Goal: Ask a question: Seek information or help from site administrators or community

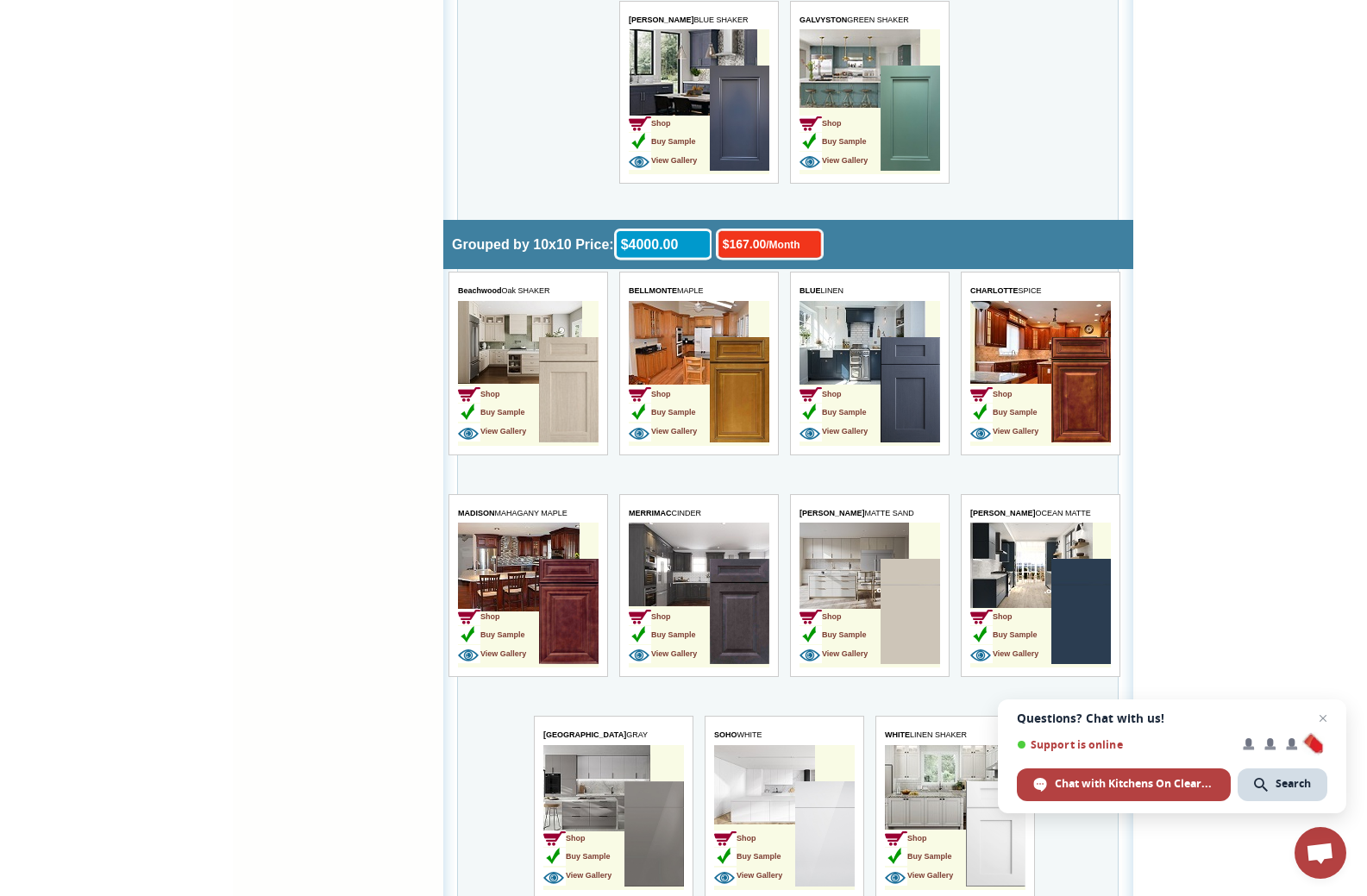
scroll to position [4571, 0]
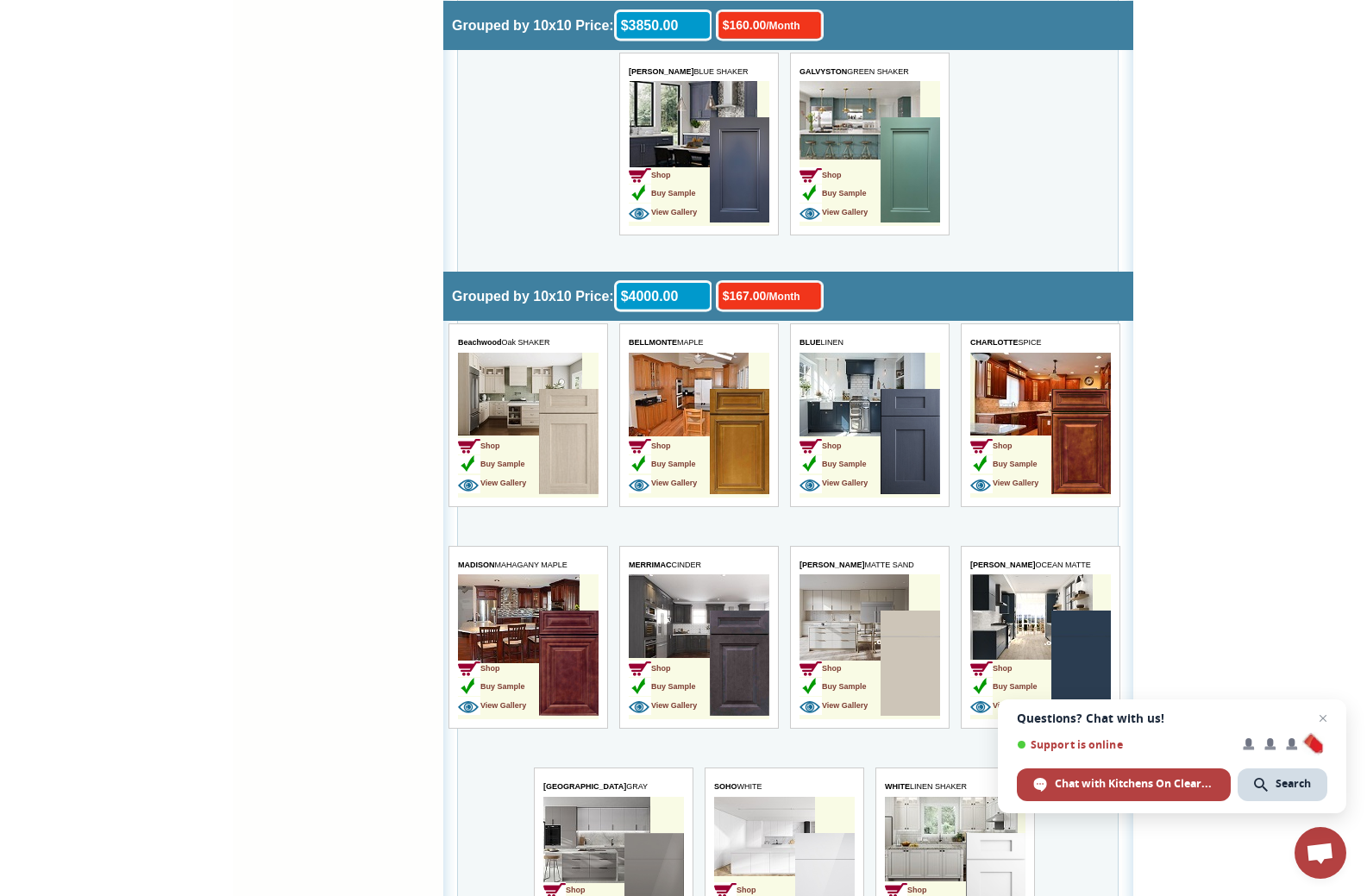
click at [742, 441] on img at bounding box center [739, 441] width 59 height 105
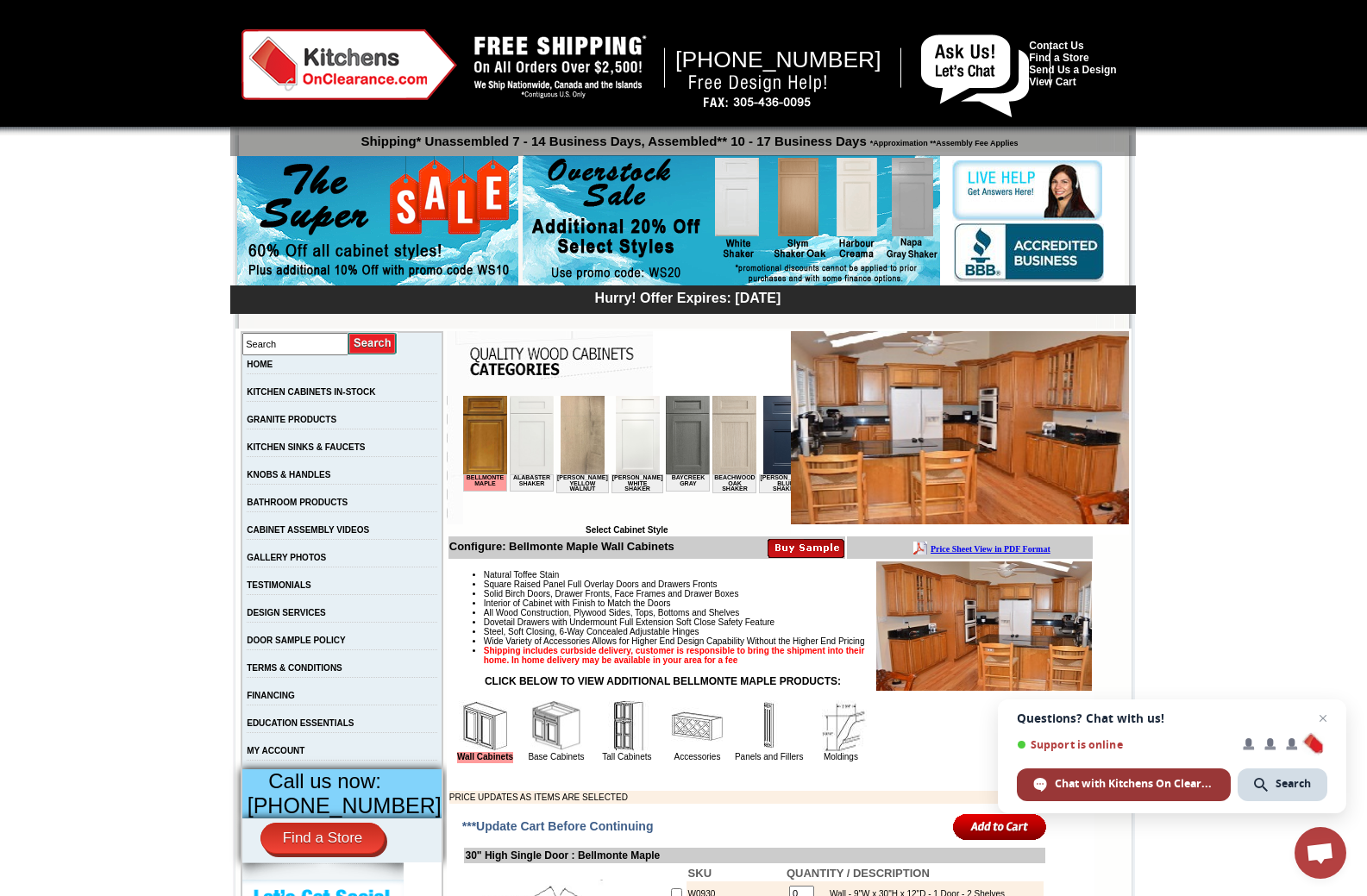
click at [1078, 781] on span "Chat with Kitchens On Clearance" at bounding box center [1135, 784] width 160 height 16
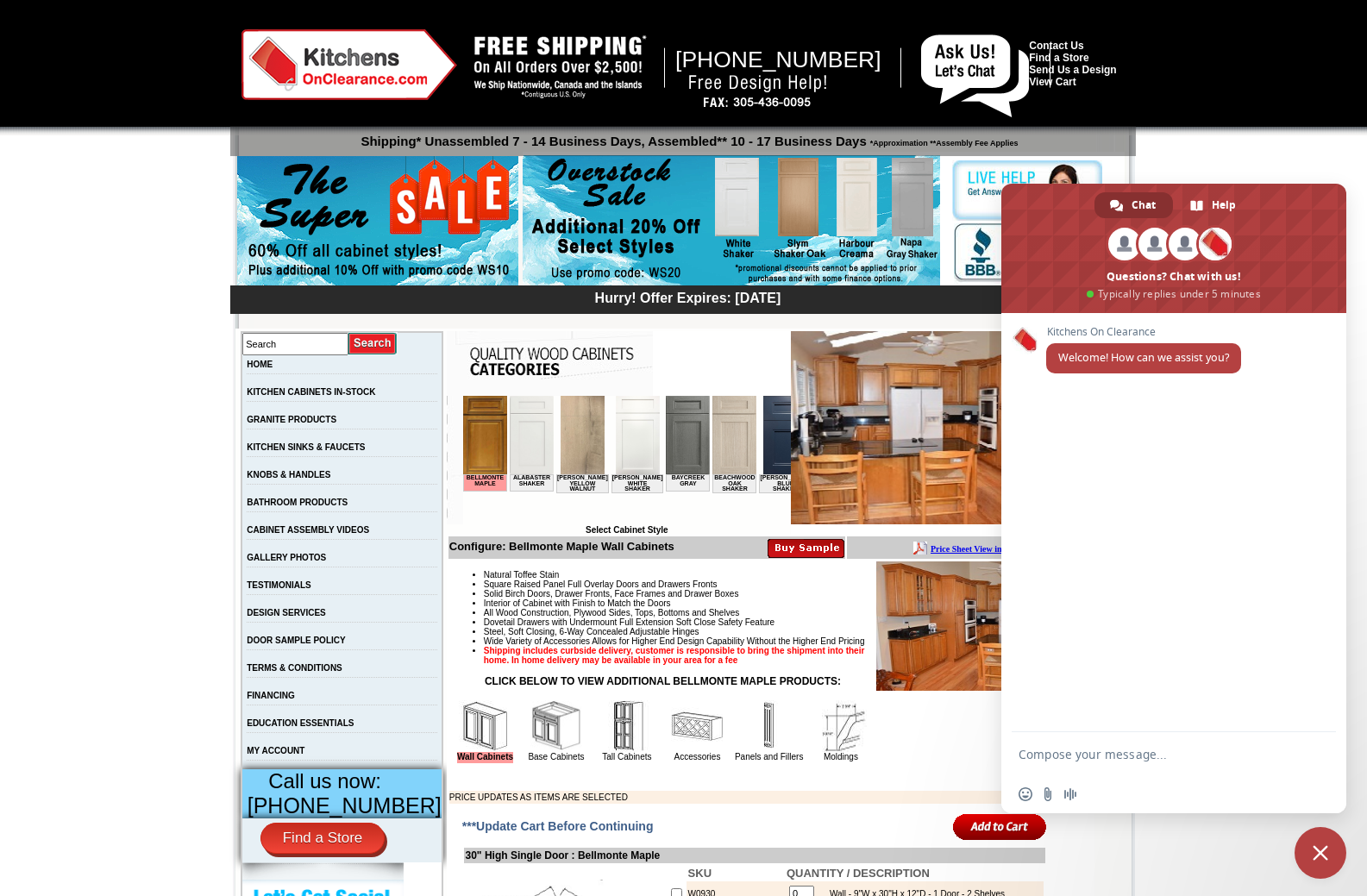
click at [798, 193] on img at bounding box center [732, 221] width 418 height 132
click at [1083, 752] on textarea "Compose your message..." at bounding box center [1155, 754] width 273 height 16
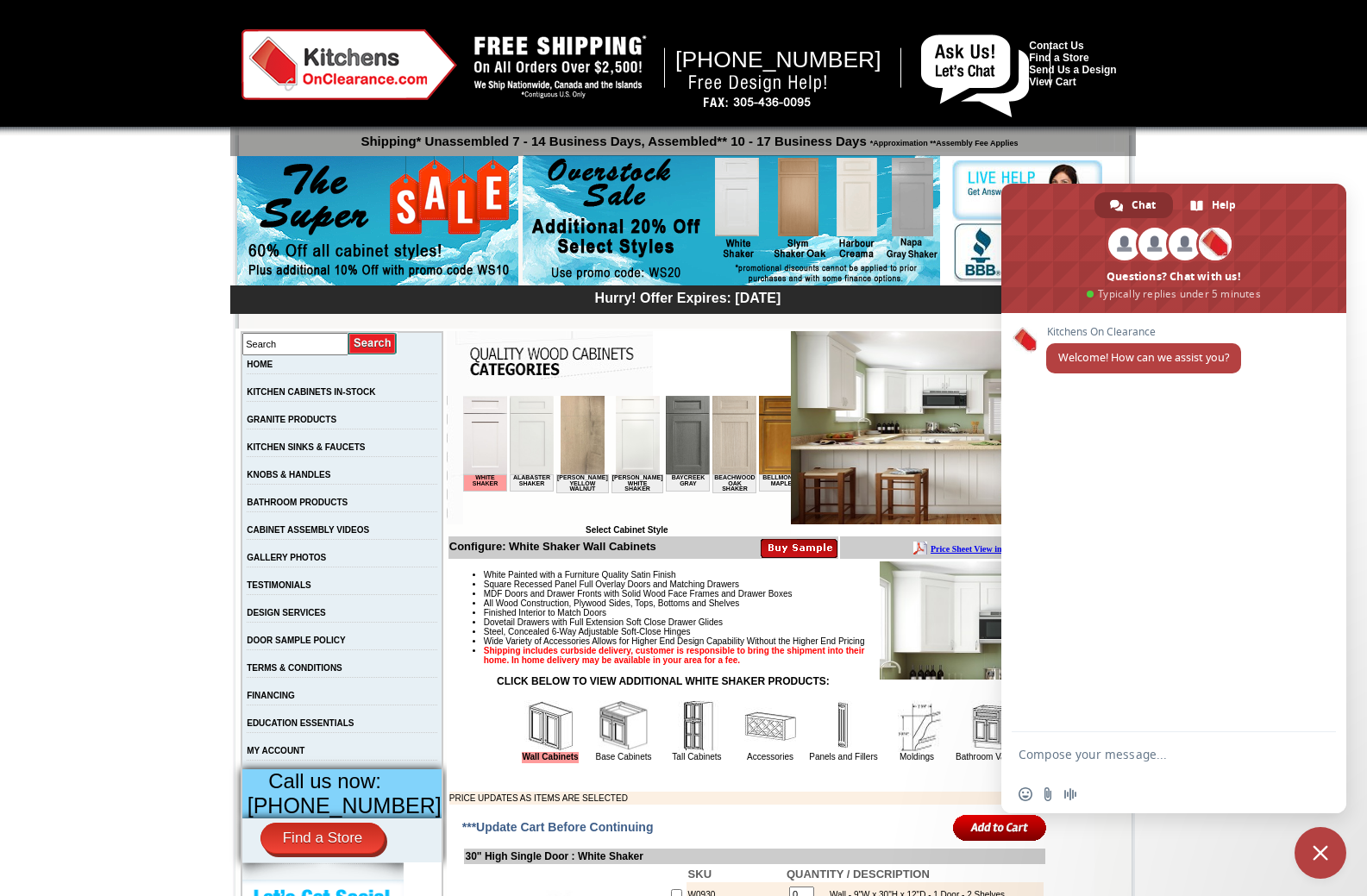
click at [769, 455] on img at bounding box center [780, 435] width 44 height 79
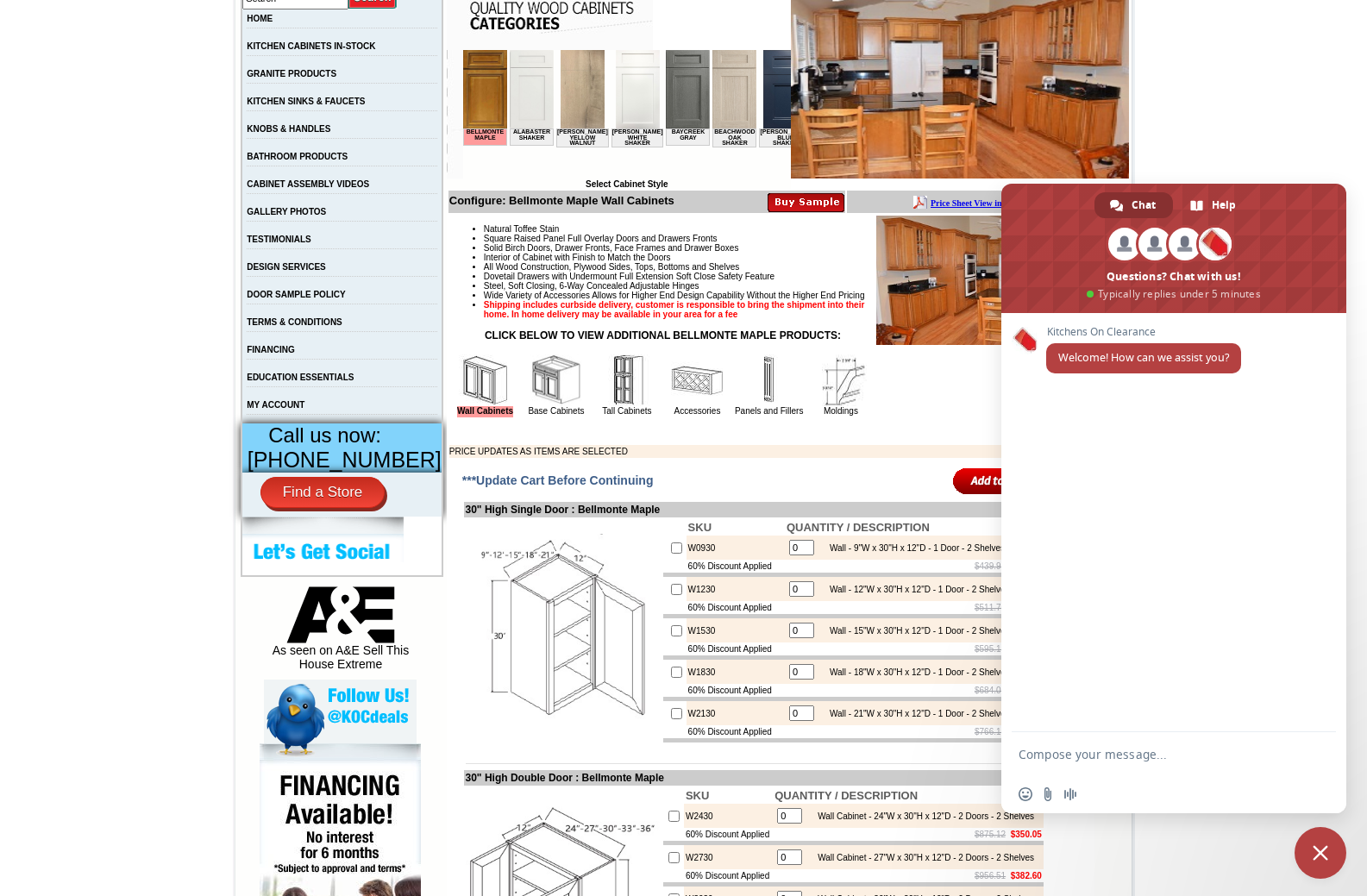
scroll to position [431, 0]
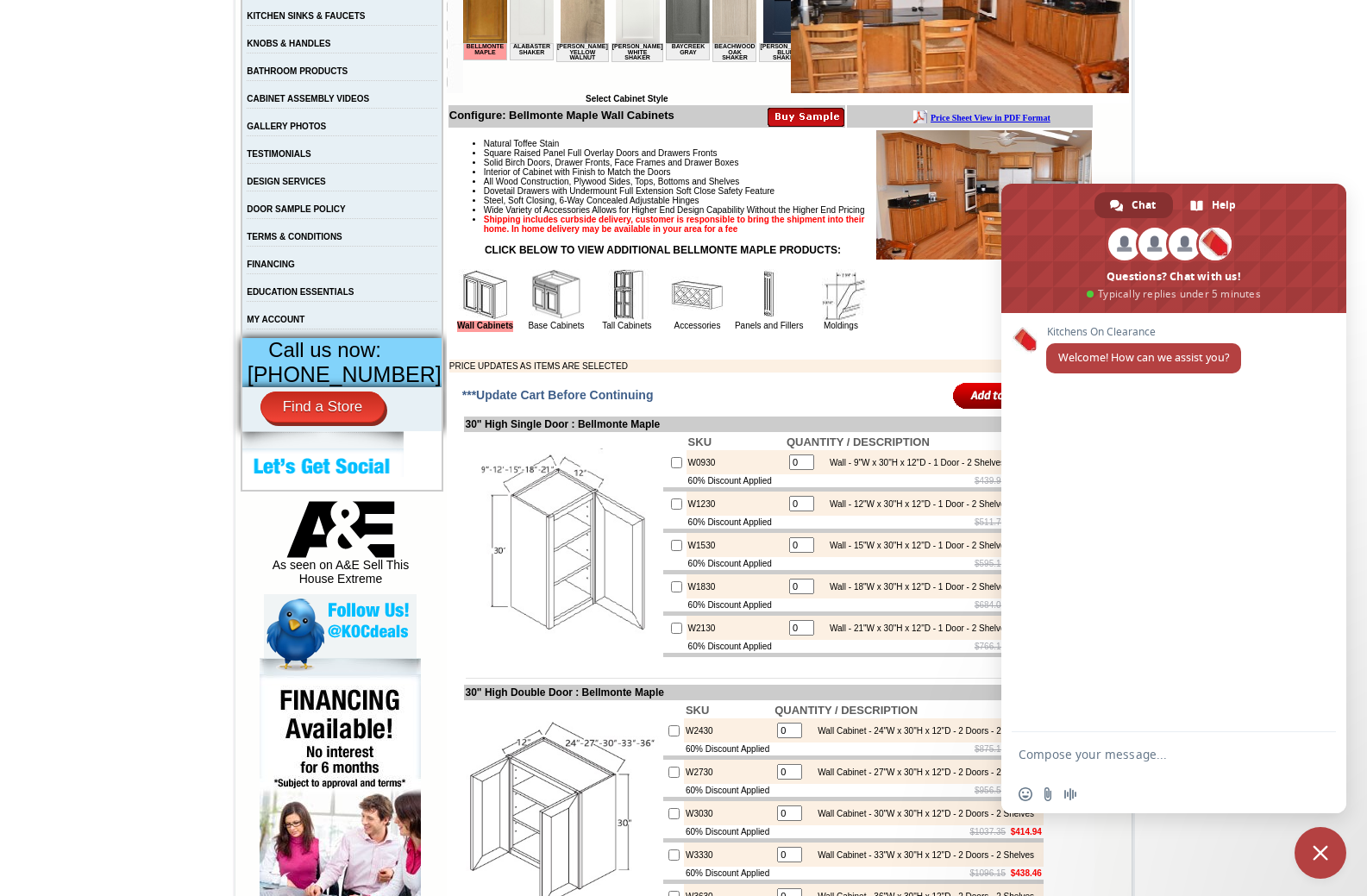
drag, startPoint x: 1257, startPoint y: 198, endPoint x: 1269, endPoint y: 273, distance: 76.0
click at [1326, 281] on span at bounding box center [1173, 248] width 345 height 129
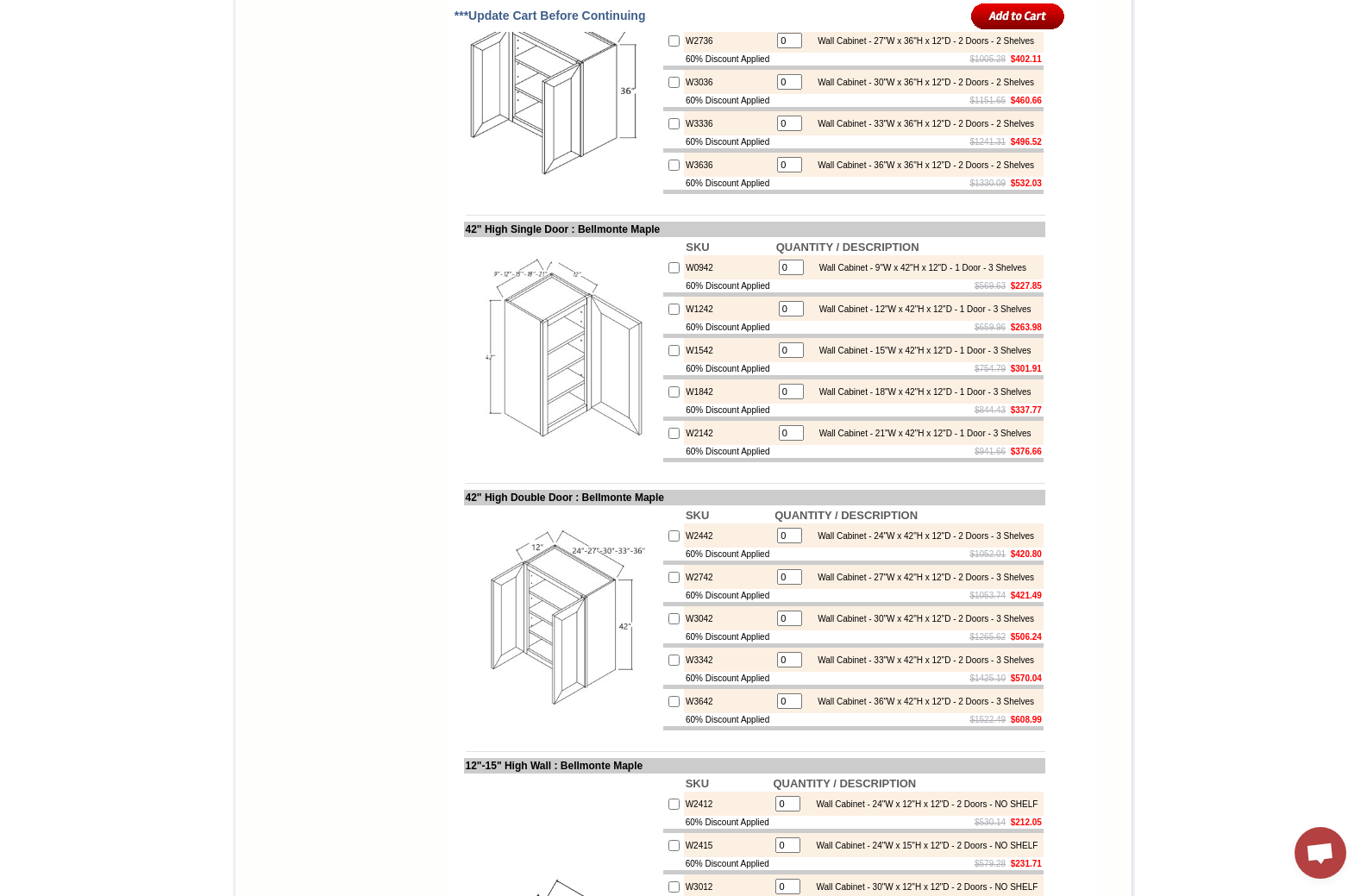
scroll to position [1725, 0]
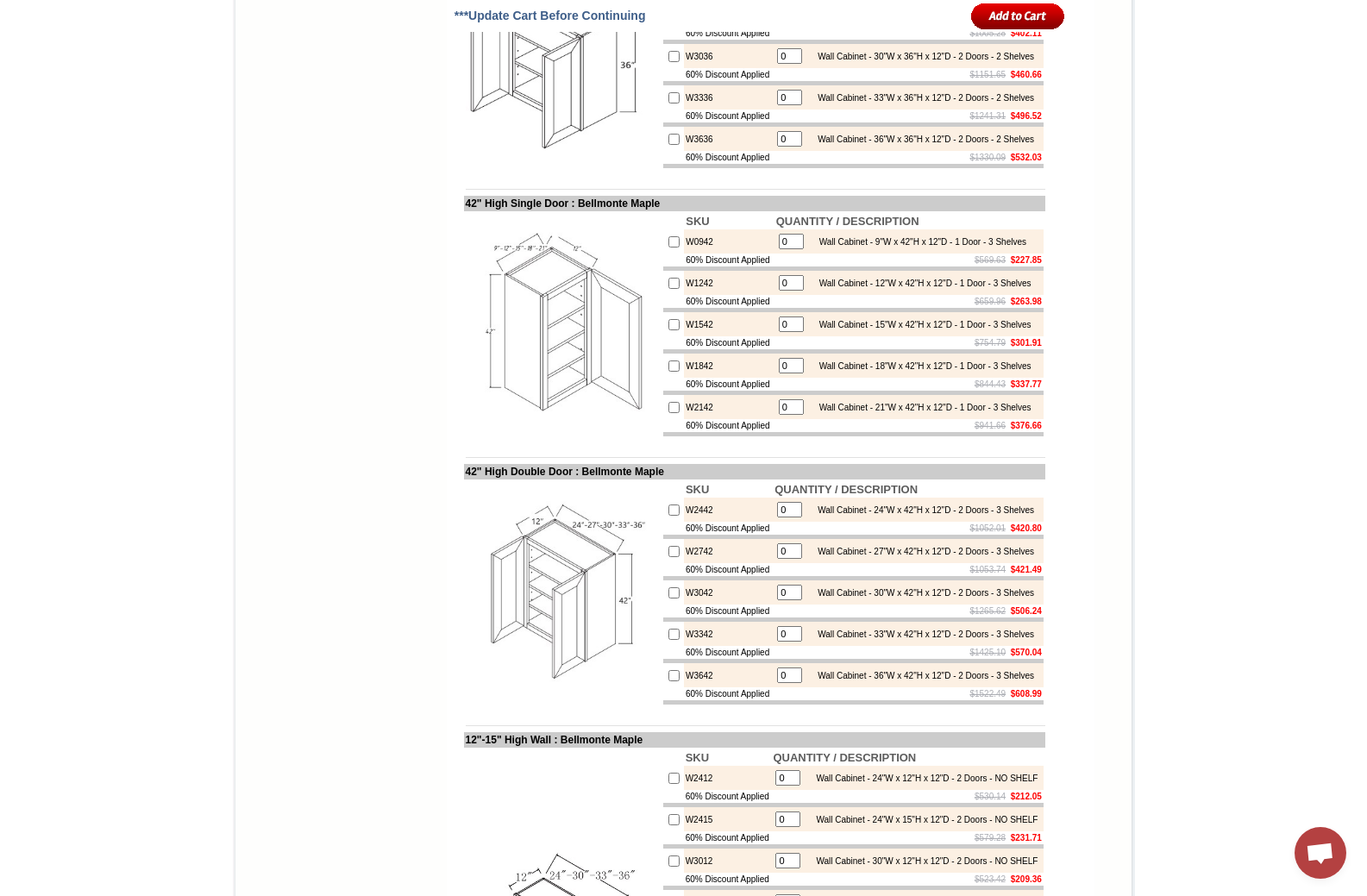
click at [1321, 846] on span "Open chat" at bounding box center [1320, 855] width 29 height 24
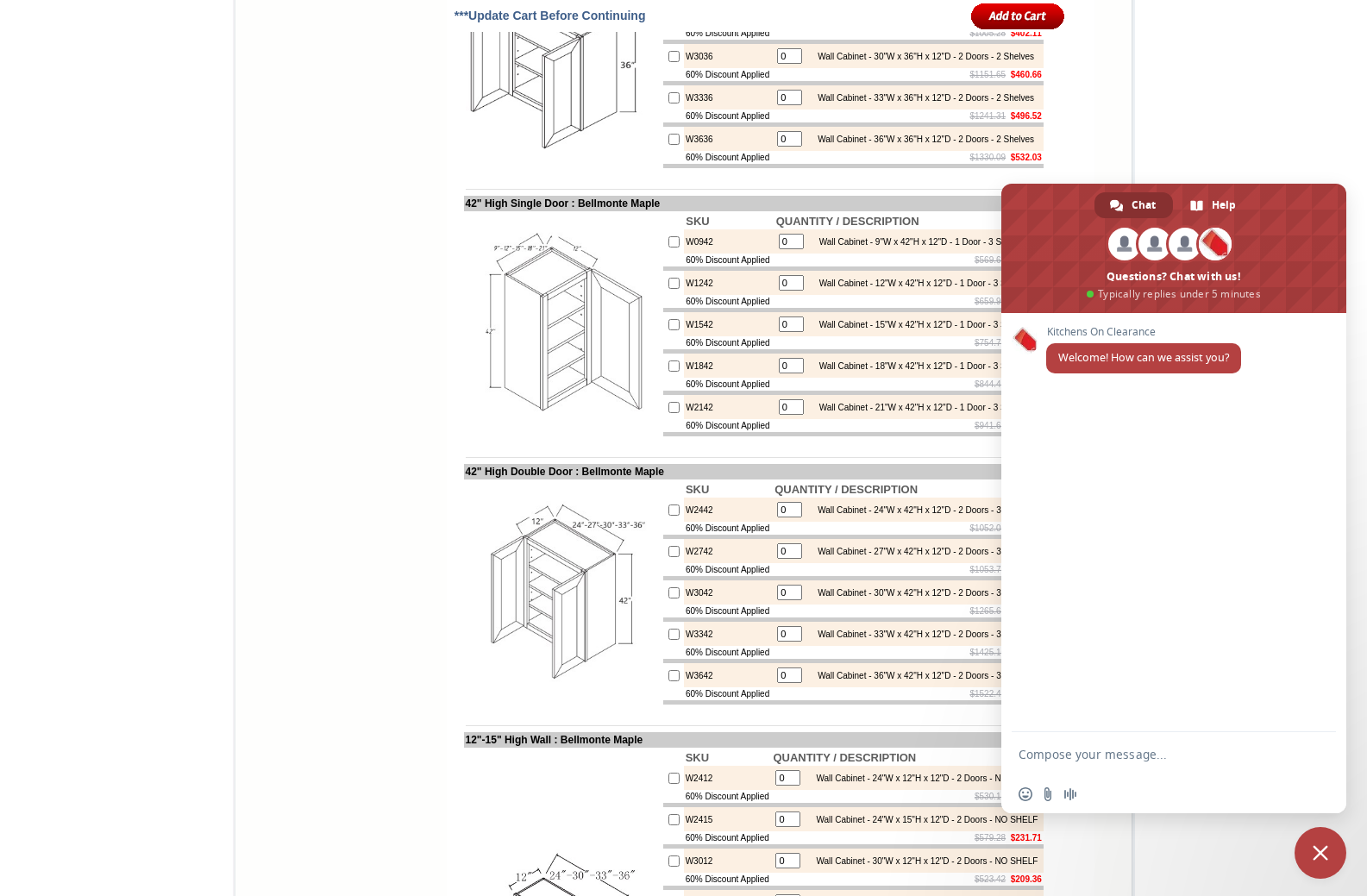
click at [1104, 743] on form at bounding box center [1155, 755] width 273 height 46
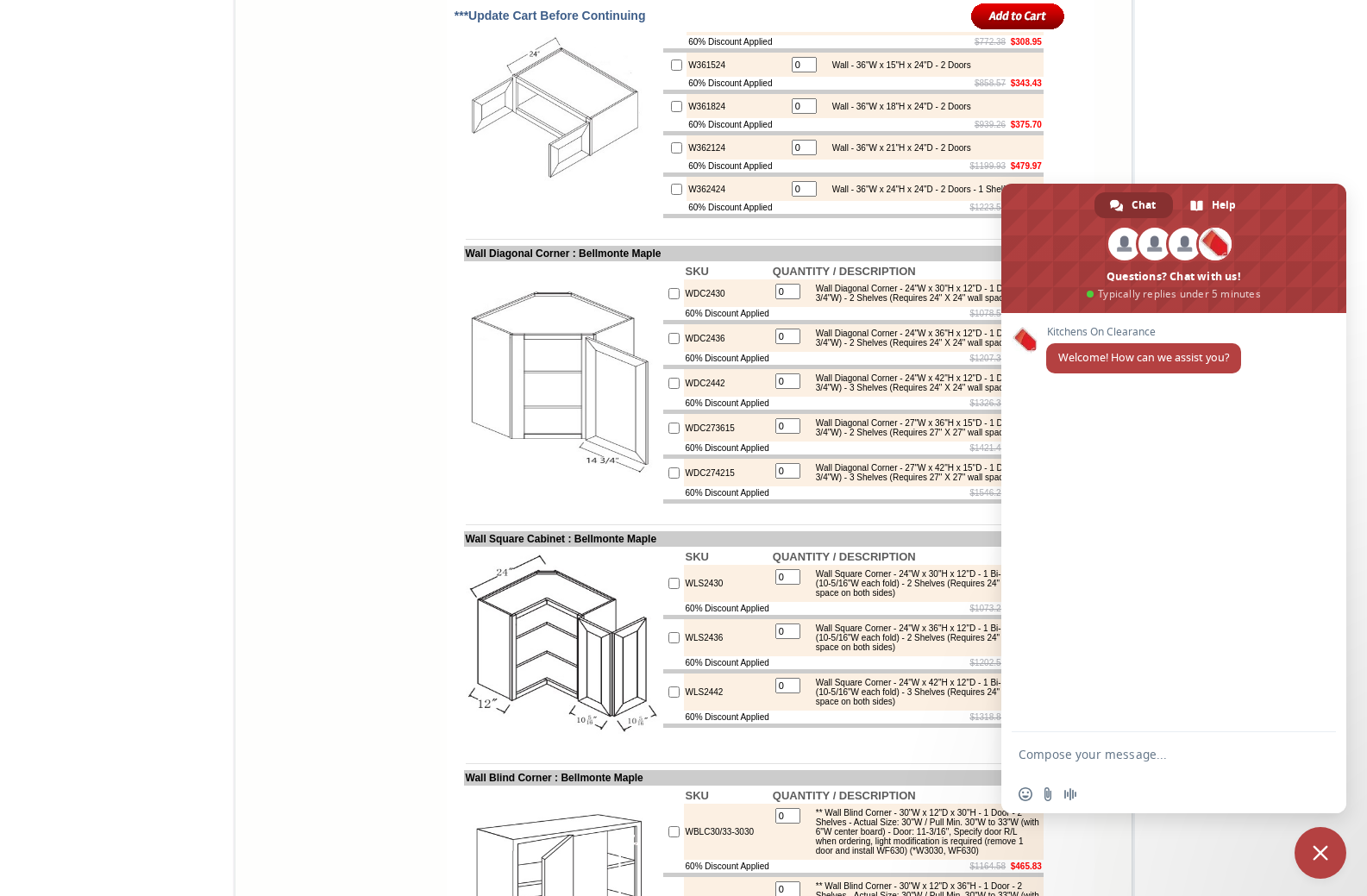
scroll to position [4077, 0]
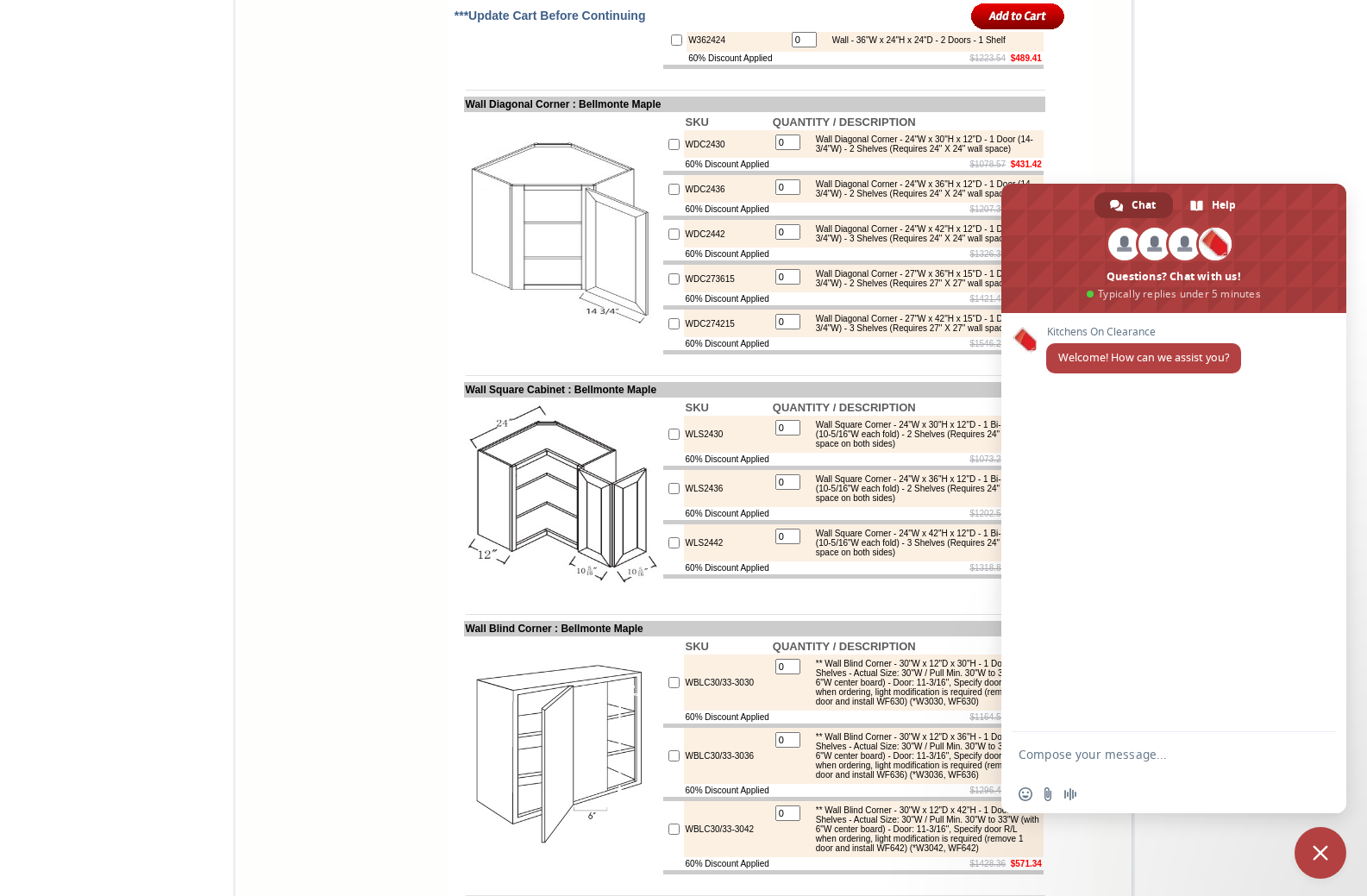
click at [1112, 761] on textarea "Compose your message..." at bounding box center [1155, 754] width 273 height 16
type textarea "I have measurements for my kitchen cabinets. Are you able to assist me with a l…"
click at [1312, 740] on span "Send" at bounding box center [1316, 736] width 13 height 13
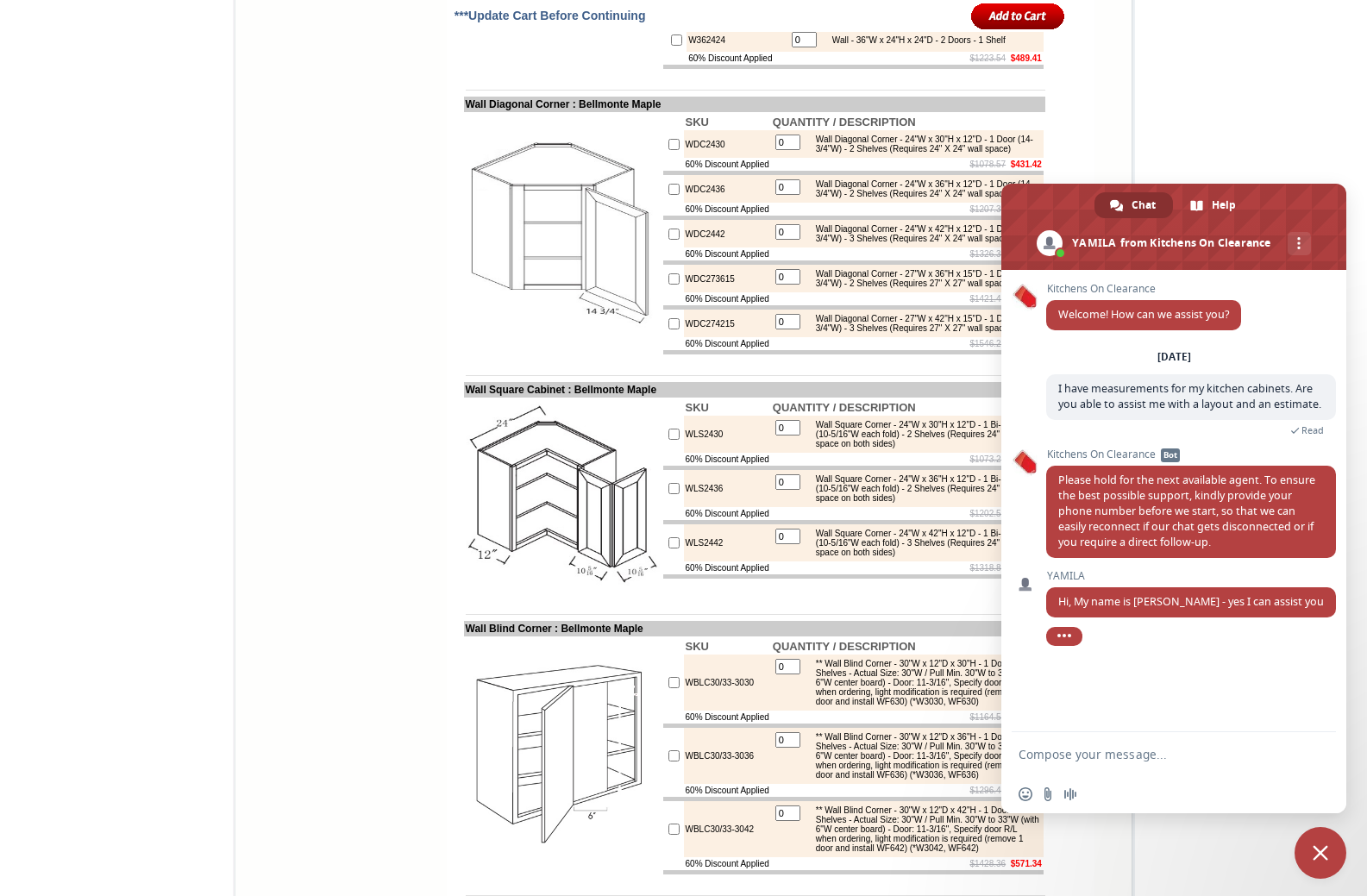
click at [1154, 756] on textarea "Compose your message..." at bounding box center [1155, 754] width 273 height 16
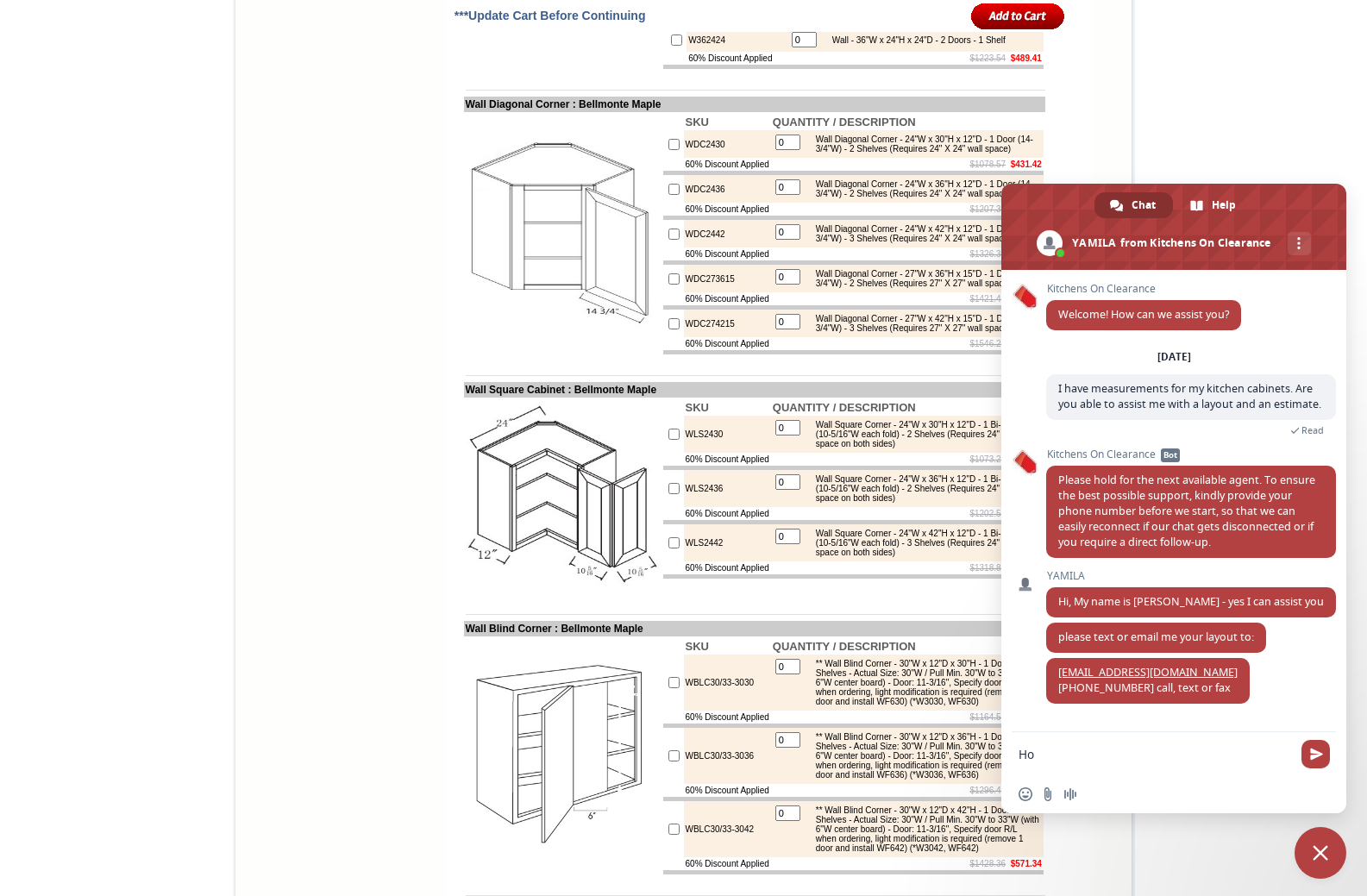
type textarea "H"
type textarea "o"
type textarea "Ok, I will do that."
click at [1318, 754] on span "Send" at bounding box center [1316, 754] width 13 height 13
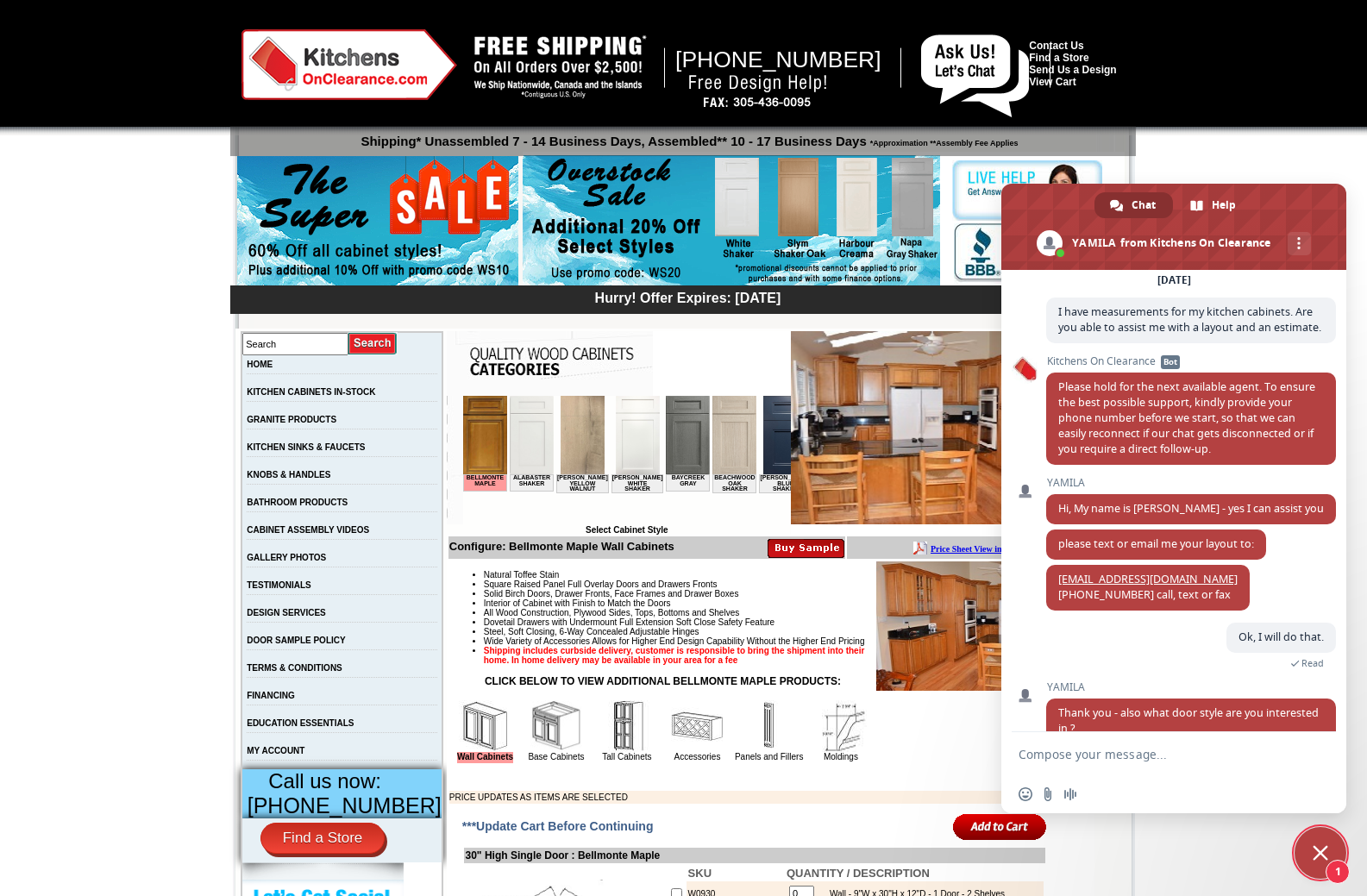
scroll to position [124, 0]
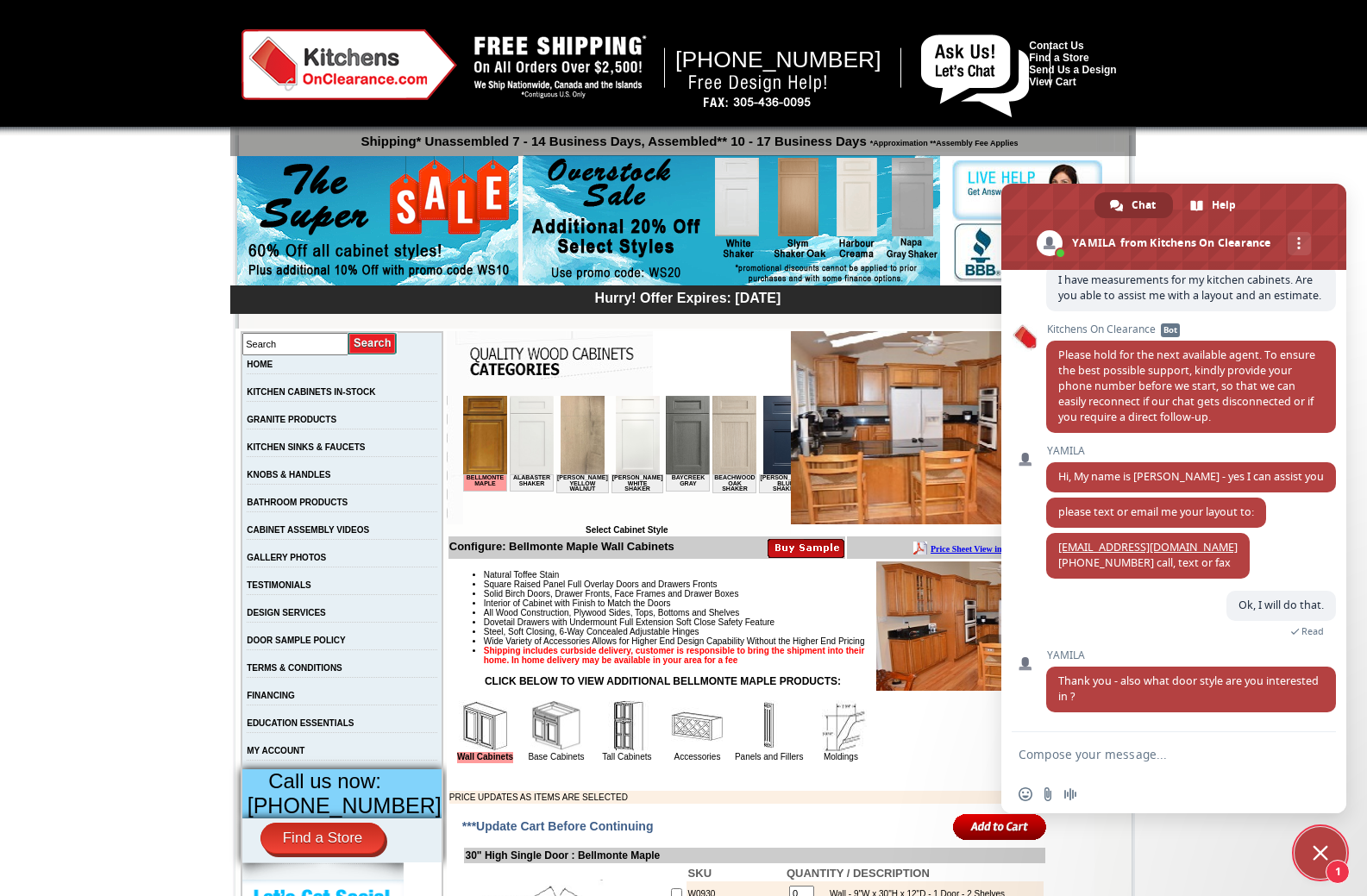
click at [1086, 749] on textarea "Compose your message..." at bounding box center [1155, 754] width 273 height 16
type textarea "Belmonte Maple?"
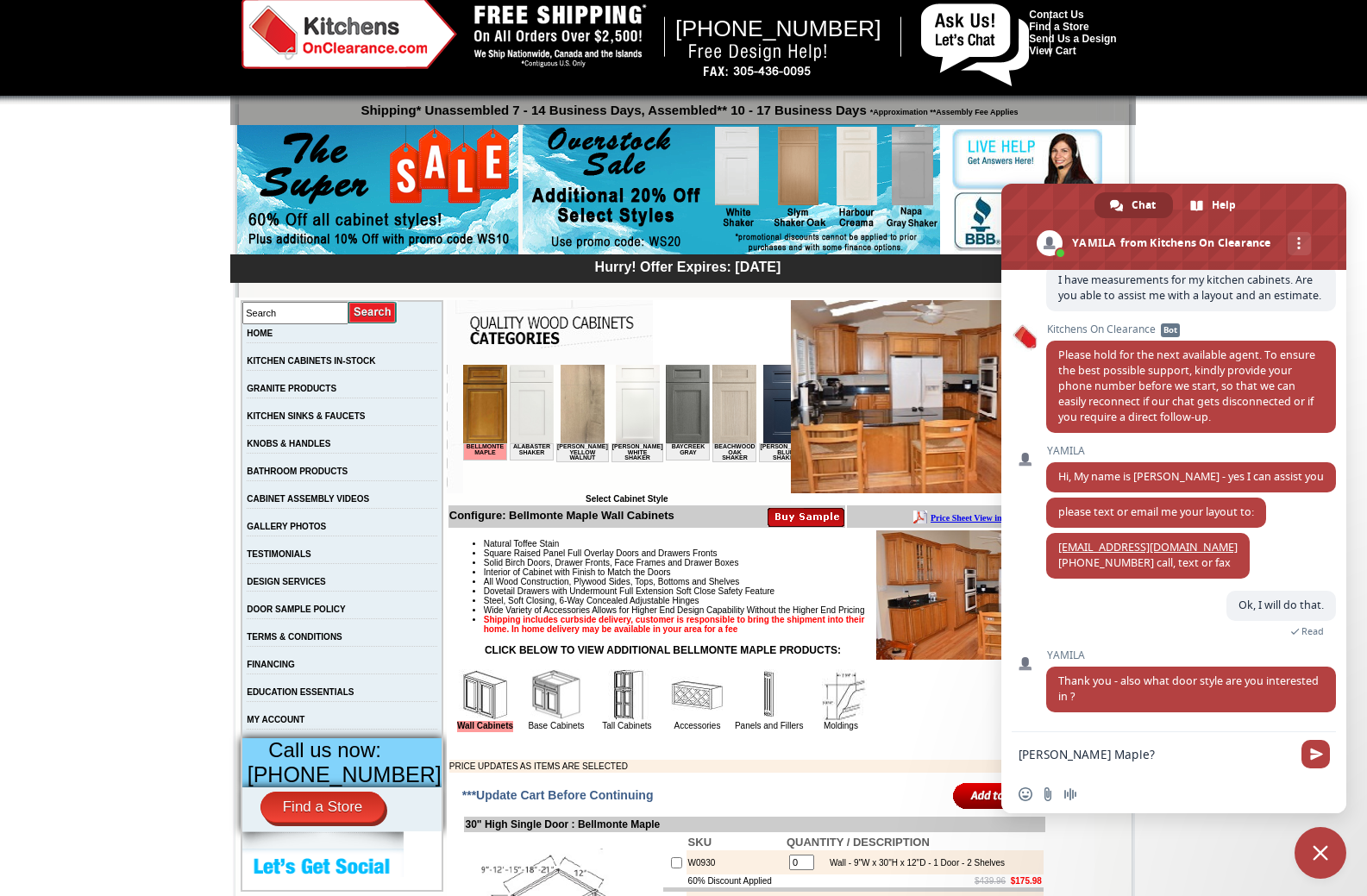
scroll to position [0, 0]
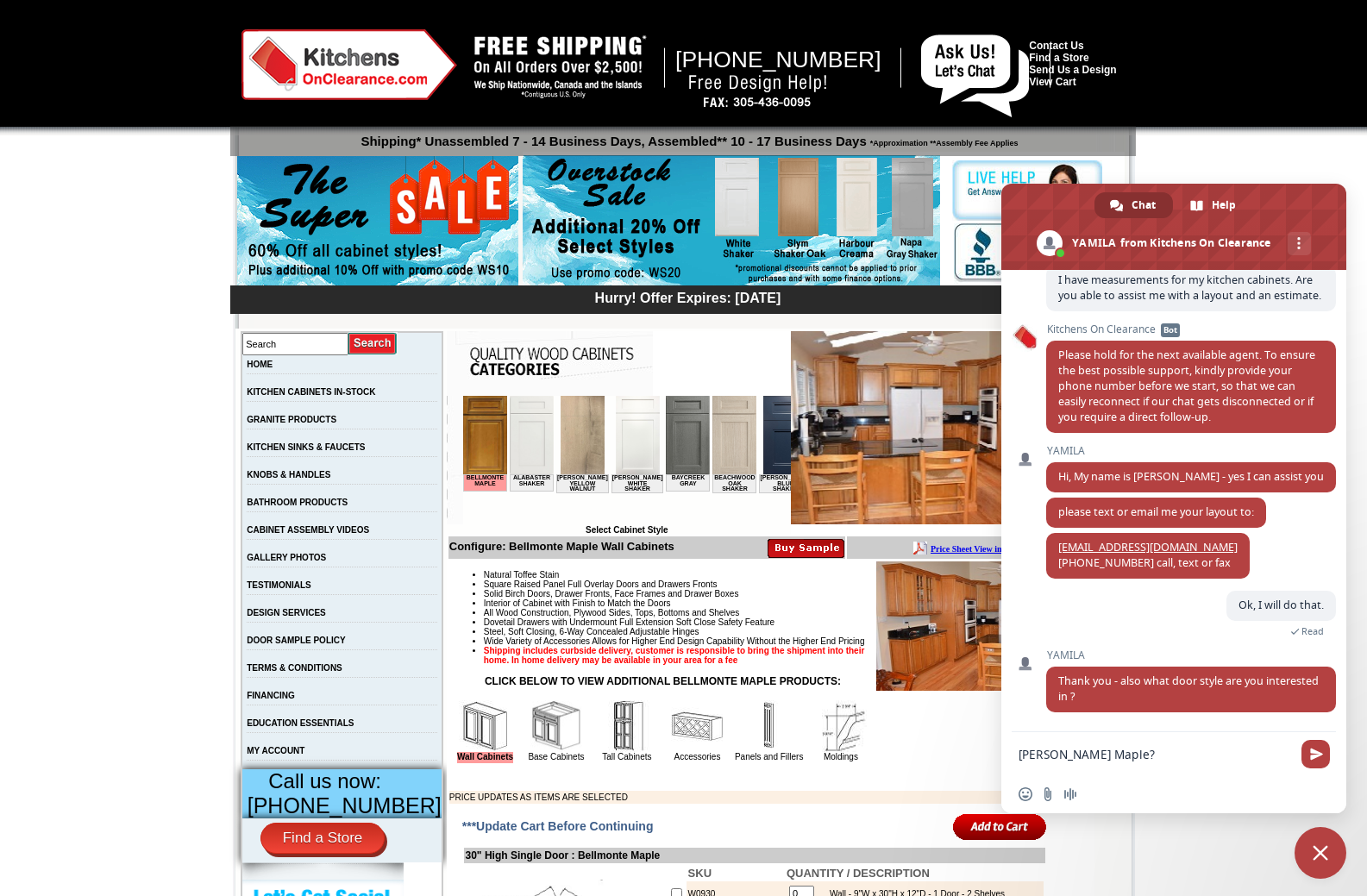
click at [478, 427] on img at bounding box center [484, 435] width 44 height 79
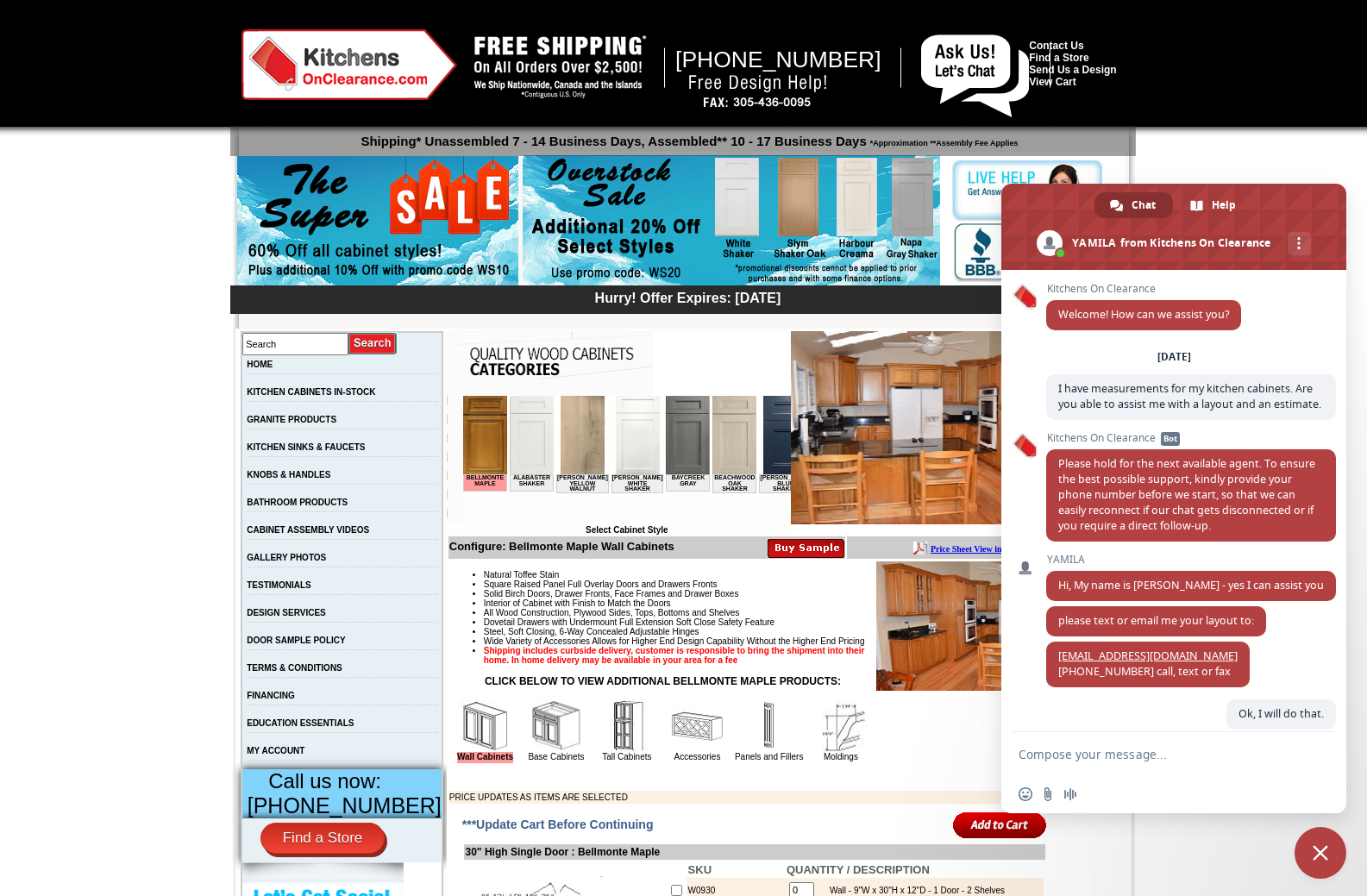
scroll to position [124, 0]
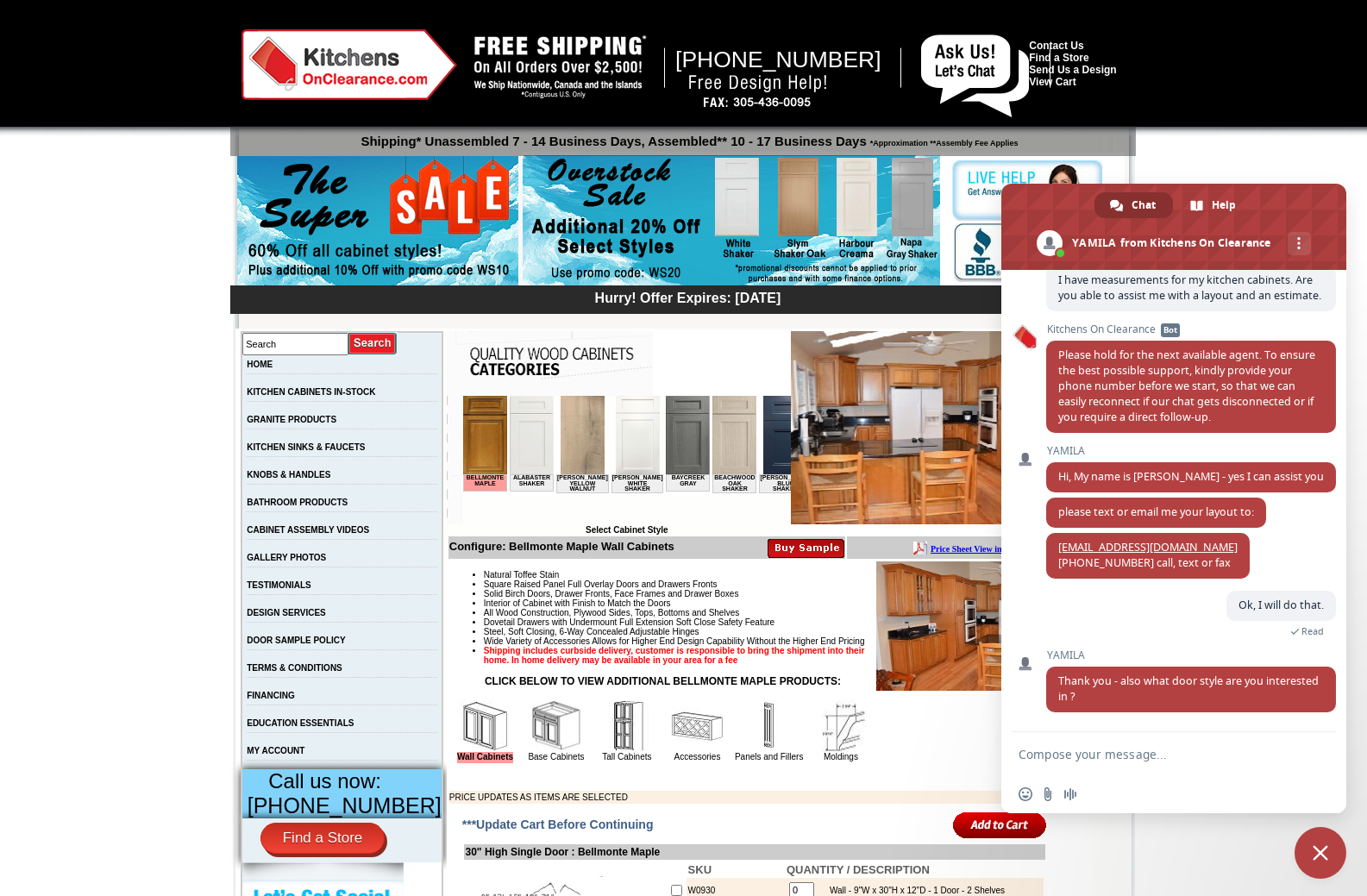
click at [489, 436] on img at bounding box center [484, 435] width 44 height 79
click at [350, 395] on link "KITCHEN CABINETS IN-STOCK" at bounding box center [310, 392] width 128 height 10
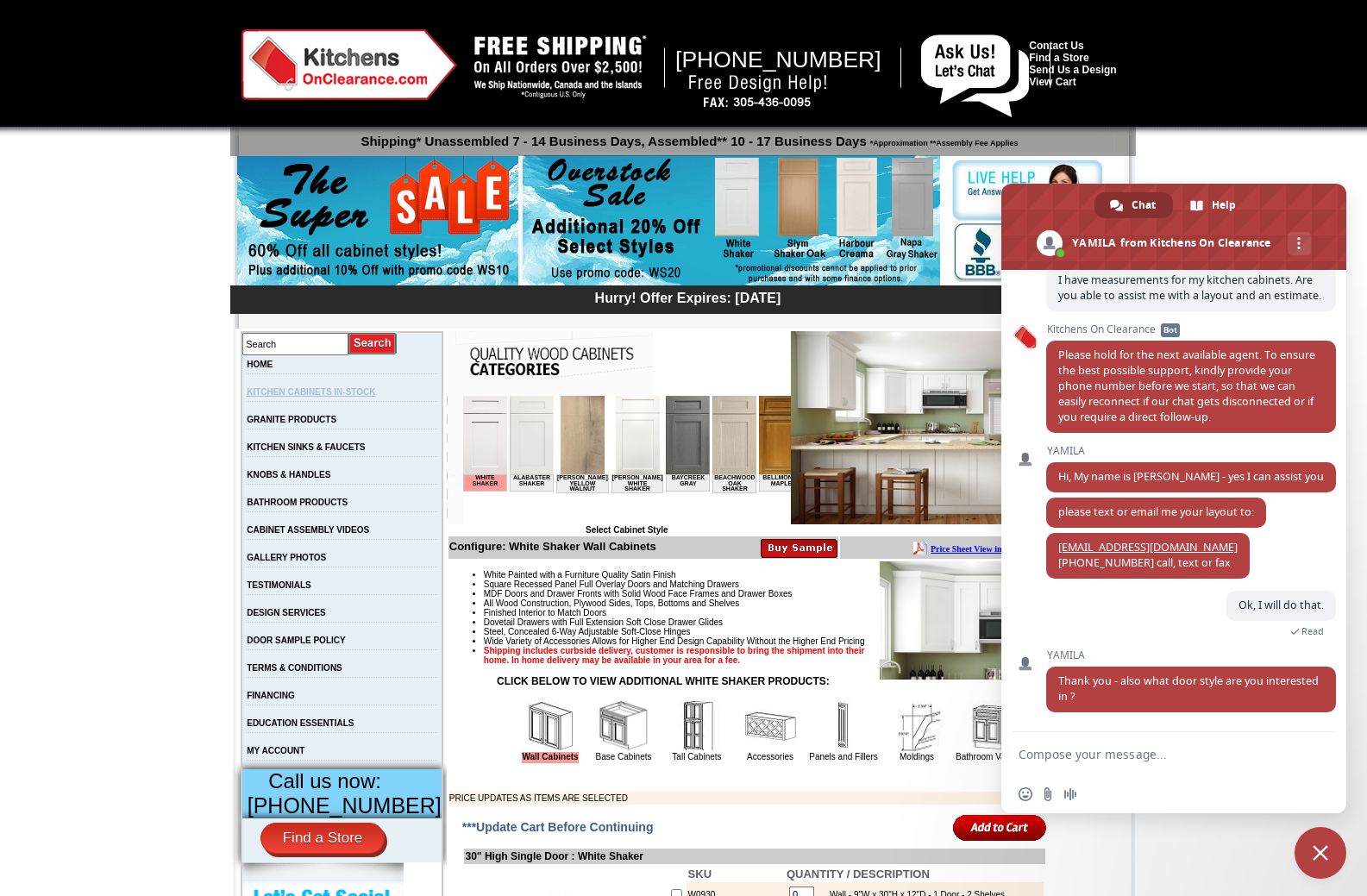
click at [323, 395] on link "KITCHEN CABINETS IN-STOCK" at bounding box center [310, 392] width 128 height 10
click at [1078, 754] on textarea "Compose your message..." at bounding box center [1155, 754] width 273 height 16
type textarea "Shaker I think"
click at [1321, 750] on span "Send" at bounding box center [1316, 754] width 13 height 13
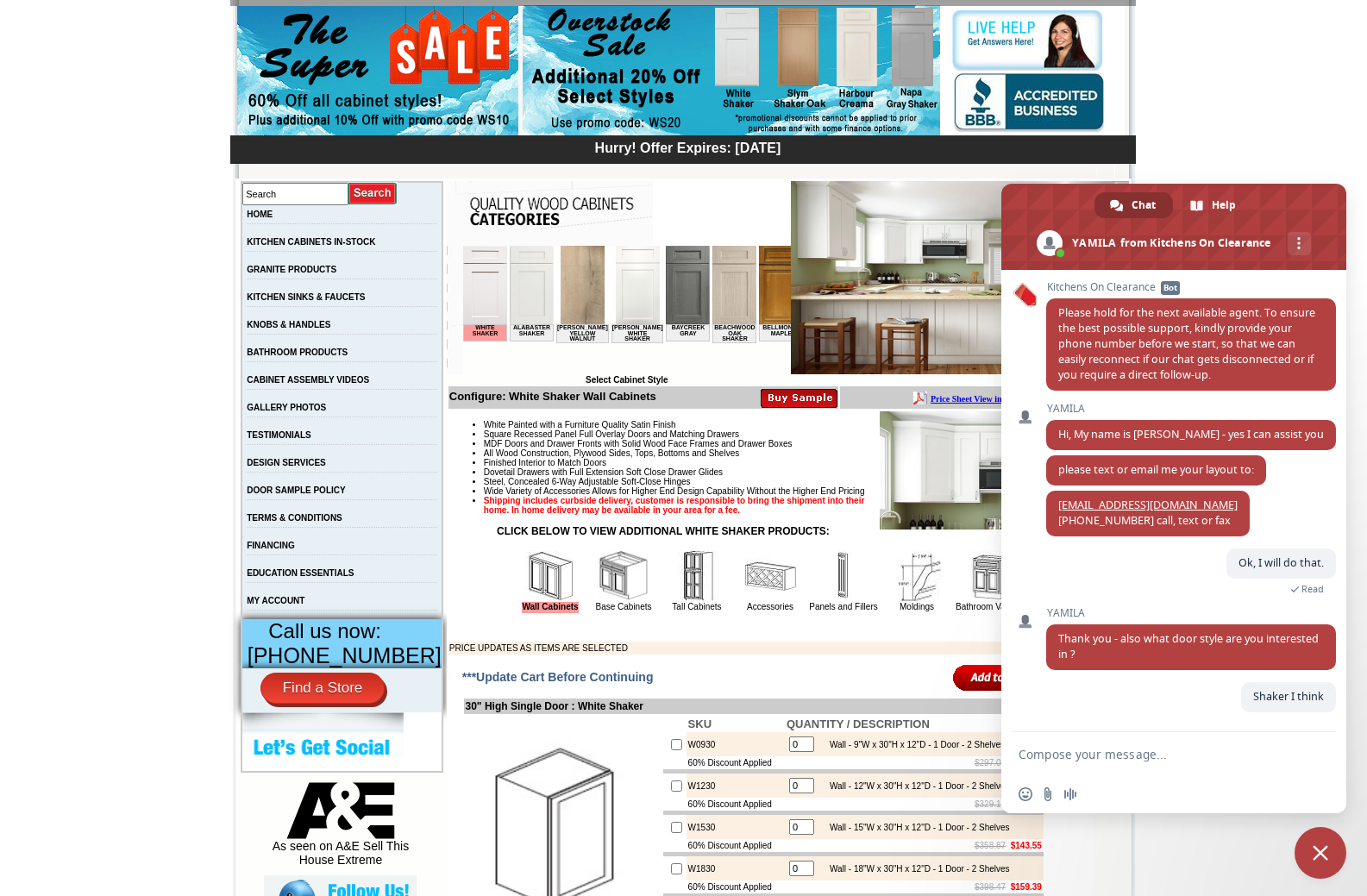
scroll to position [172, 0]
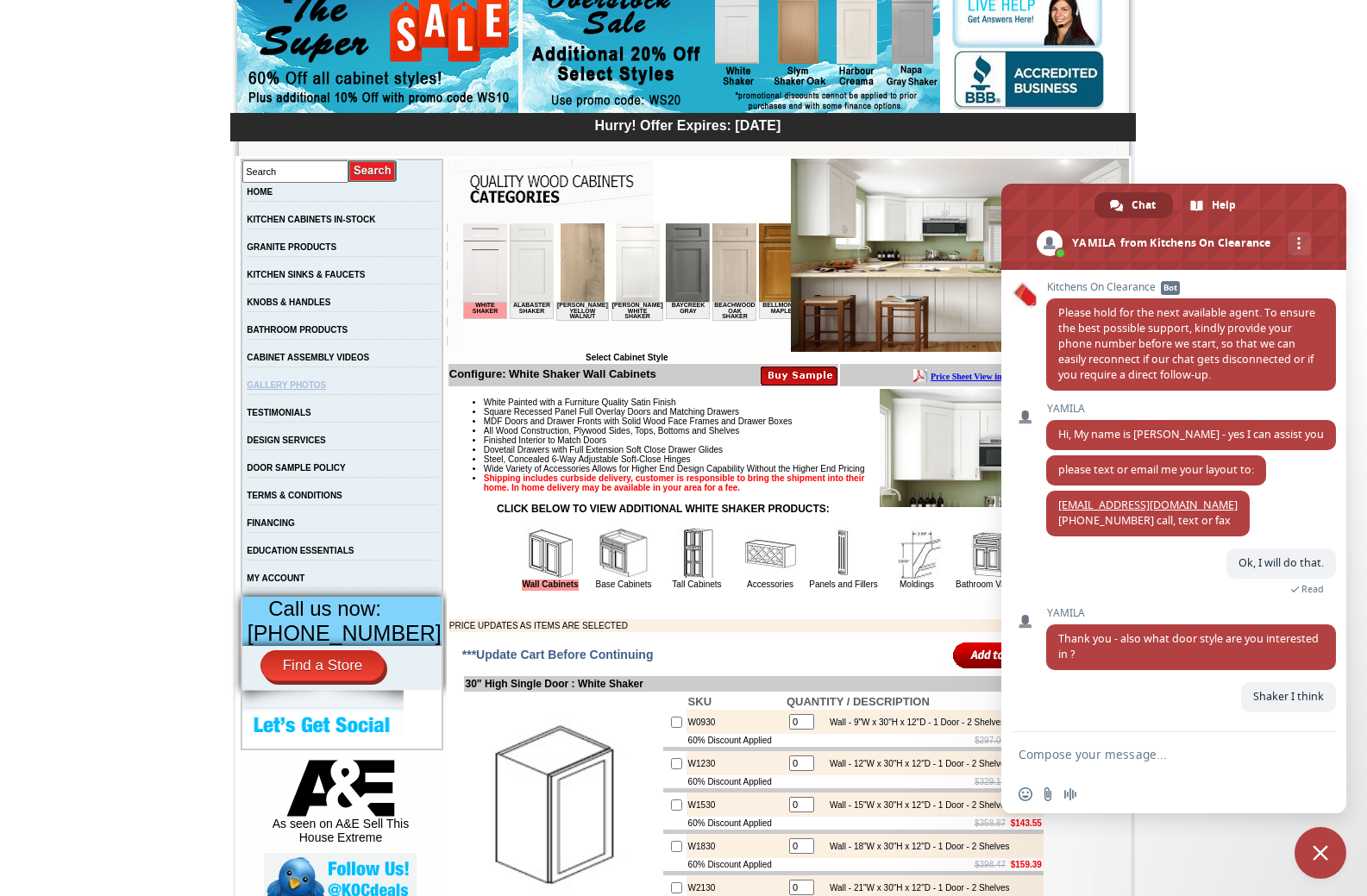
click at [322, 390] on link "GALLERY PHOTOS" at bounding box center [286, 385] width 80 height 10
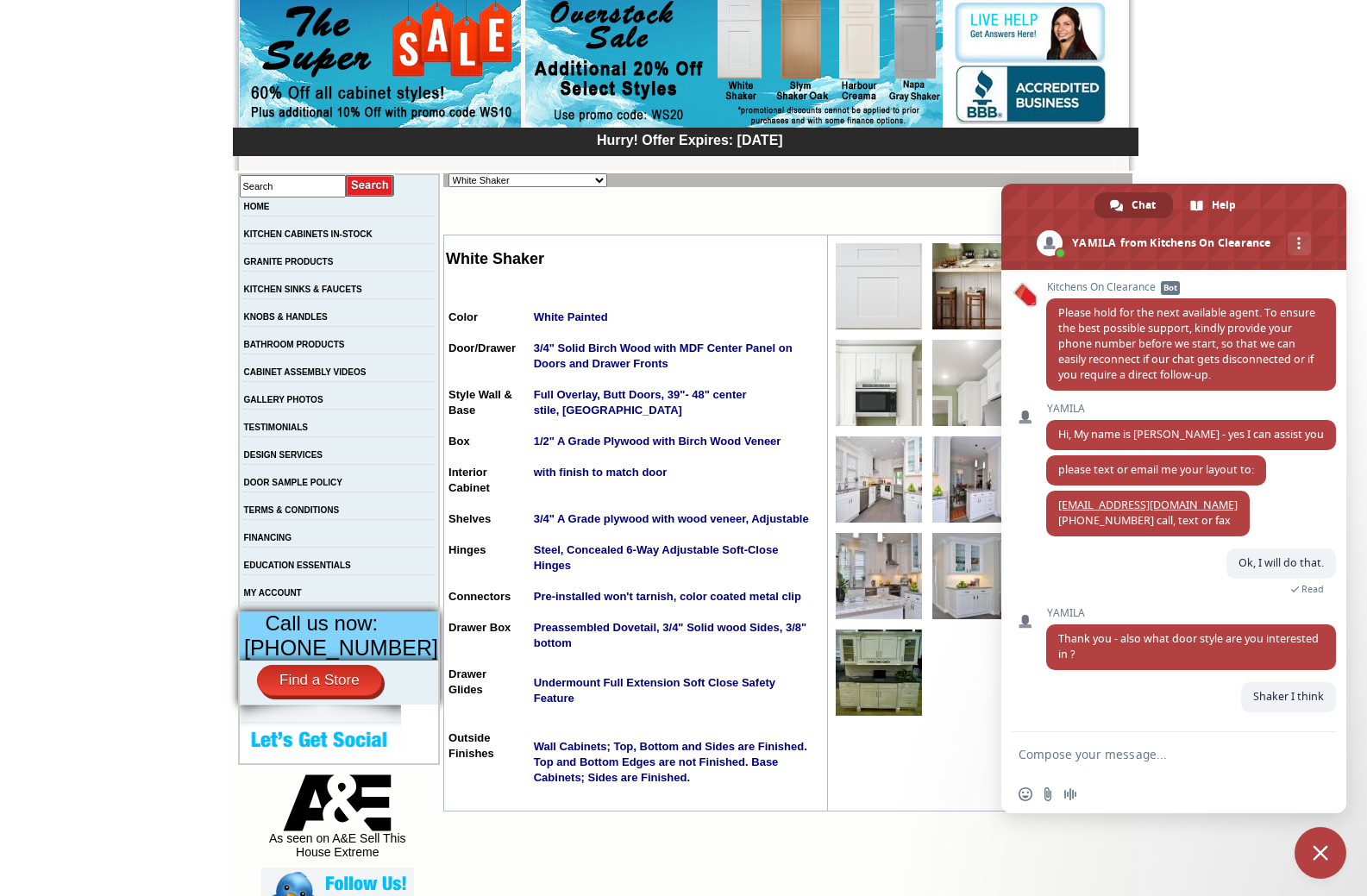
scroll to position [172, 0]
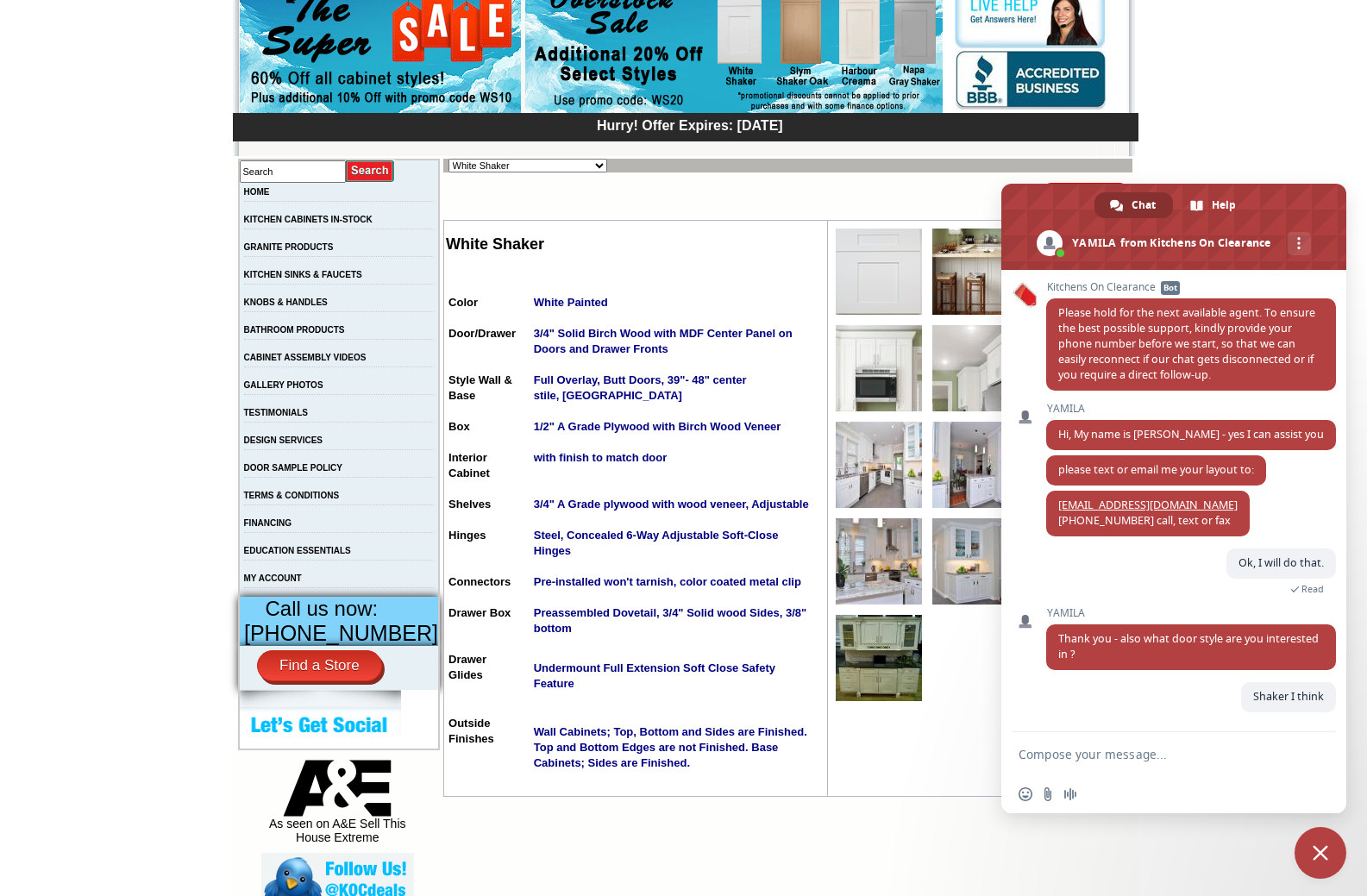
click at [866, 257] on img at bounding box center [878, 271] width 87 height 87
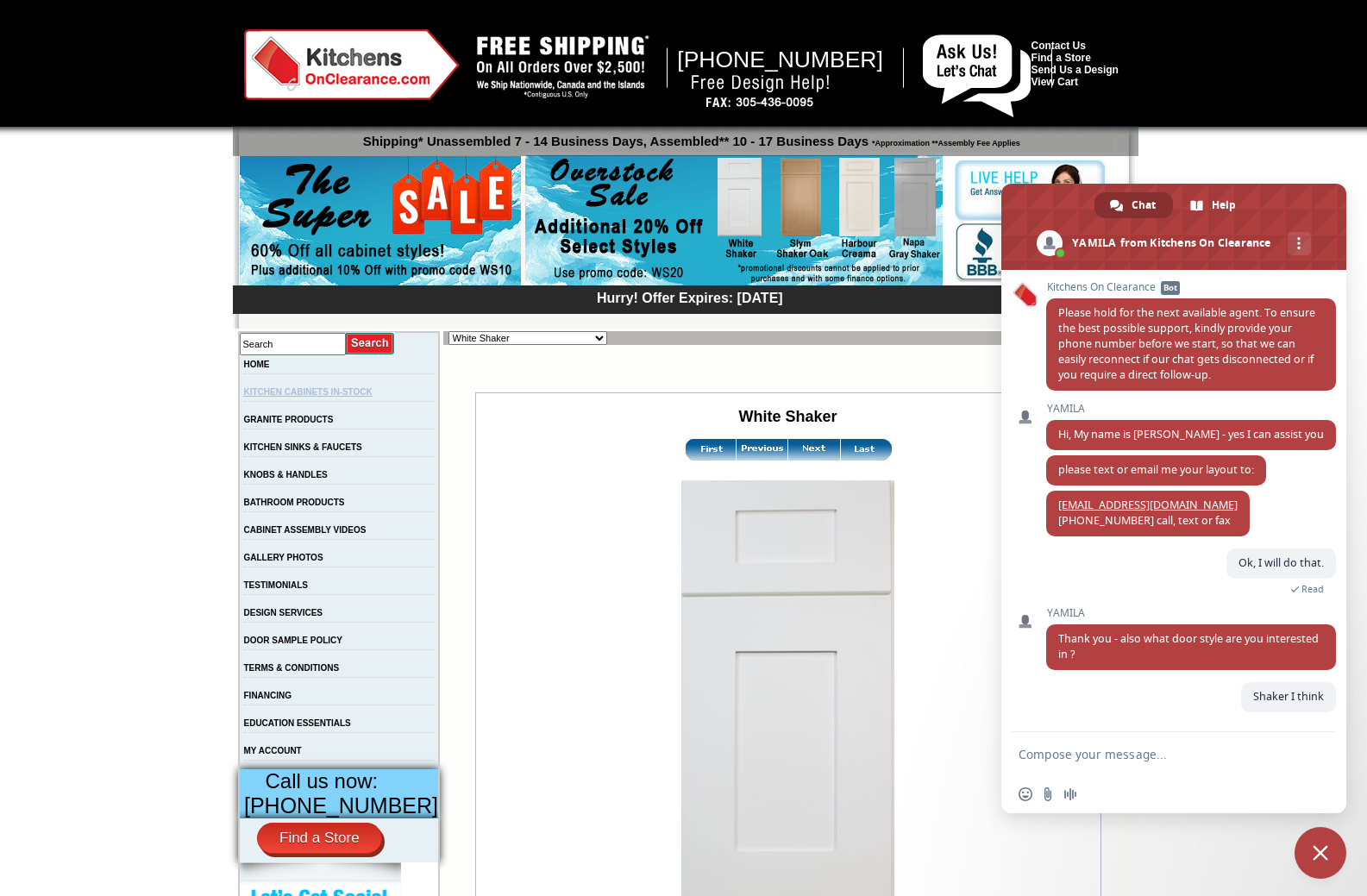
click at [357, 393] on link "KITCHEN CABINETS IN-STOCK" at bounding box center [308, 392] width 128 height 10
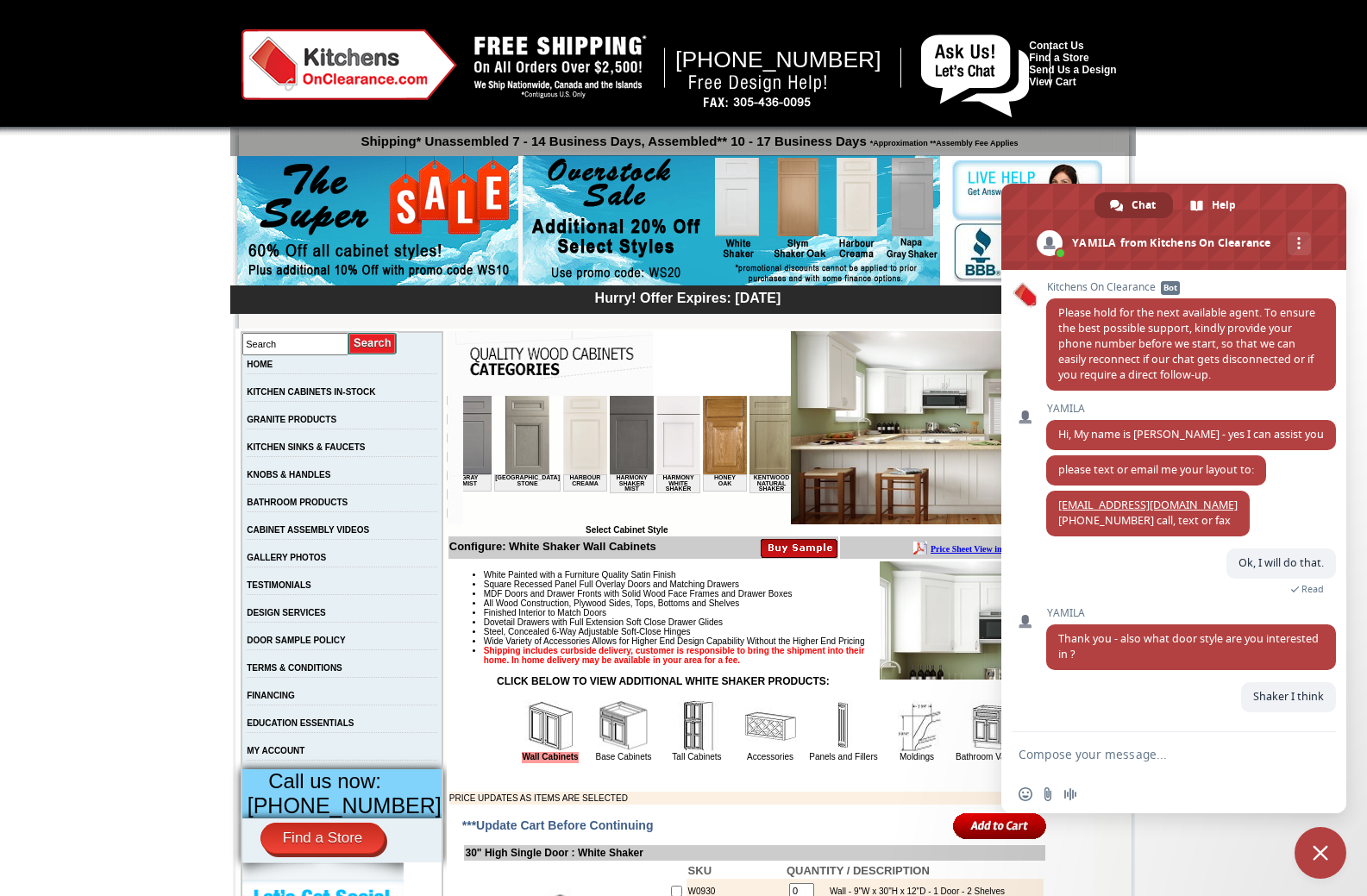
scroll to position [0, 1262]
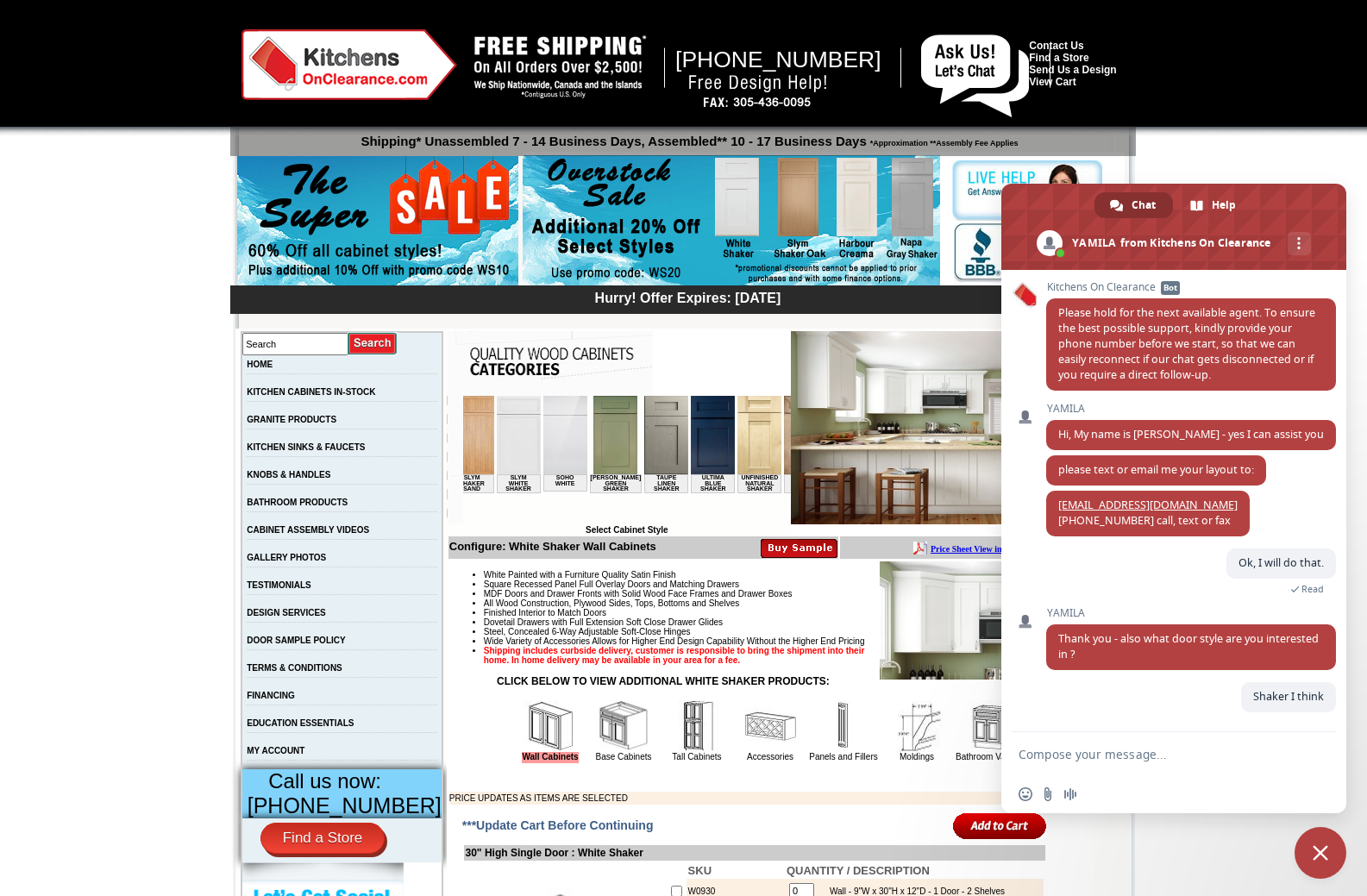
drag, startPoint x: 494, startPoint y: 517, endPoint x: 1187, endPoint y: 932, distance: 807.8
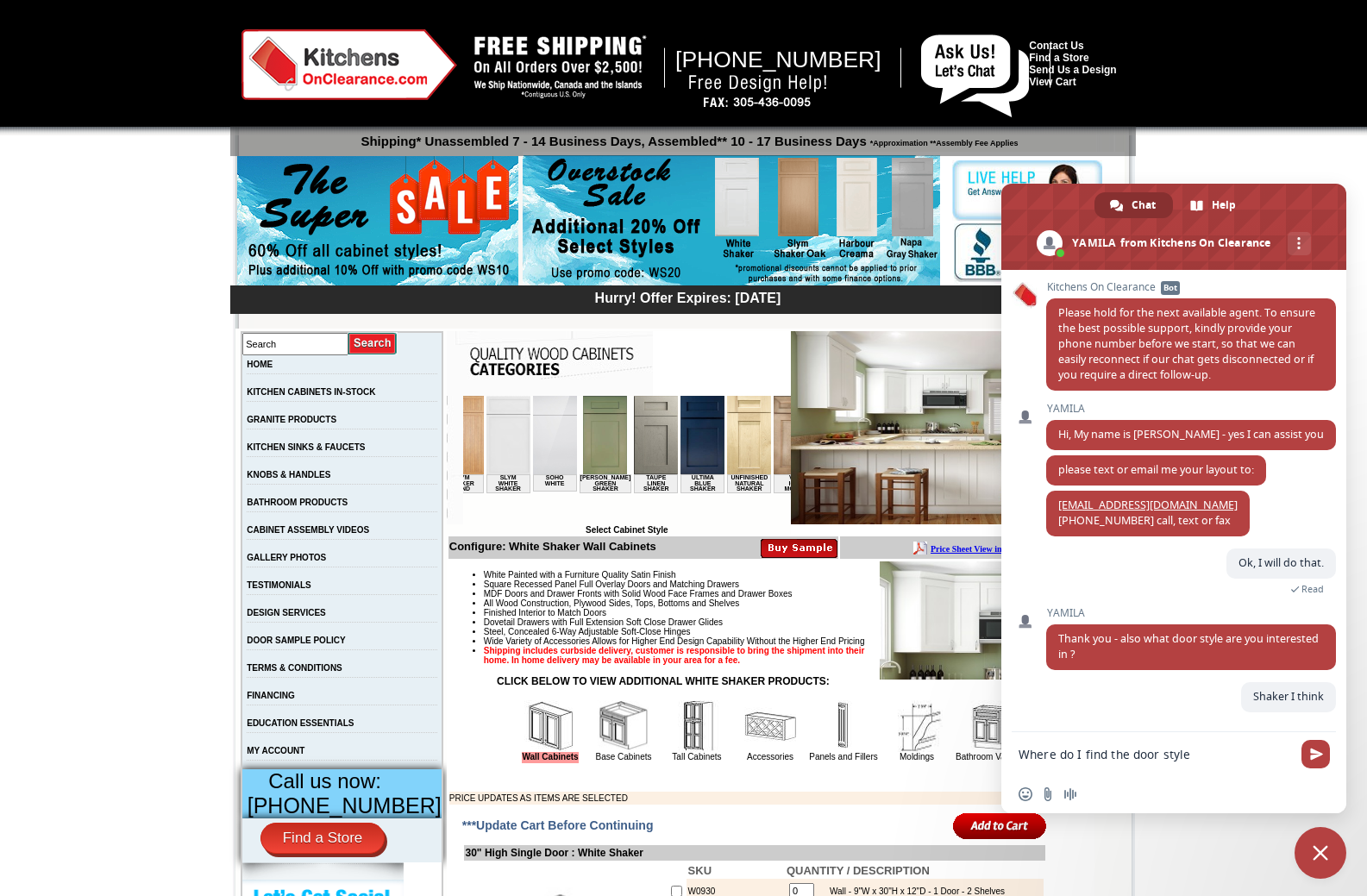
type textarea "Where do I find the door style?"
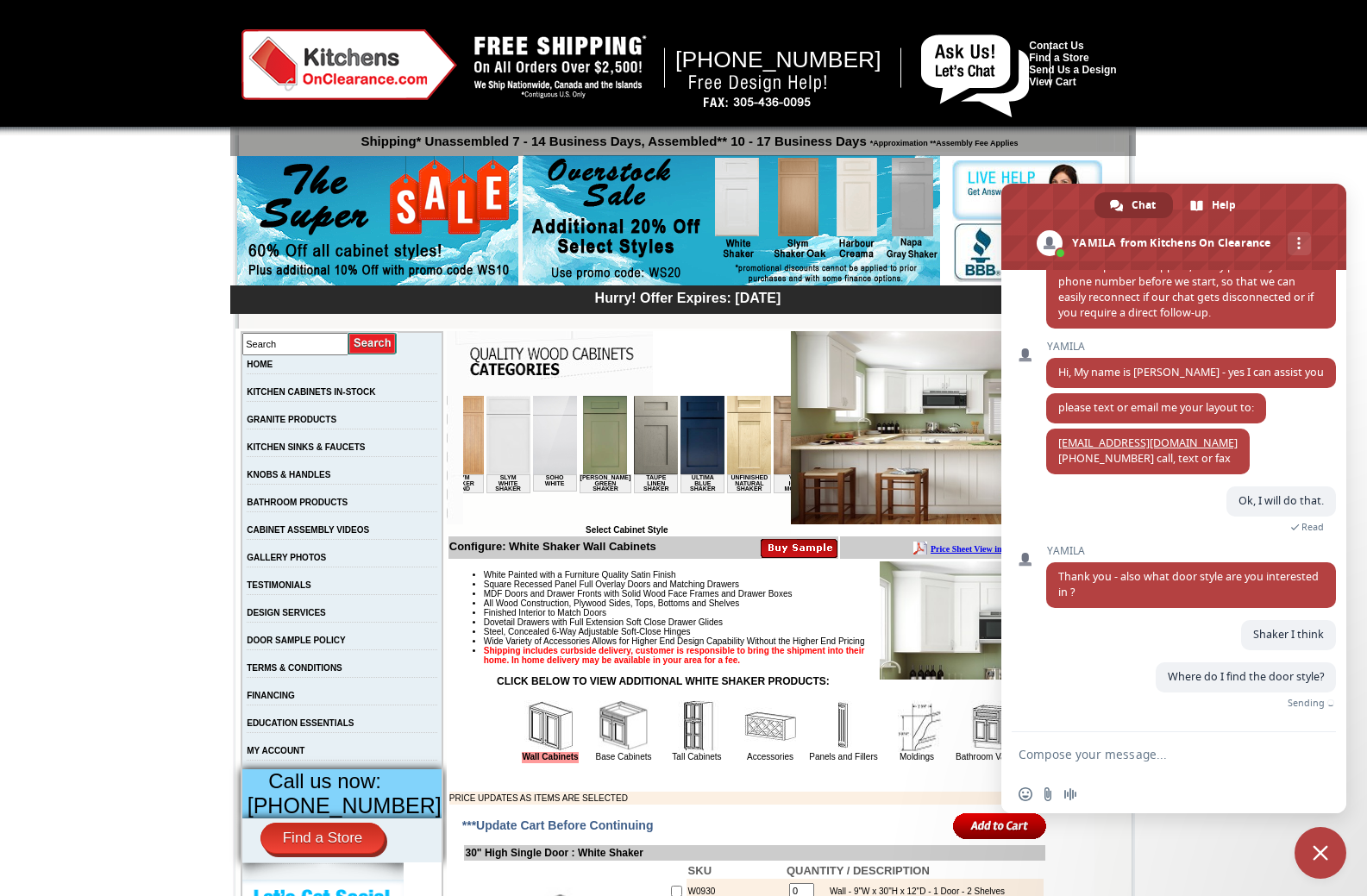
scroll to position [202, 0]
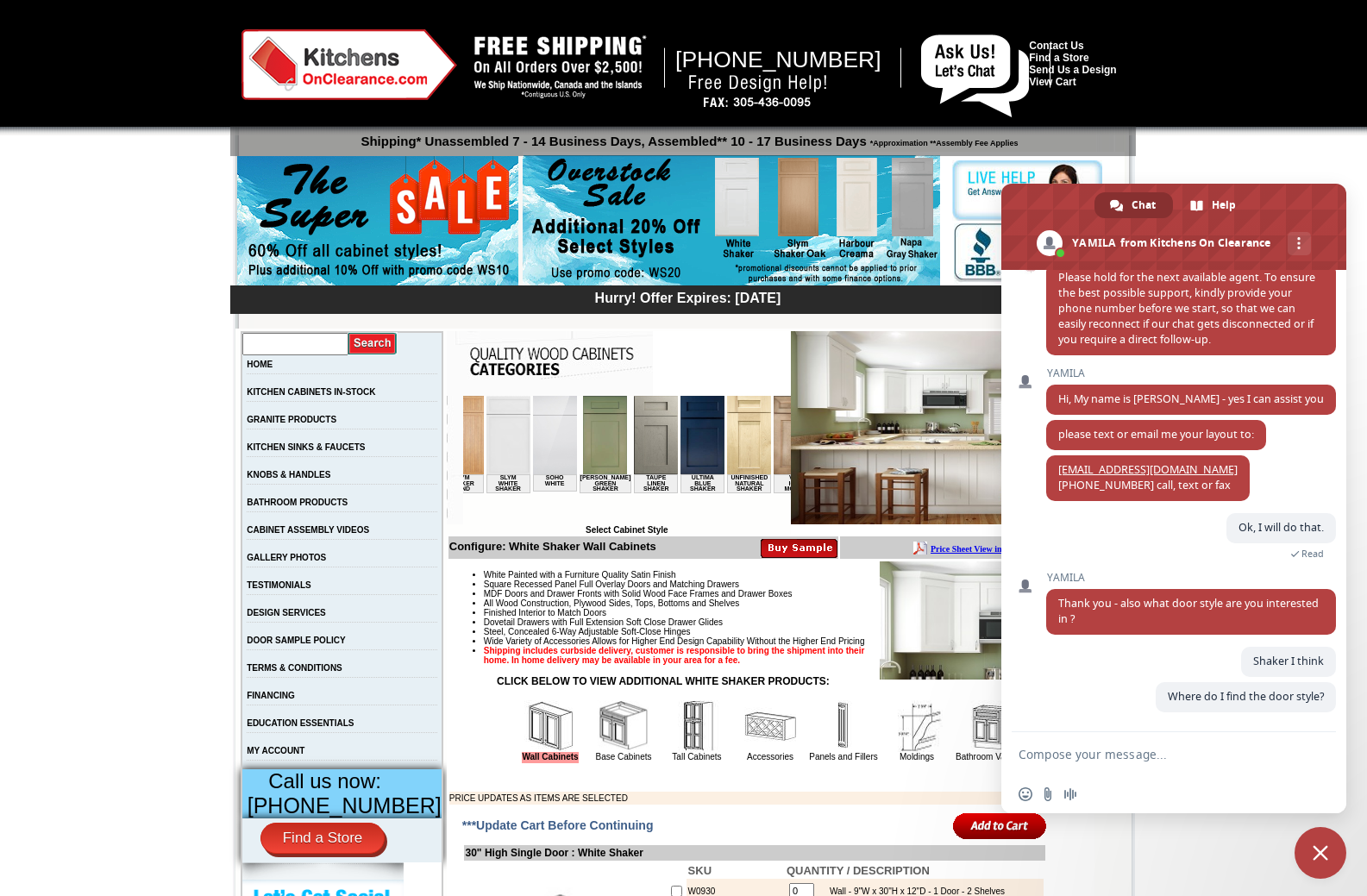
click at [319, 346] on input "text" at bounding box center [295, 344] width 106 height 23
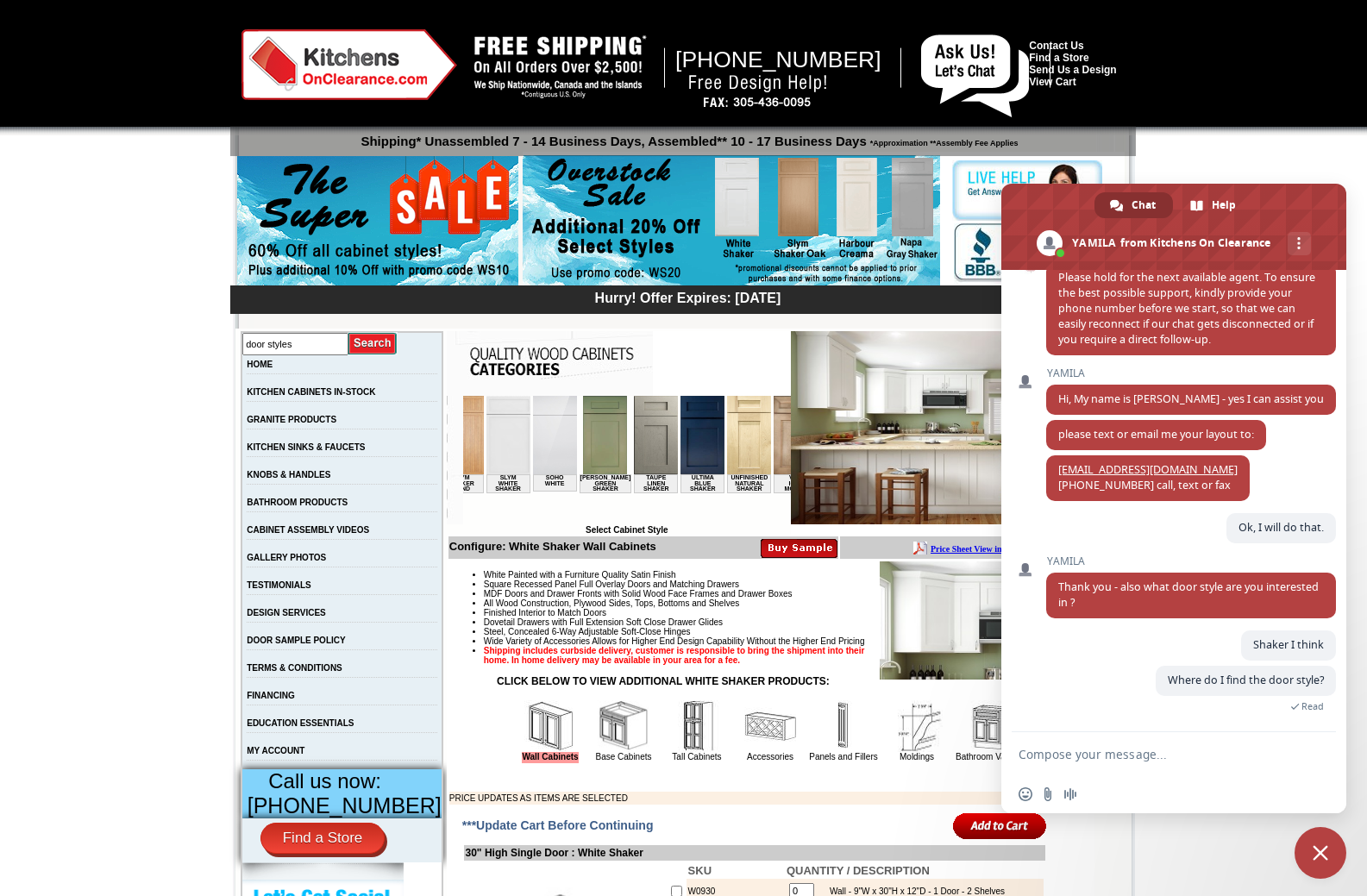
type input "door styles"
click at [349, 332] on input "image" at bounding box center [373, 344] width 49 height 24
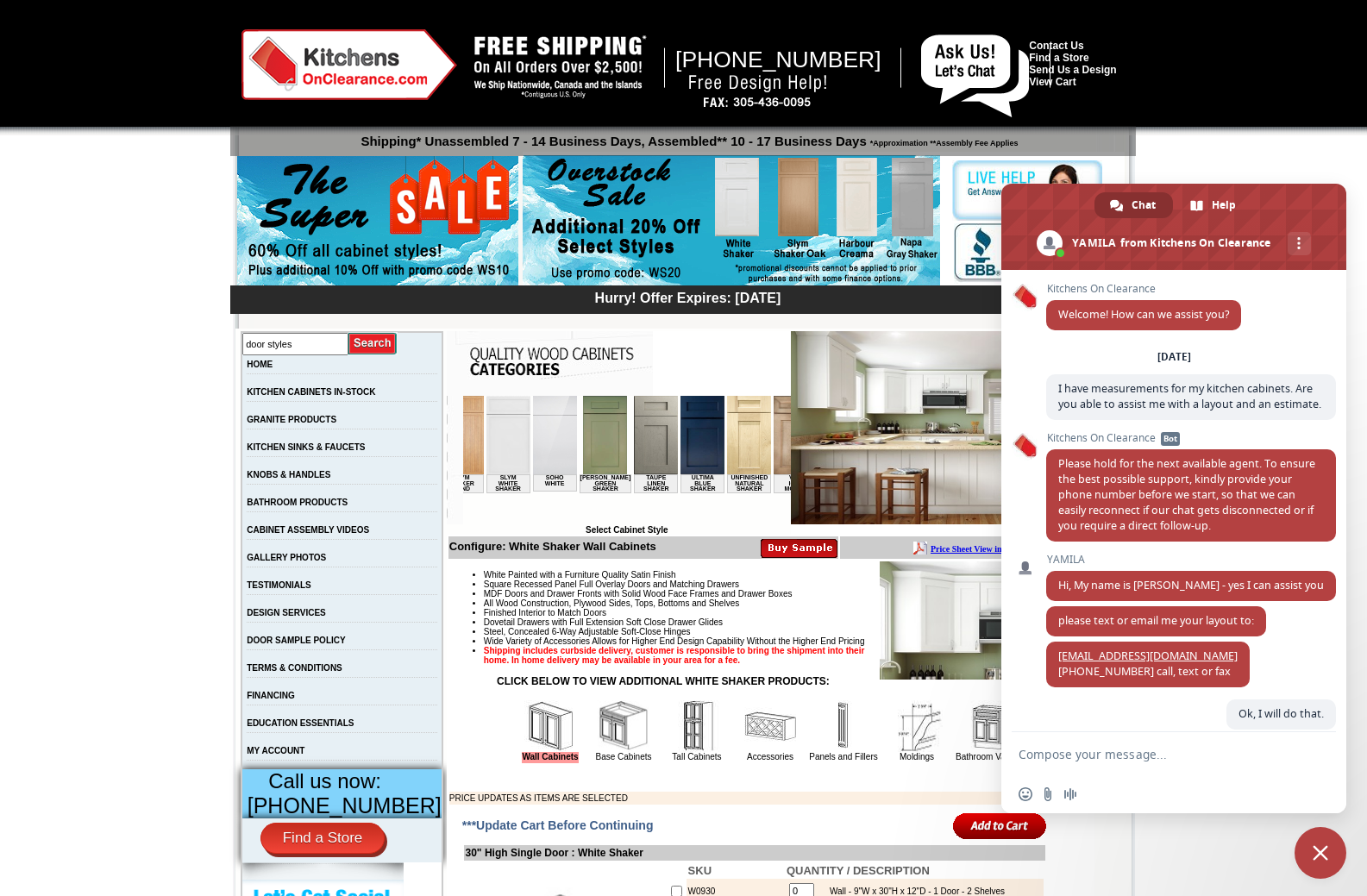
scroll to position [202, 0]
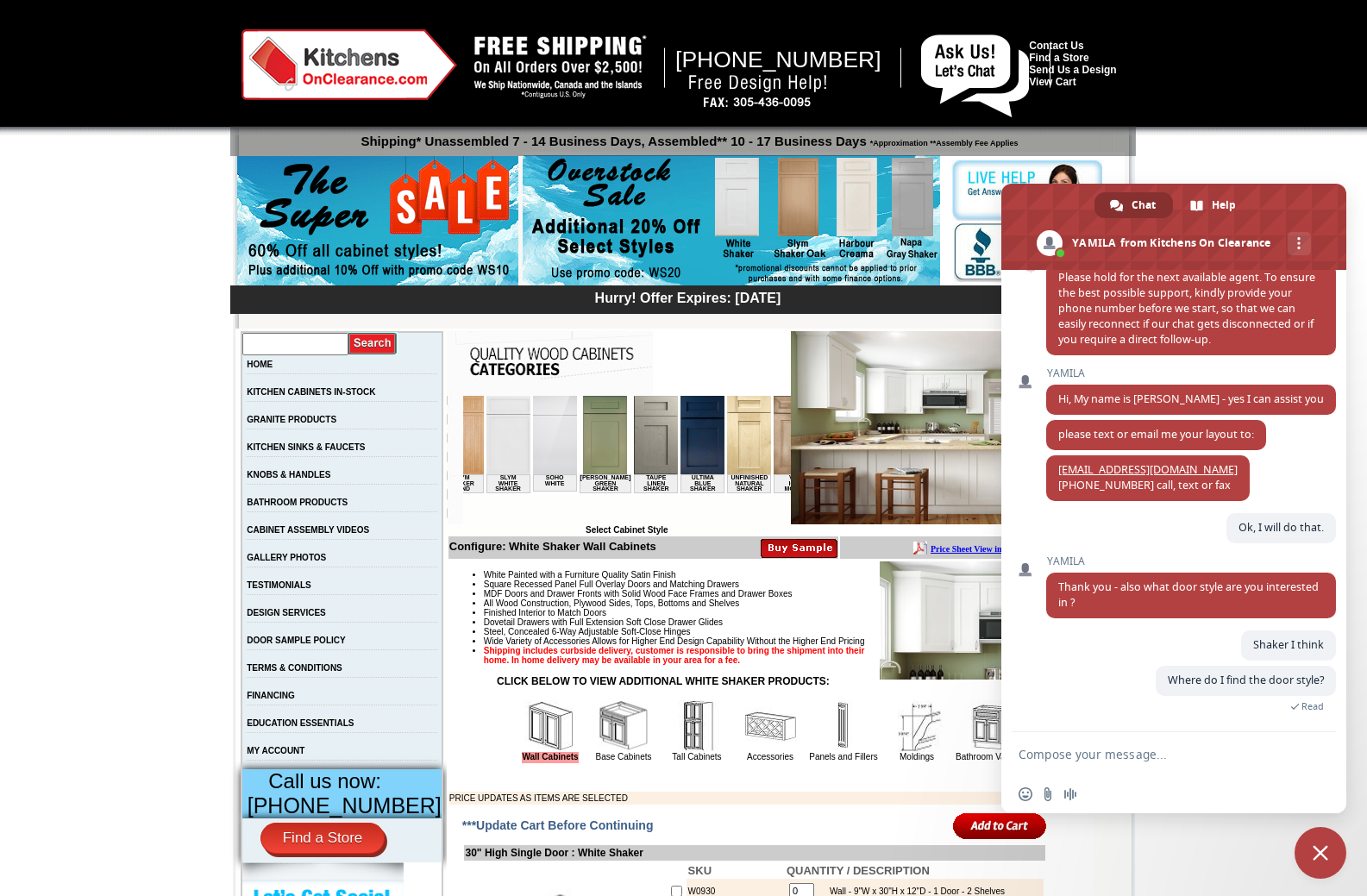
drag, startPoint x: 320, startPoint y: 345, endPoint x: 308, endPoint y: 344, distance: 12.0
click at [308, 344] on input "text" at bounding box center [295, 344] width 106 height 23
click at [312, 645] on link "DOOR SAMPLE POLICY" at bounding box center [295, 640] width 98 height 10
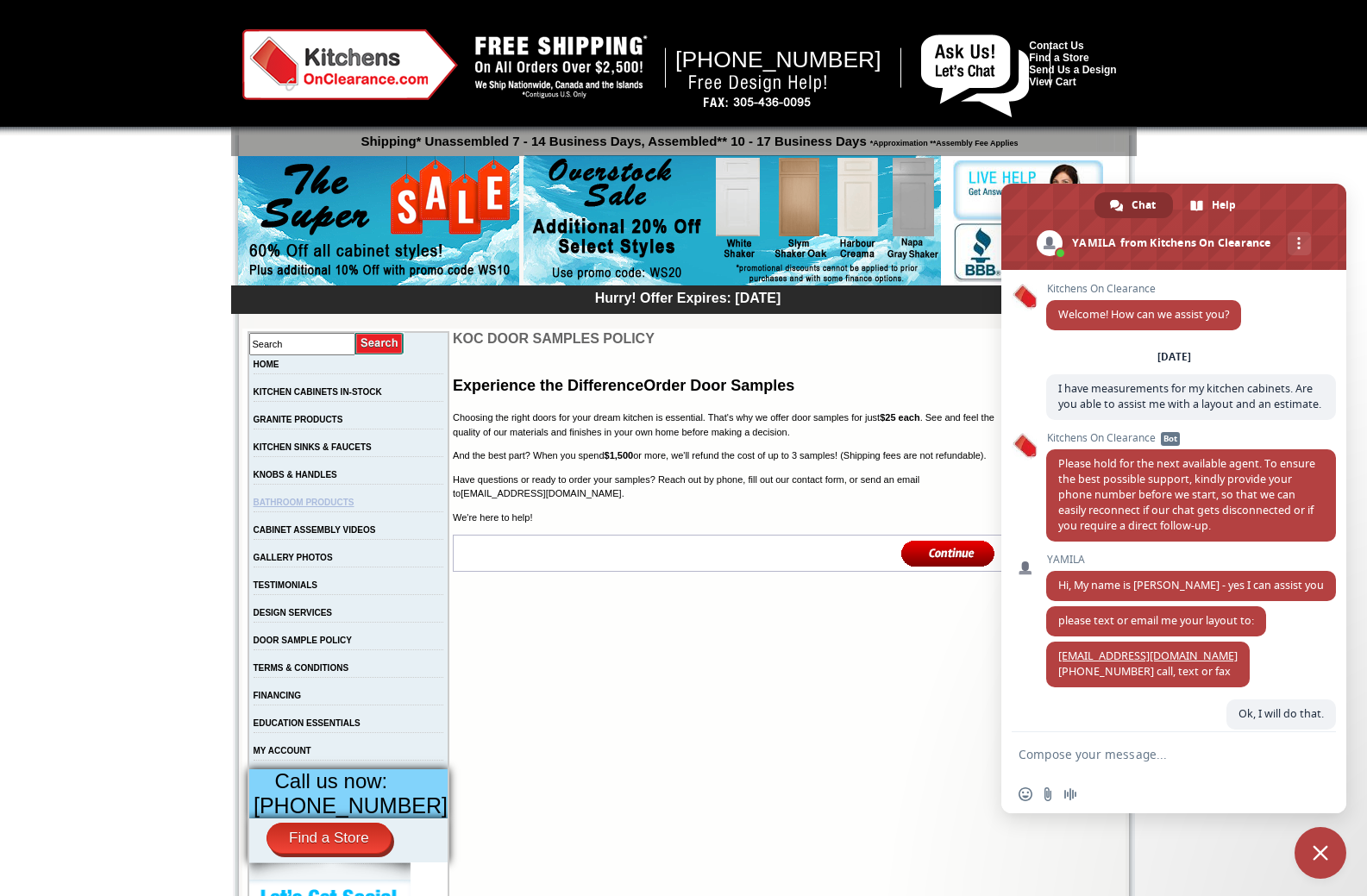
scroll to position [202, 0]
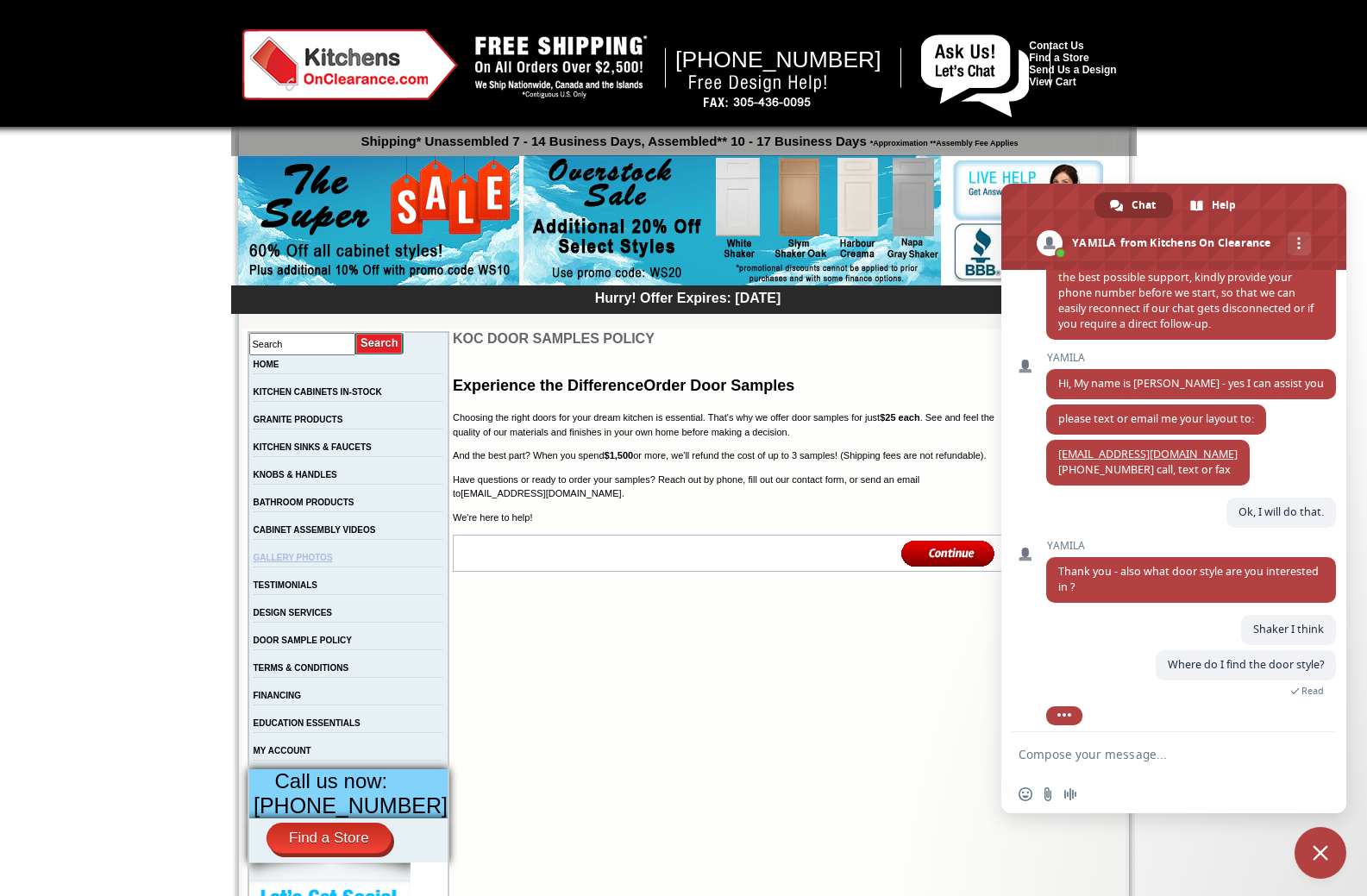
click at [328, 562] on link "GALLERY PHOTOS" at bounding box center [293, 557] width 80 height 10
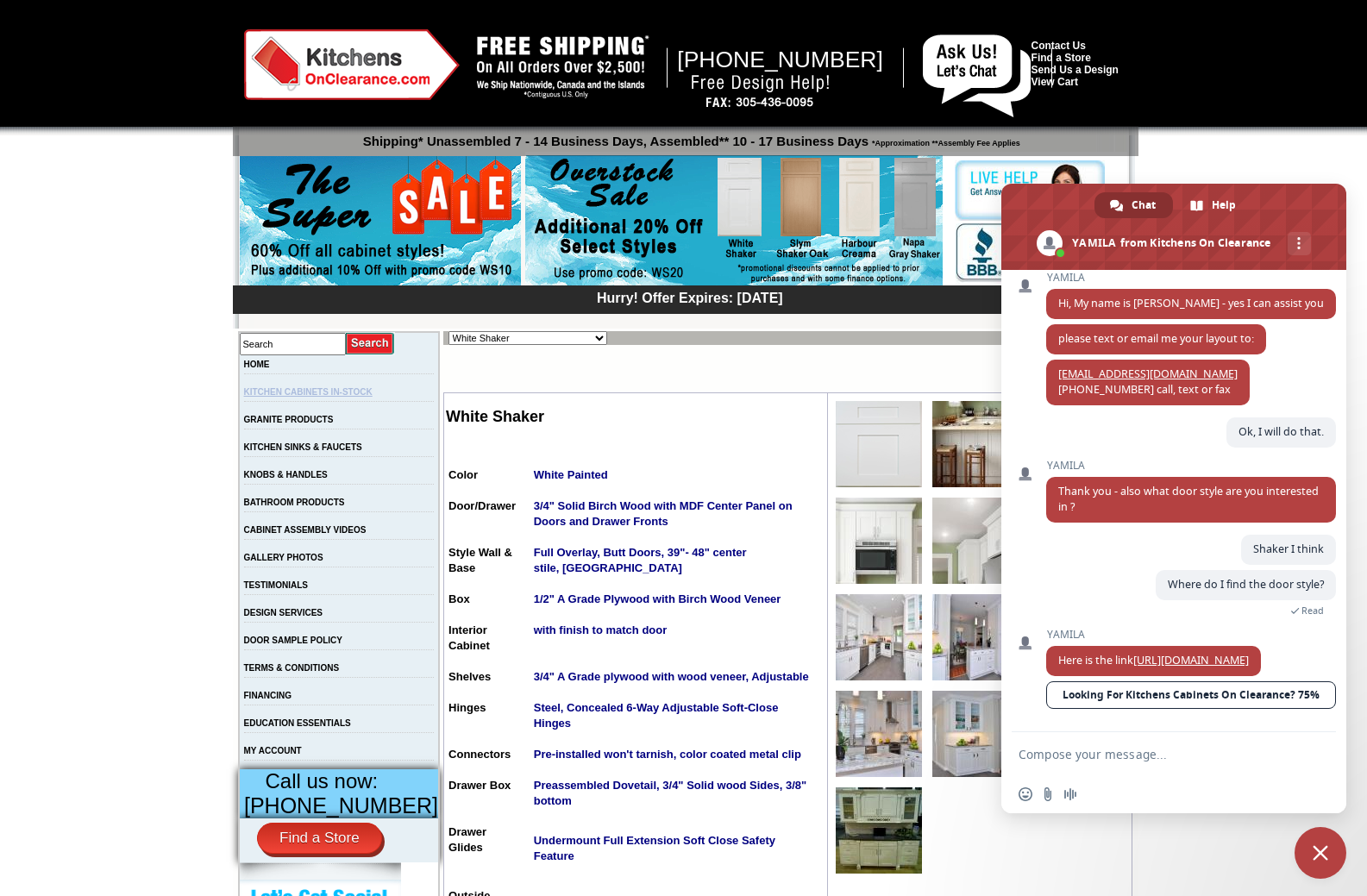
click at [357, 392] on link "KITCHEN CABINETS IN-STOCK" at bounding box center [308, 392] width 128 height 10
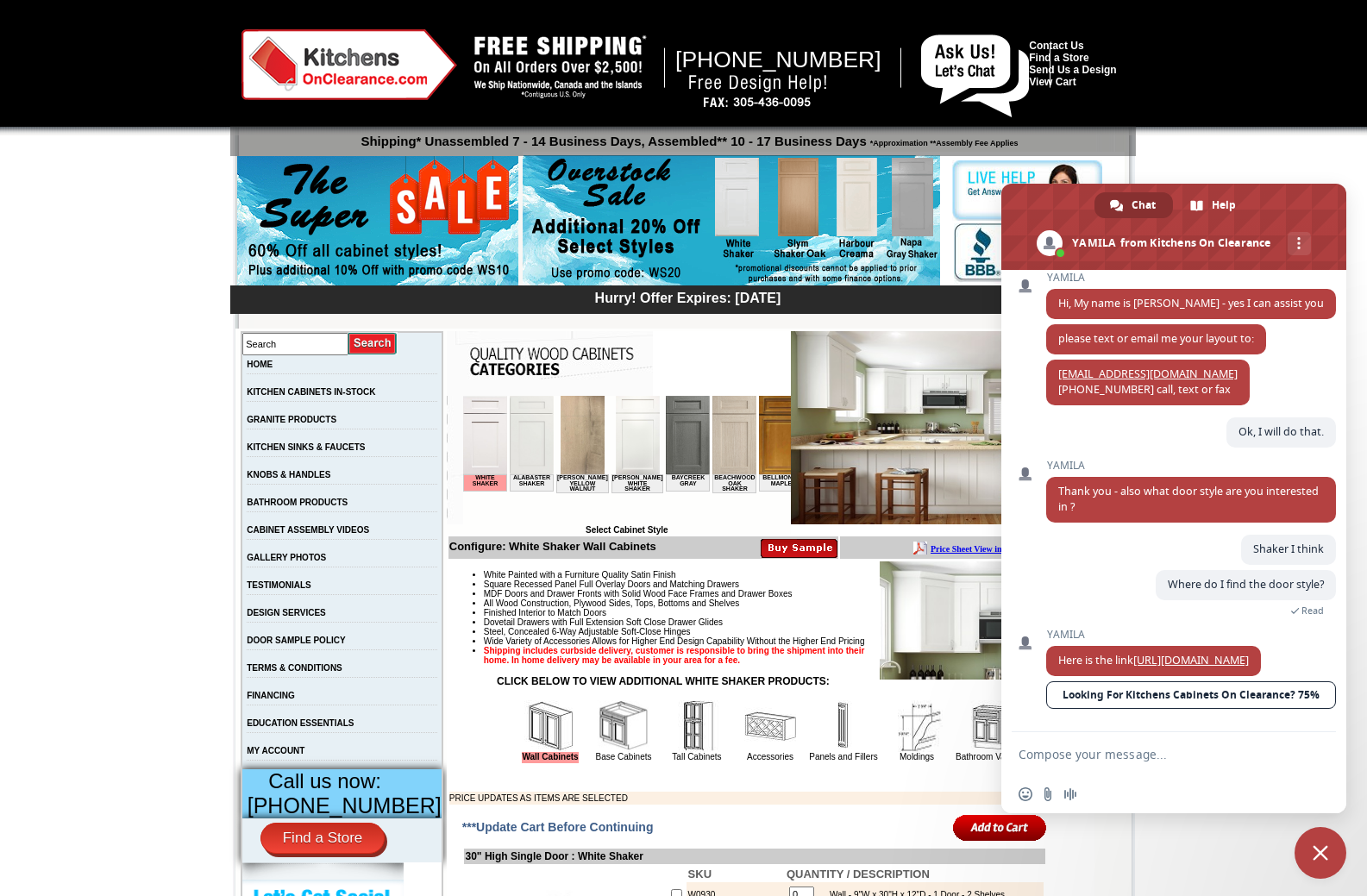
click at [769, 433] on img at bounding box center [780, 435] width 44 height 79
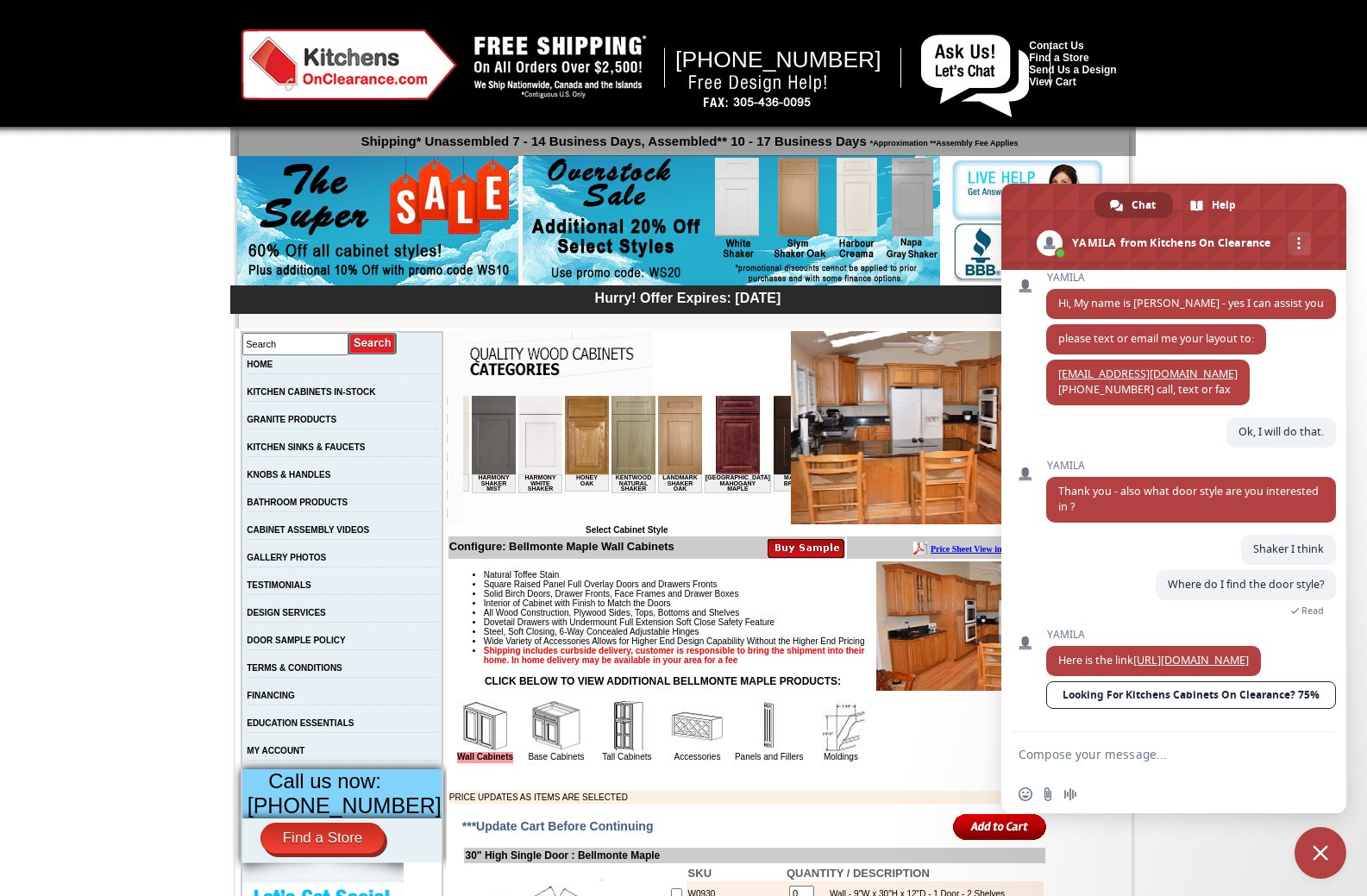
scroll to position [0, 1314]
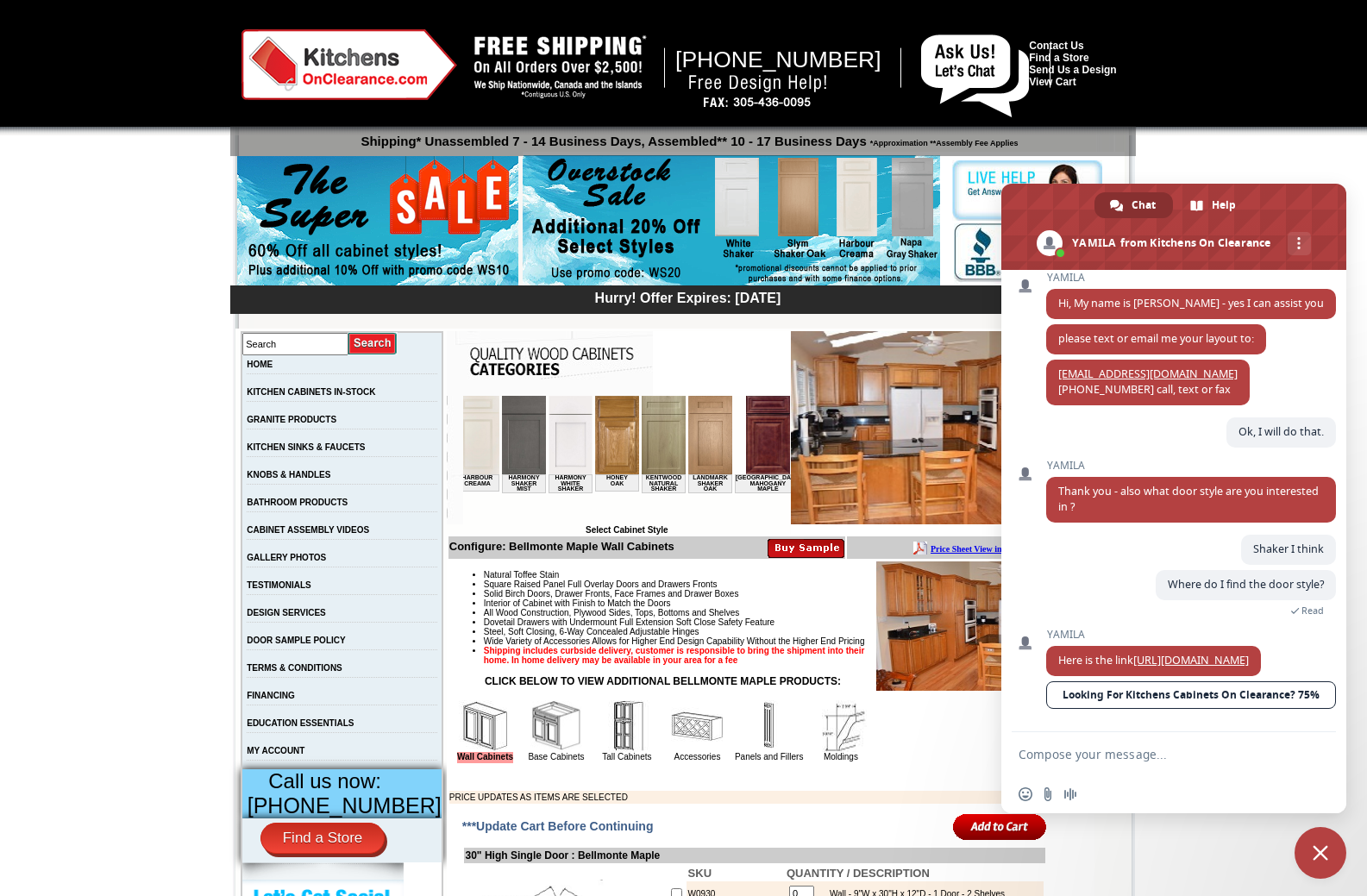
drag, startPoint x: 496, startPoint y: 517, endPoint x: 1051, endPoint y: 924, distance: 688.2
click at [594, 438] on img at bounding box center [616, 435] width 44 height 79
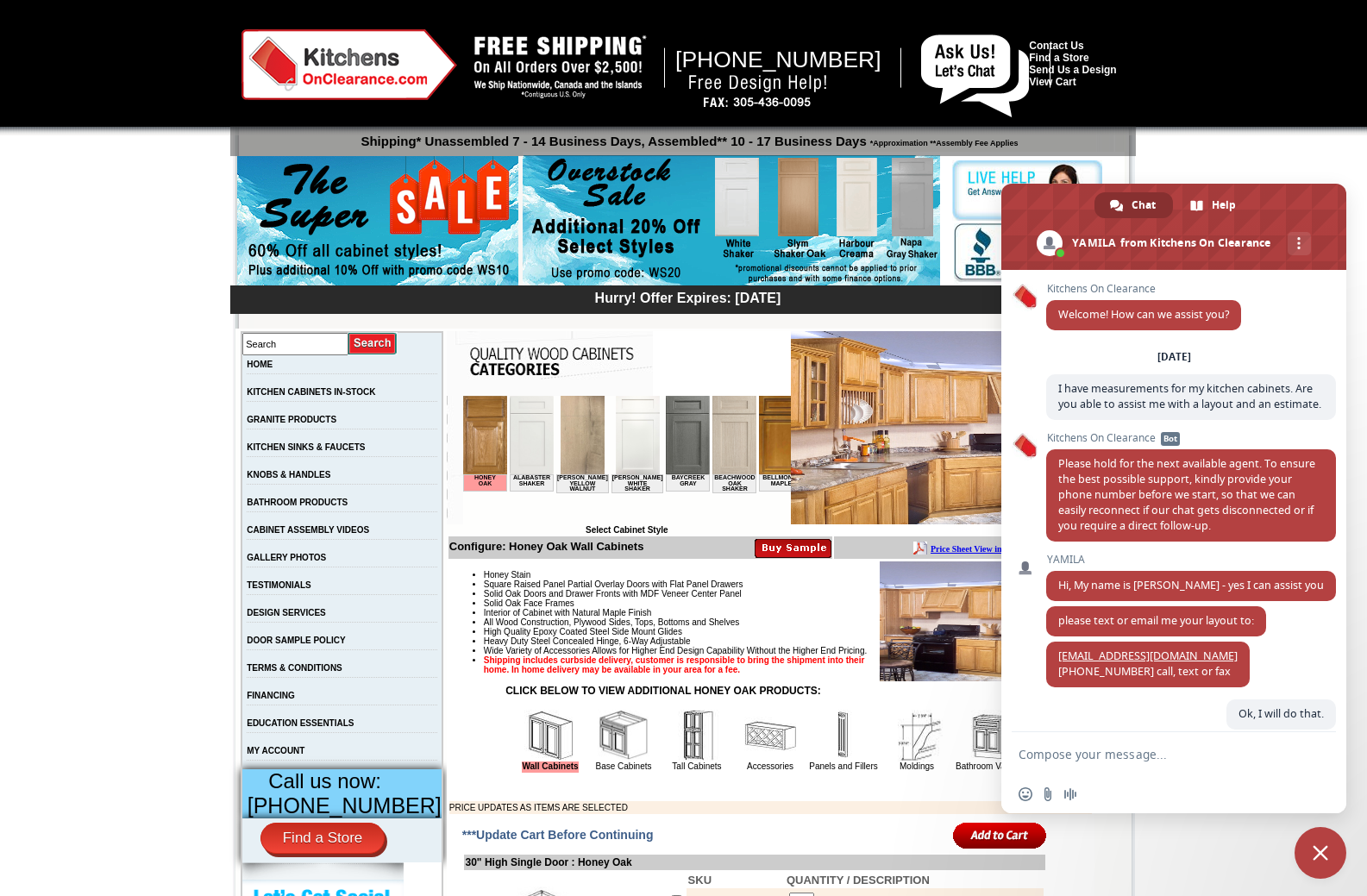
scroll to position [313, 0]
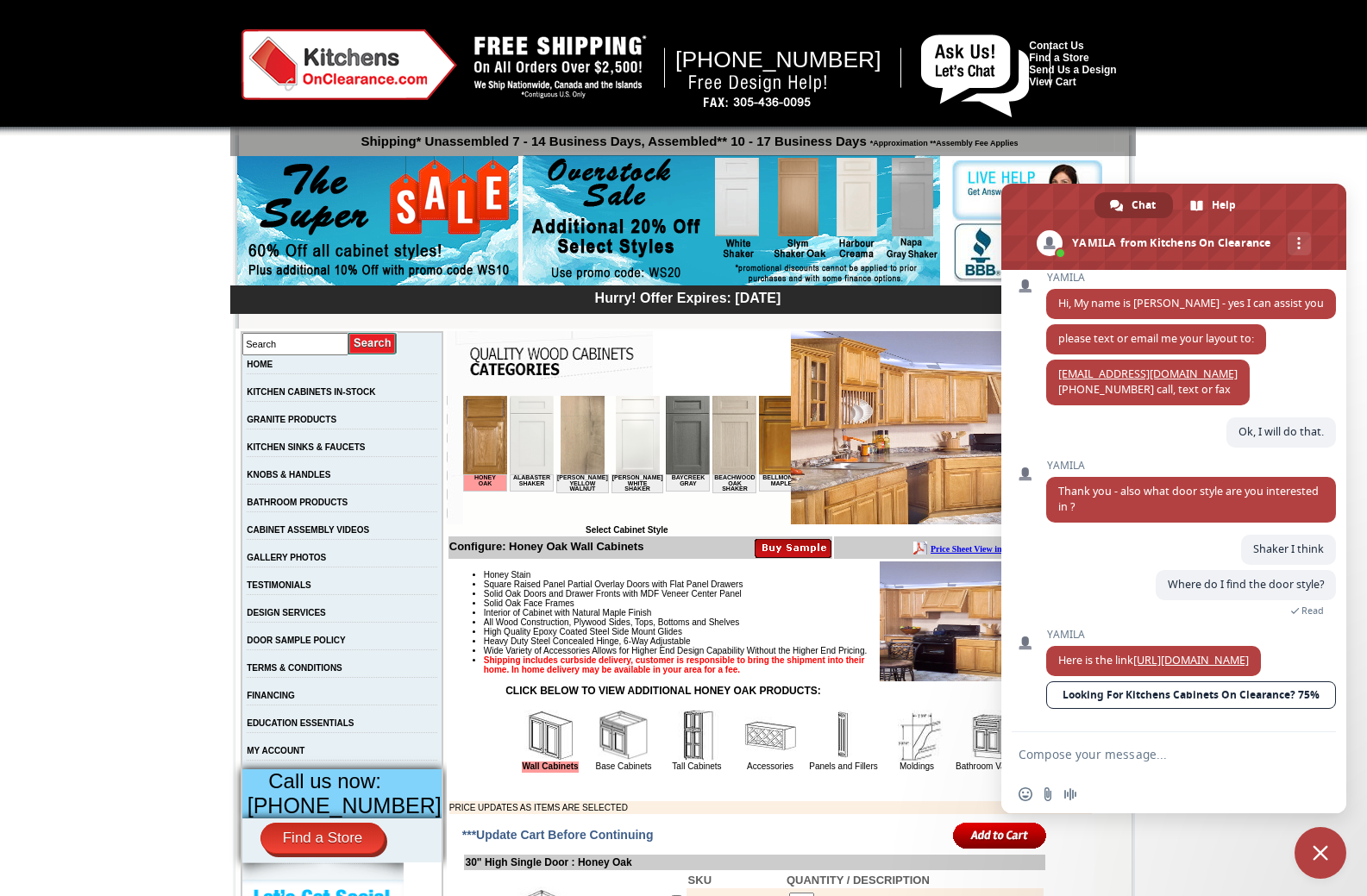
click at [482, 443] on img at bounding box center [484, 435] width 44 height 79
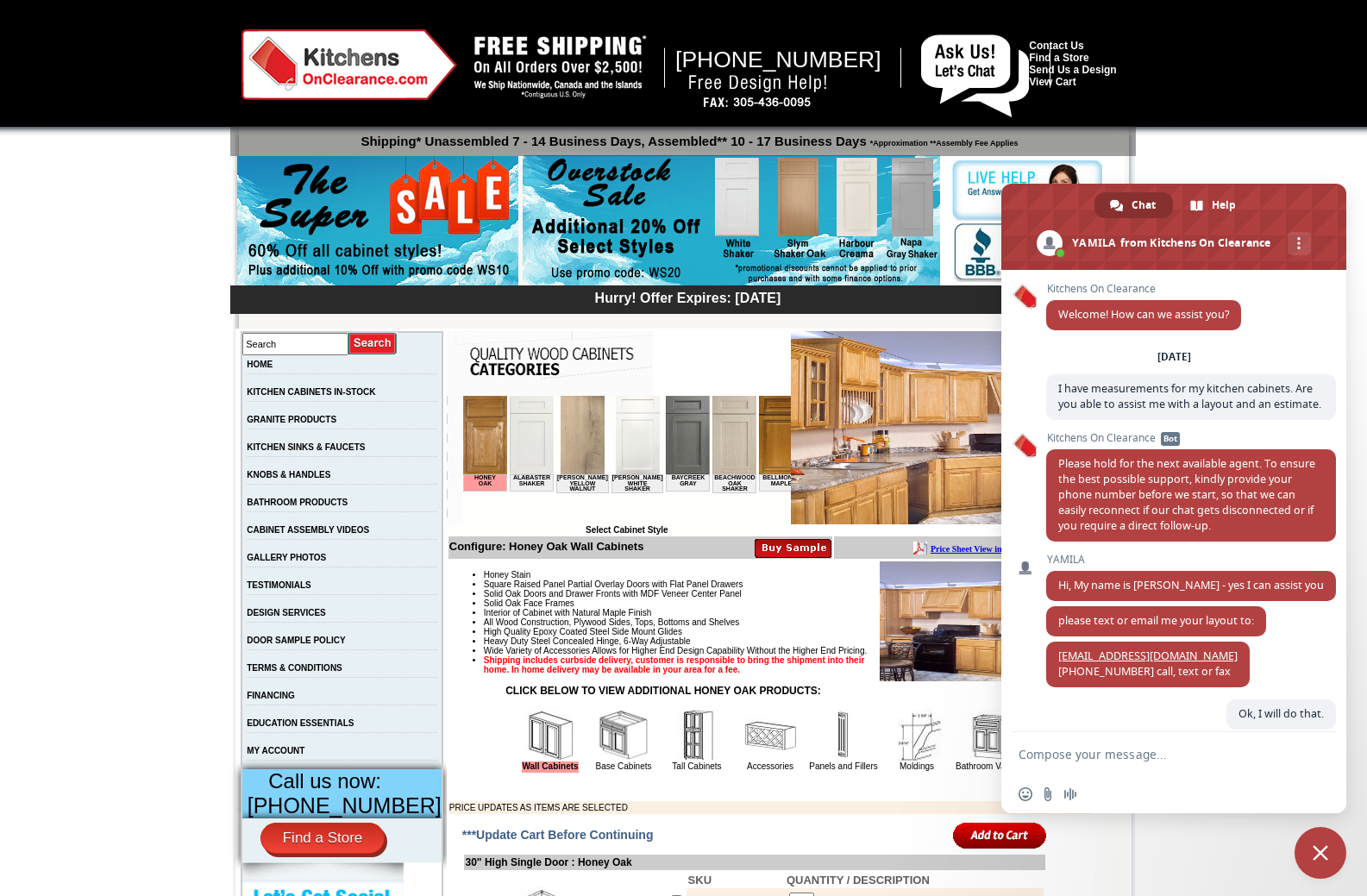
scroll to position [313, 0]
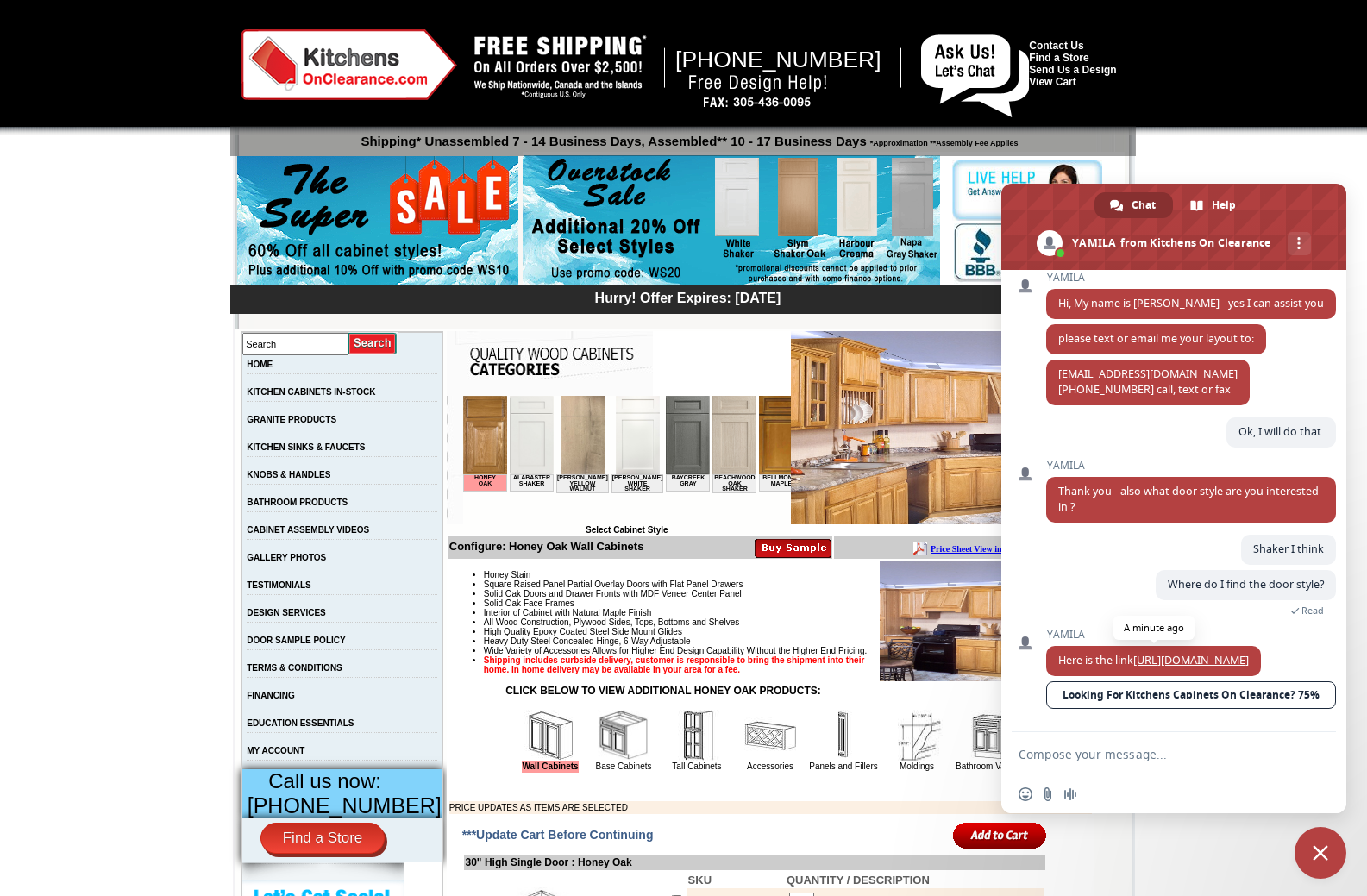
click at [1178, 653] on link "[URL][DOMAIN_NAME]" at bounding box center [1190, 660] width 115 height 15
type textarea "i like the yorktown"
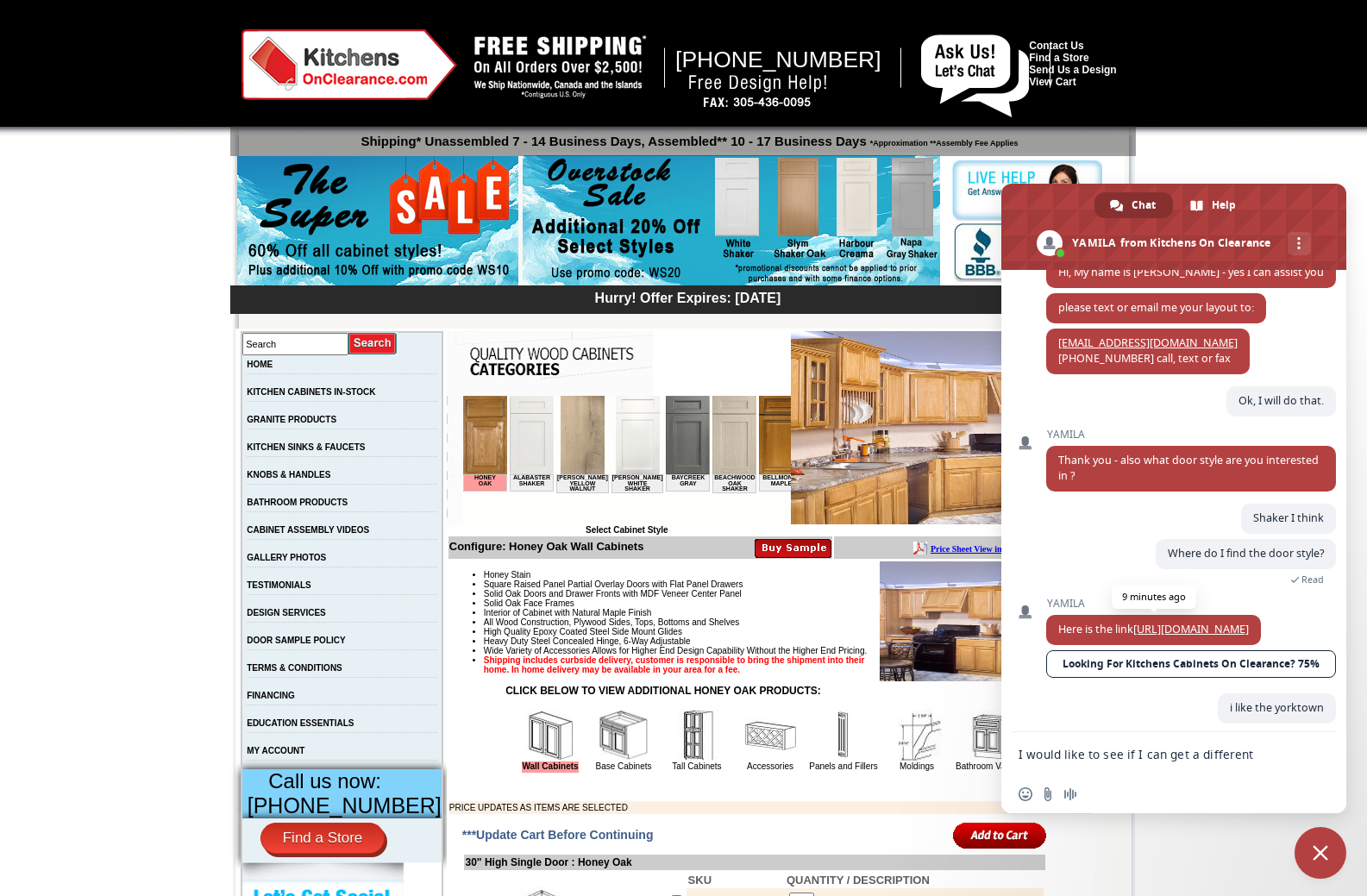
type textarea "I would like to see if I can get a different layout. This layout is exactly how…"
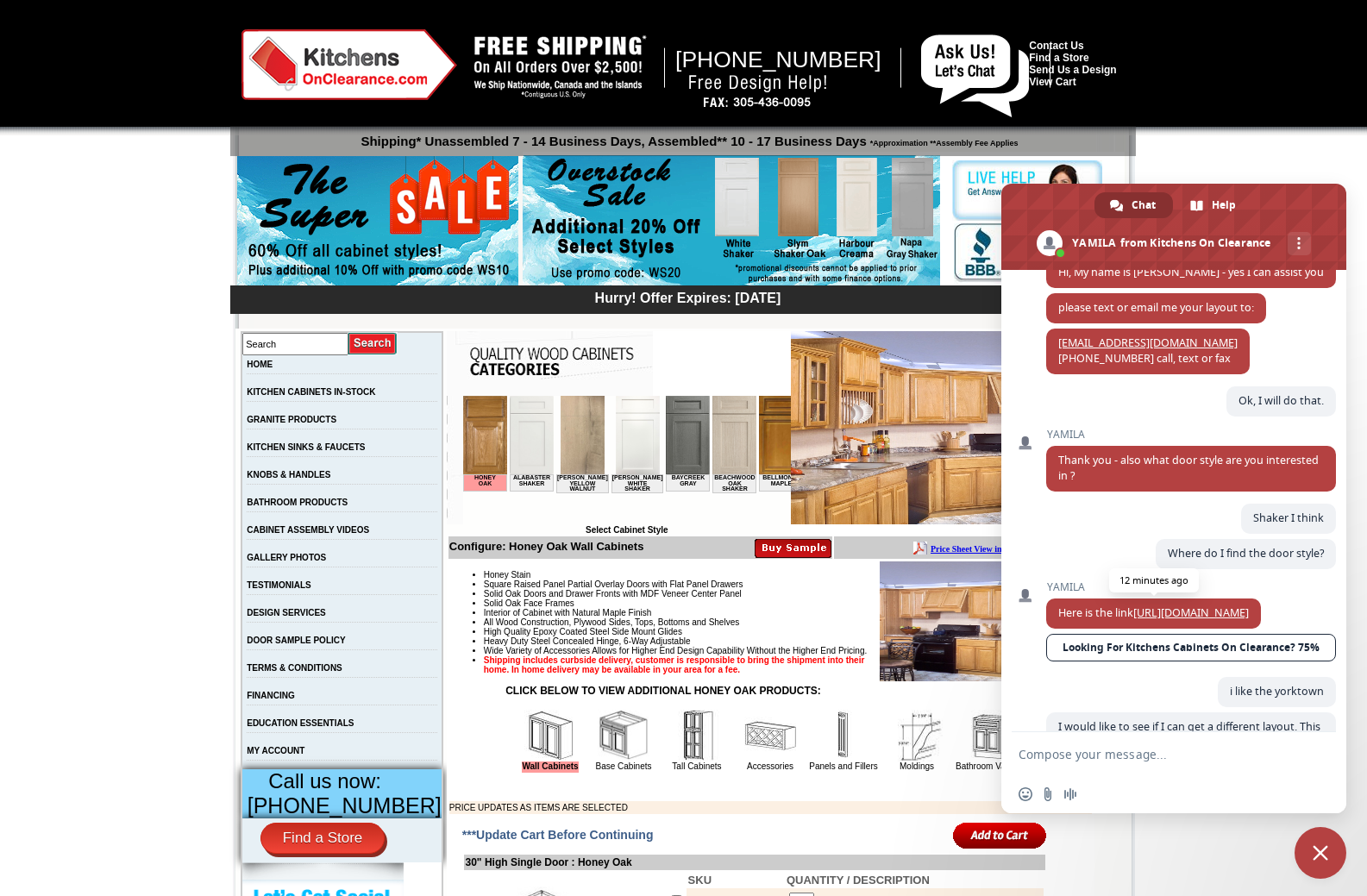
scroll to position [406, 0]
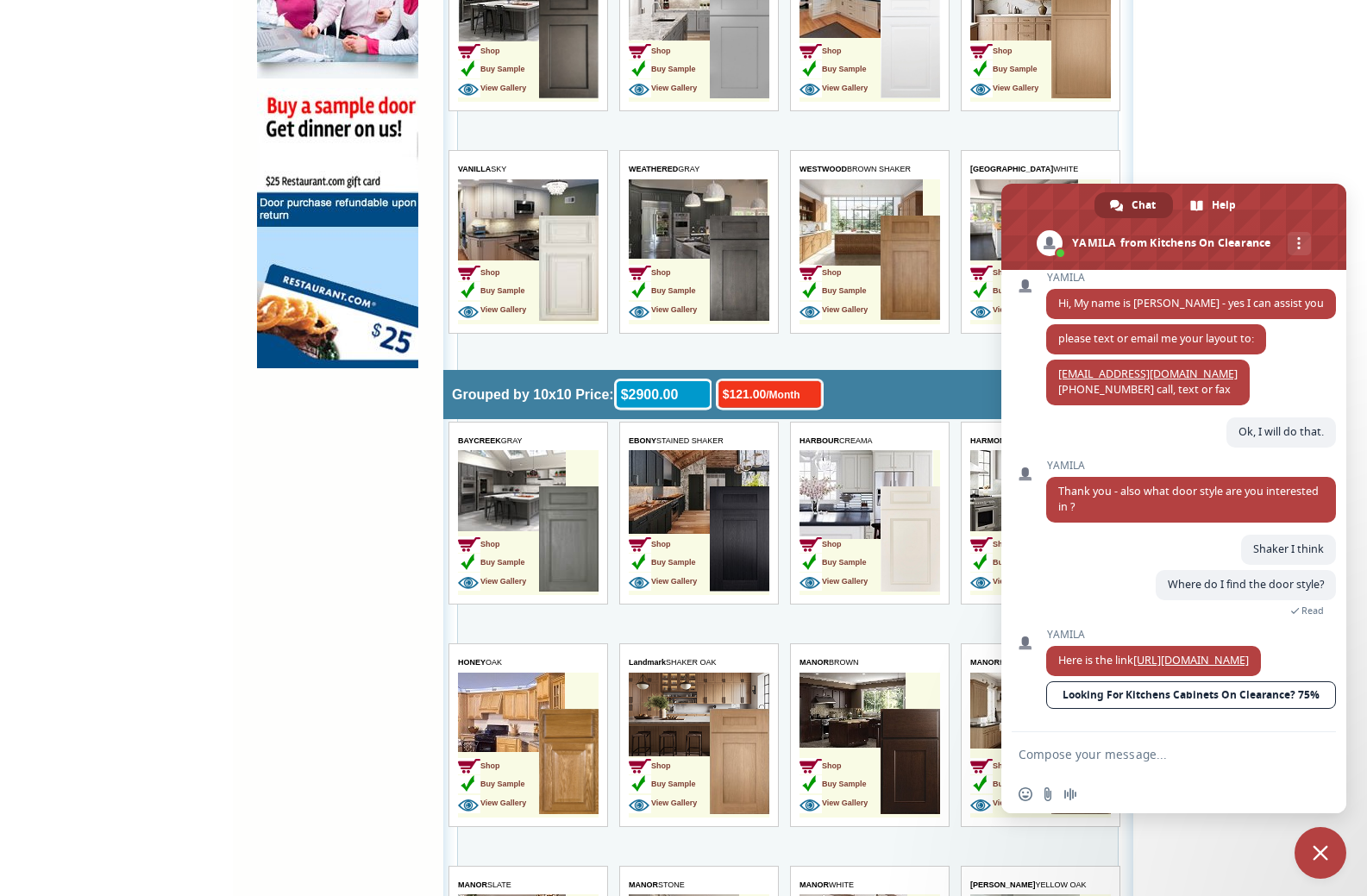
scroll to position [1466, 0]
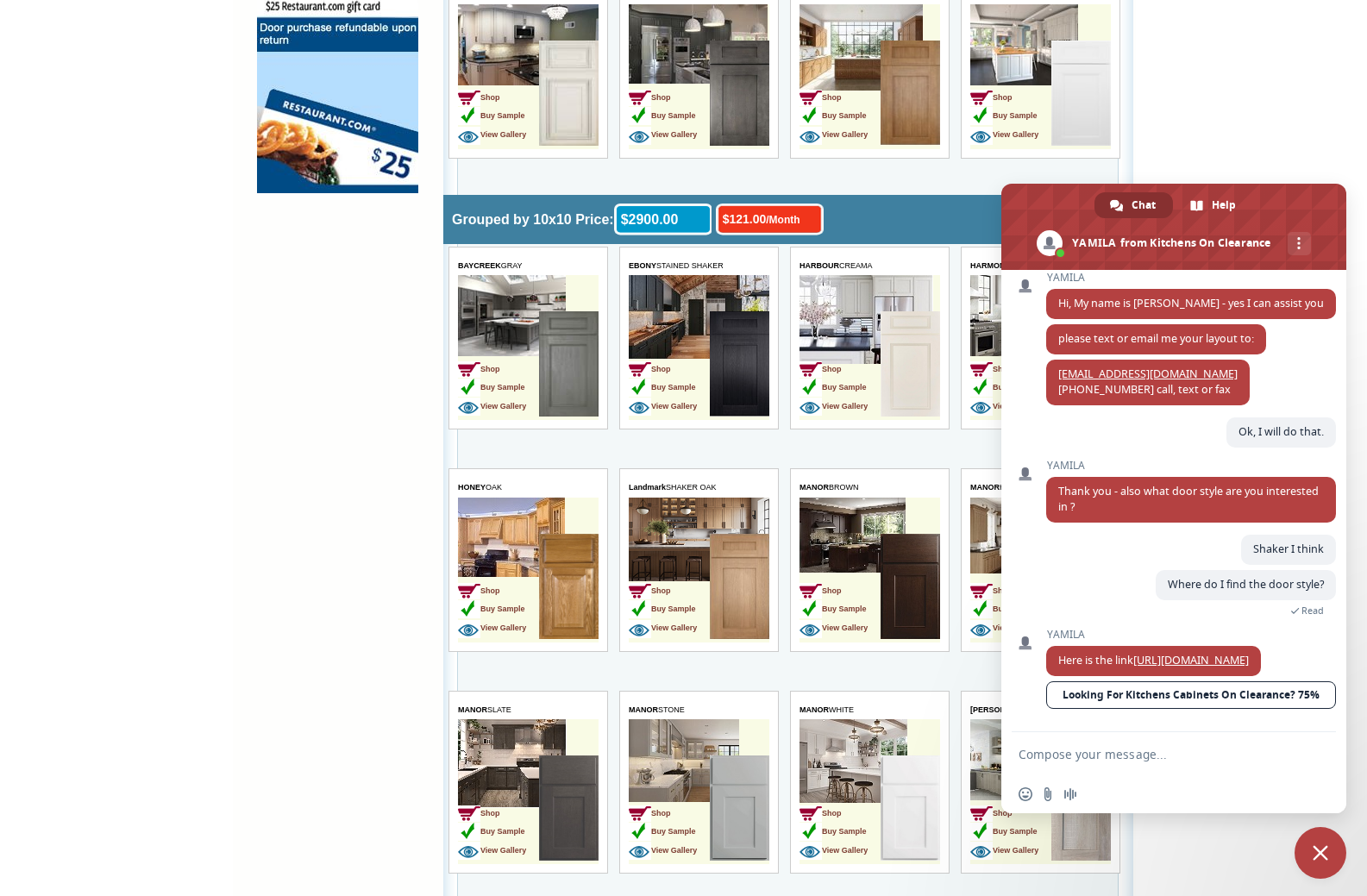
click at [553, 559] on img at bounding box center [569, 587] width 59 height 105
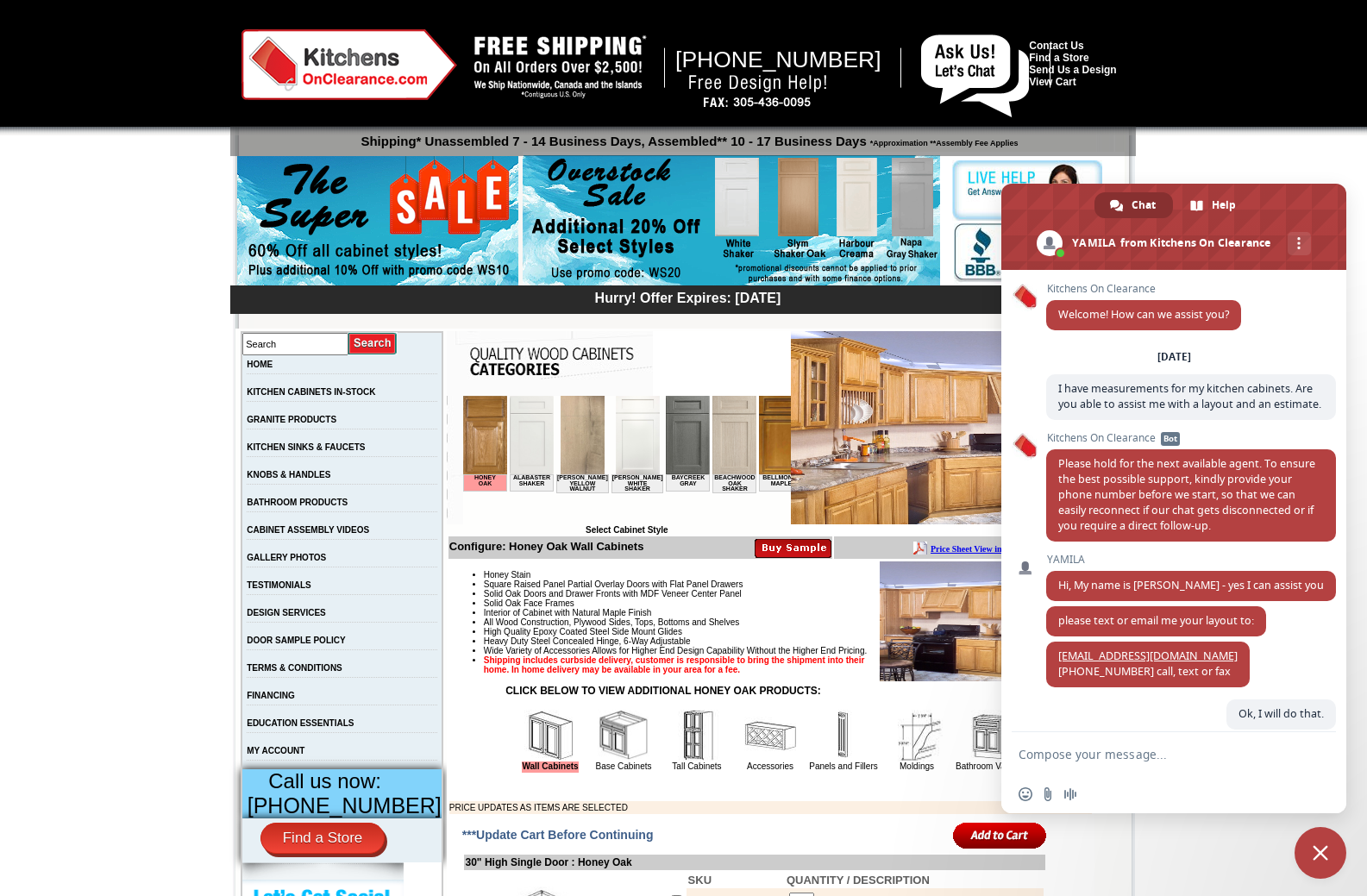
scroll to position [313, 0]
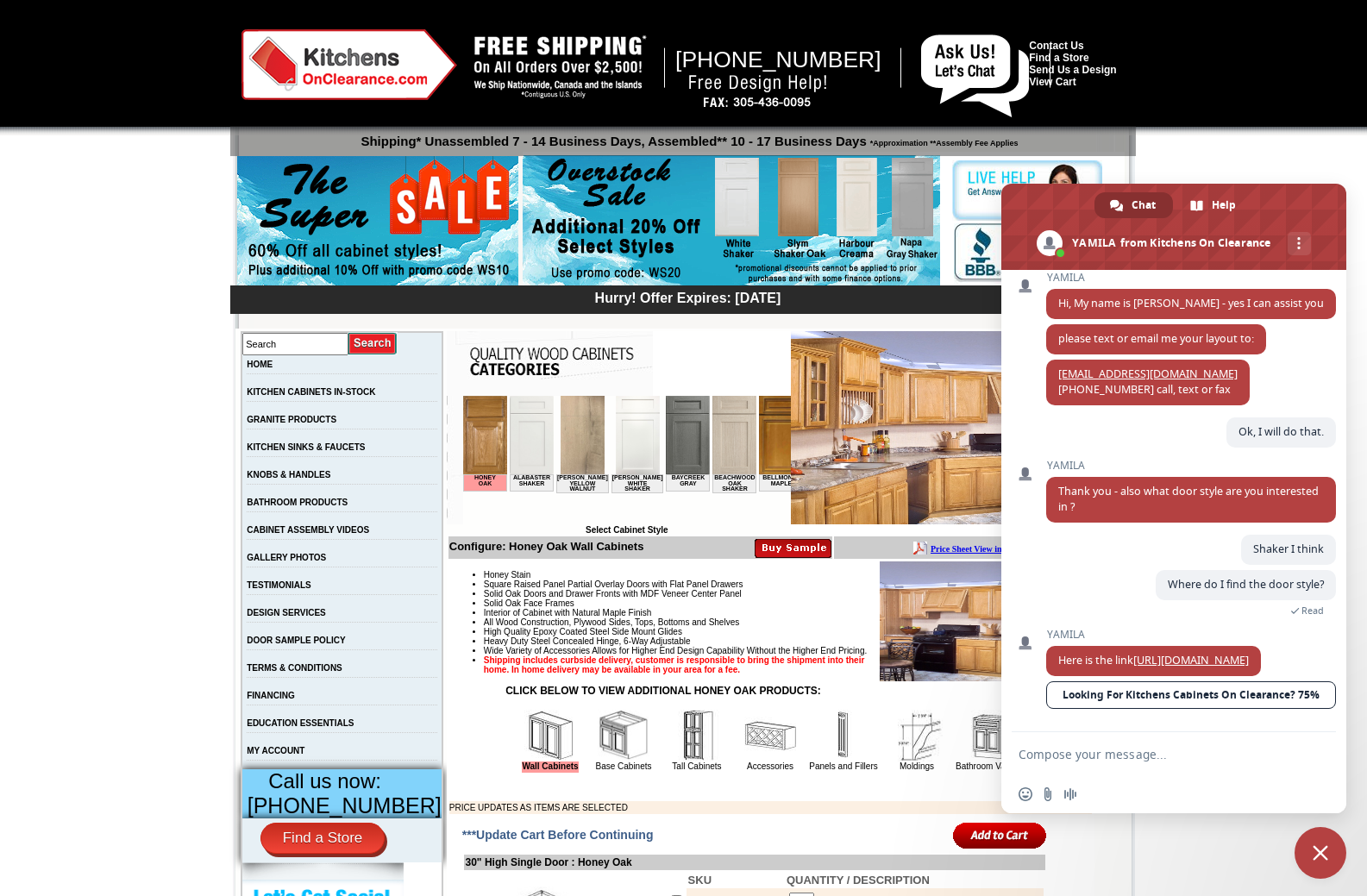
click at [774, 441] on img at bounding box center [780, 435] width 44 height 79
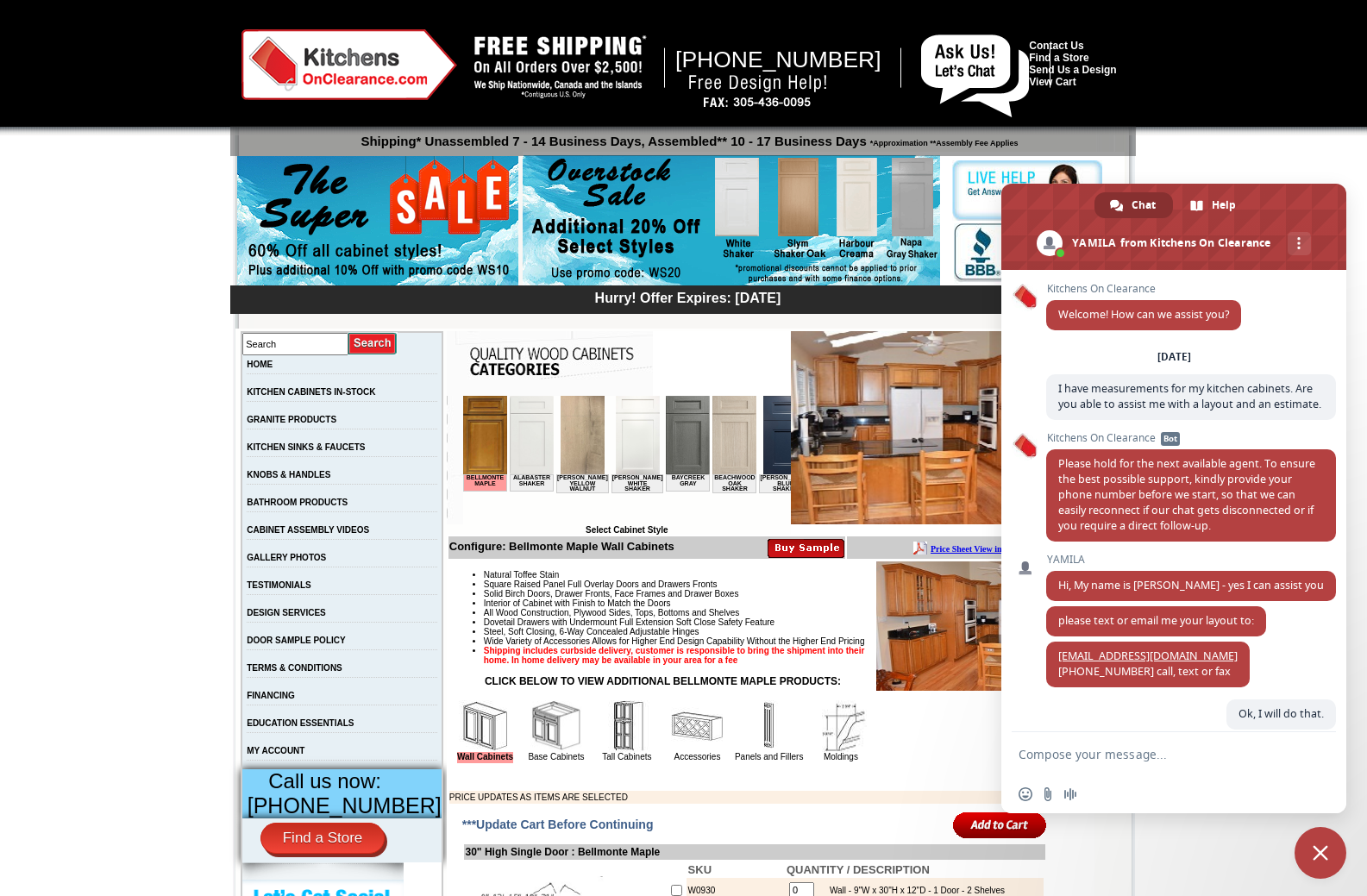
scroll to position [313, 0]
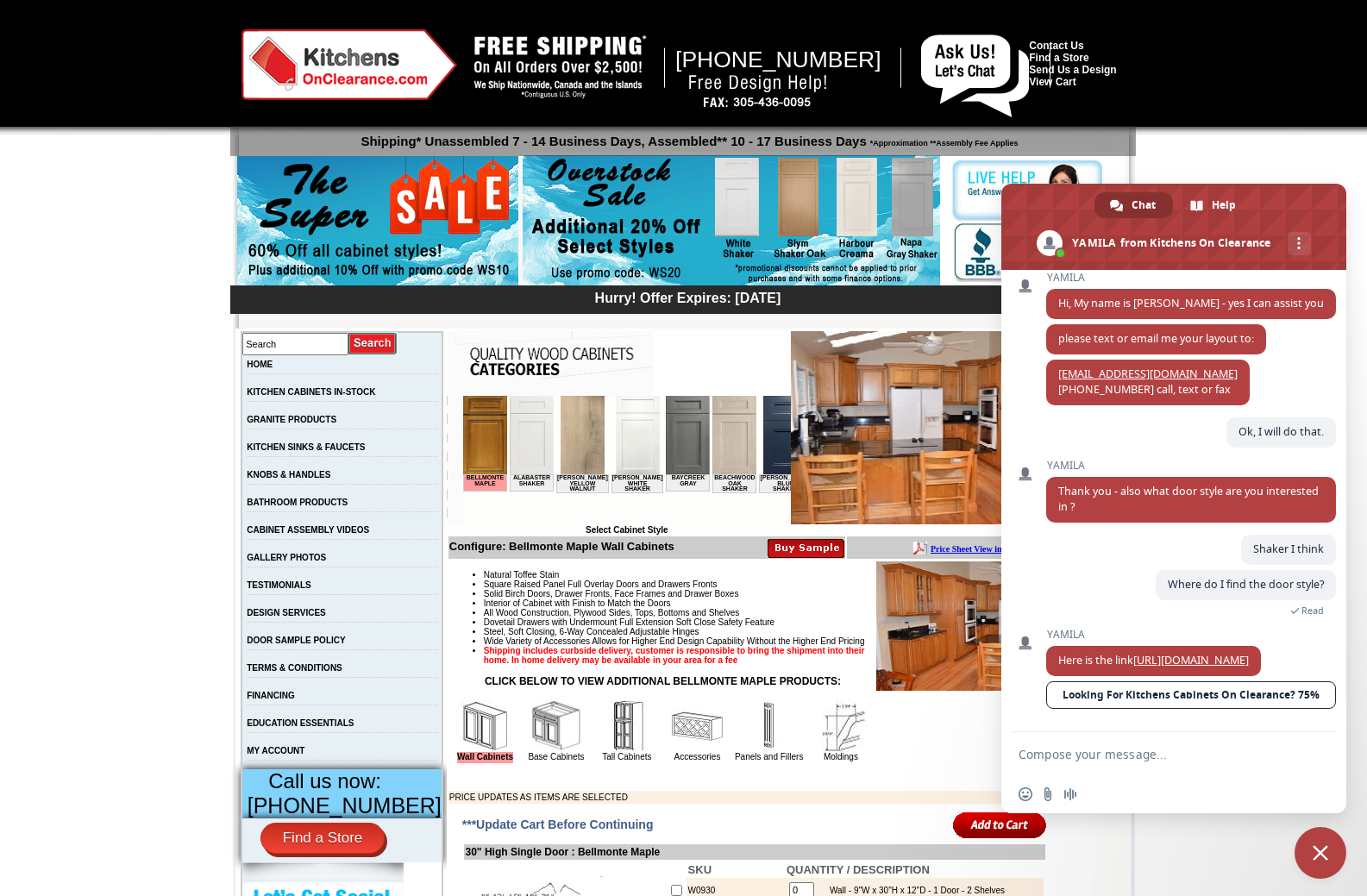
click at [487, 441] on img at bounding box center [484, 435] width 44 height 79
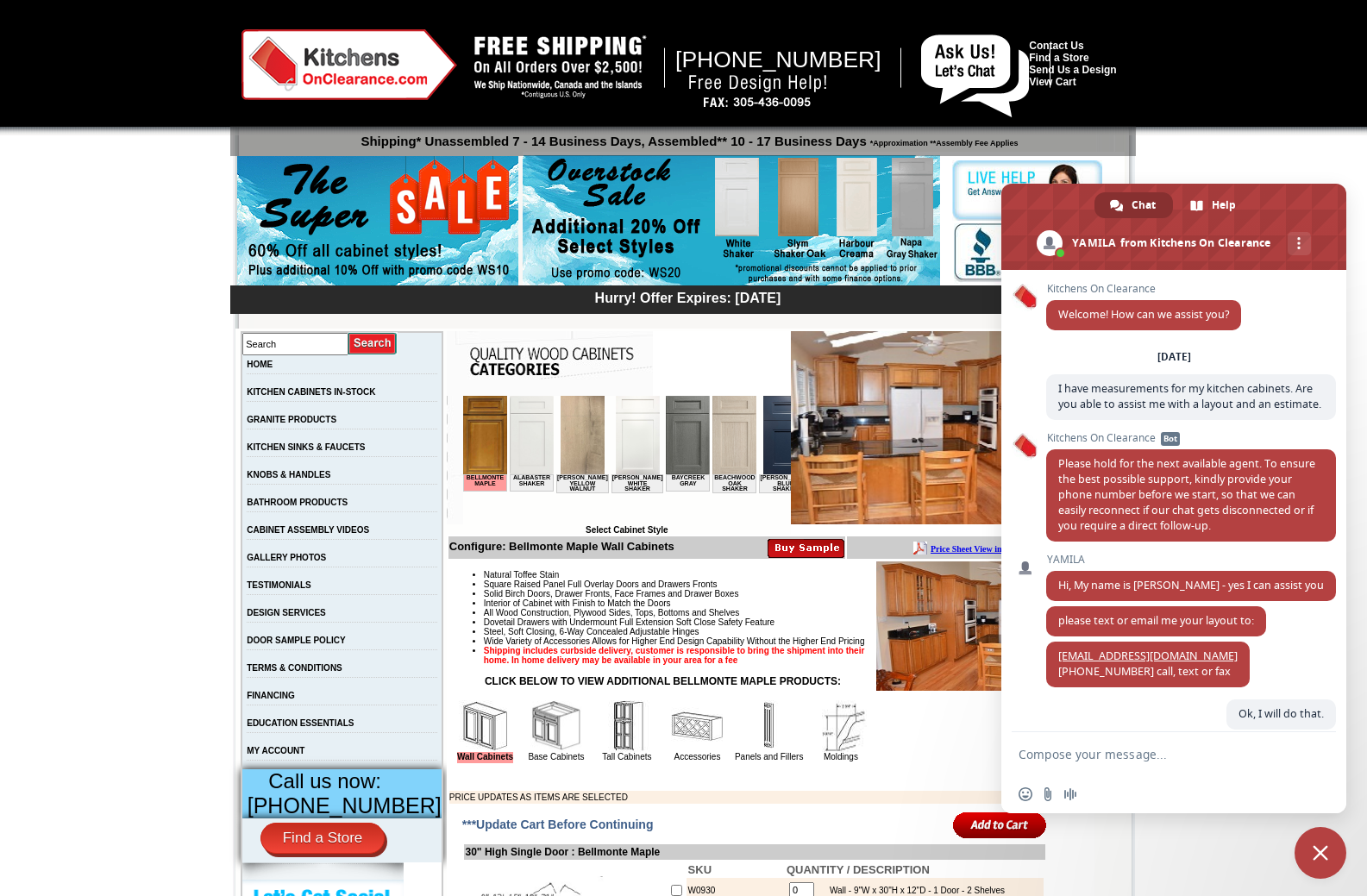
scroll to position [313, 0]
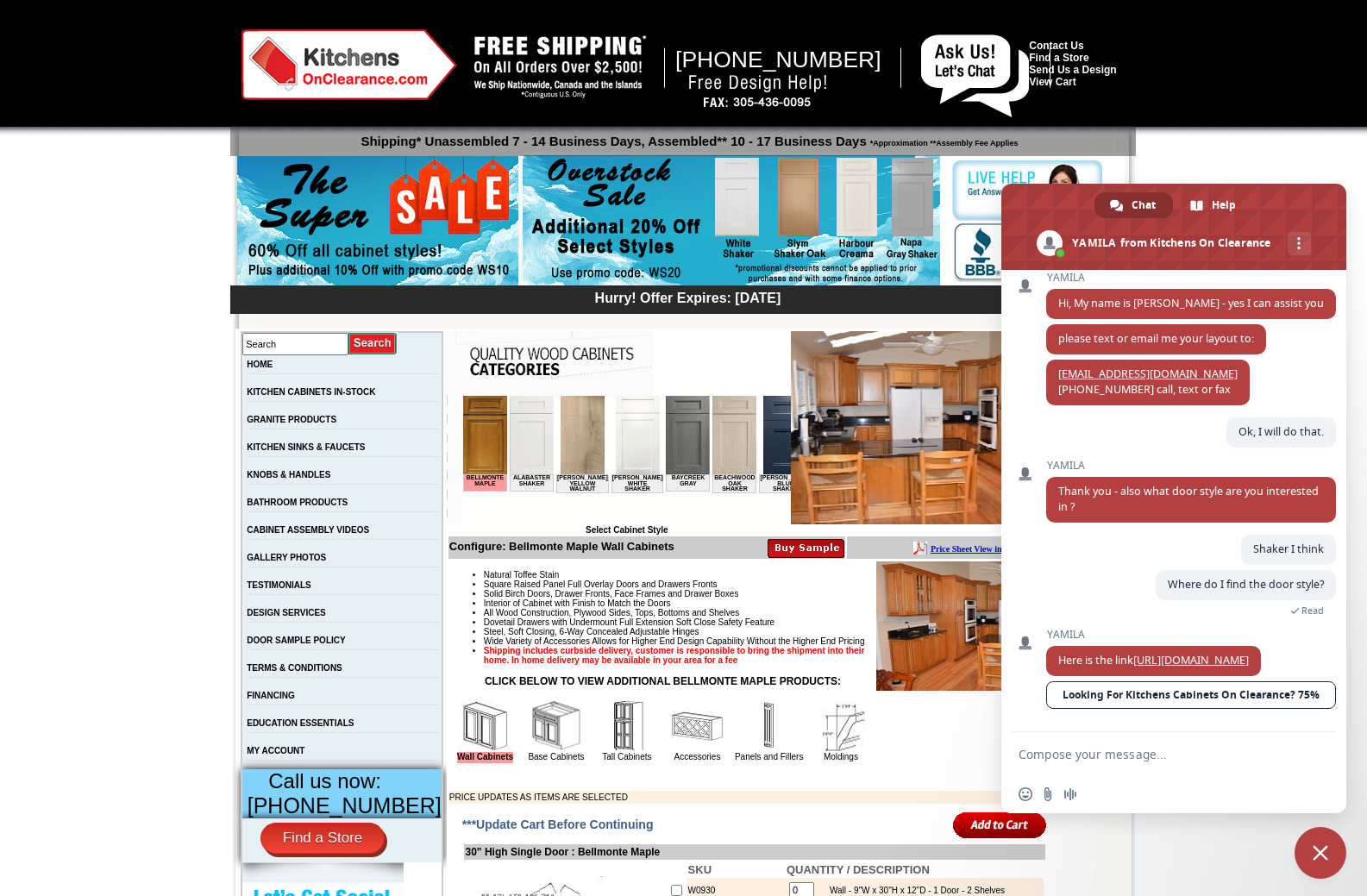
click at [879, 441] on img at bounding box center [960, 427] width 338 height 193
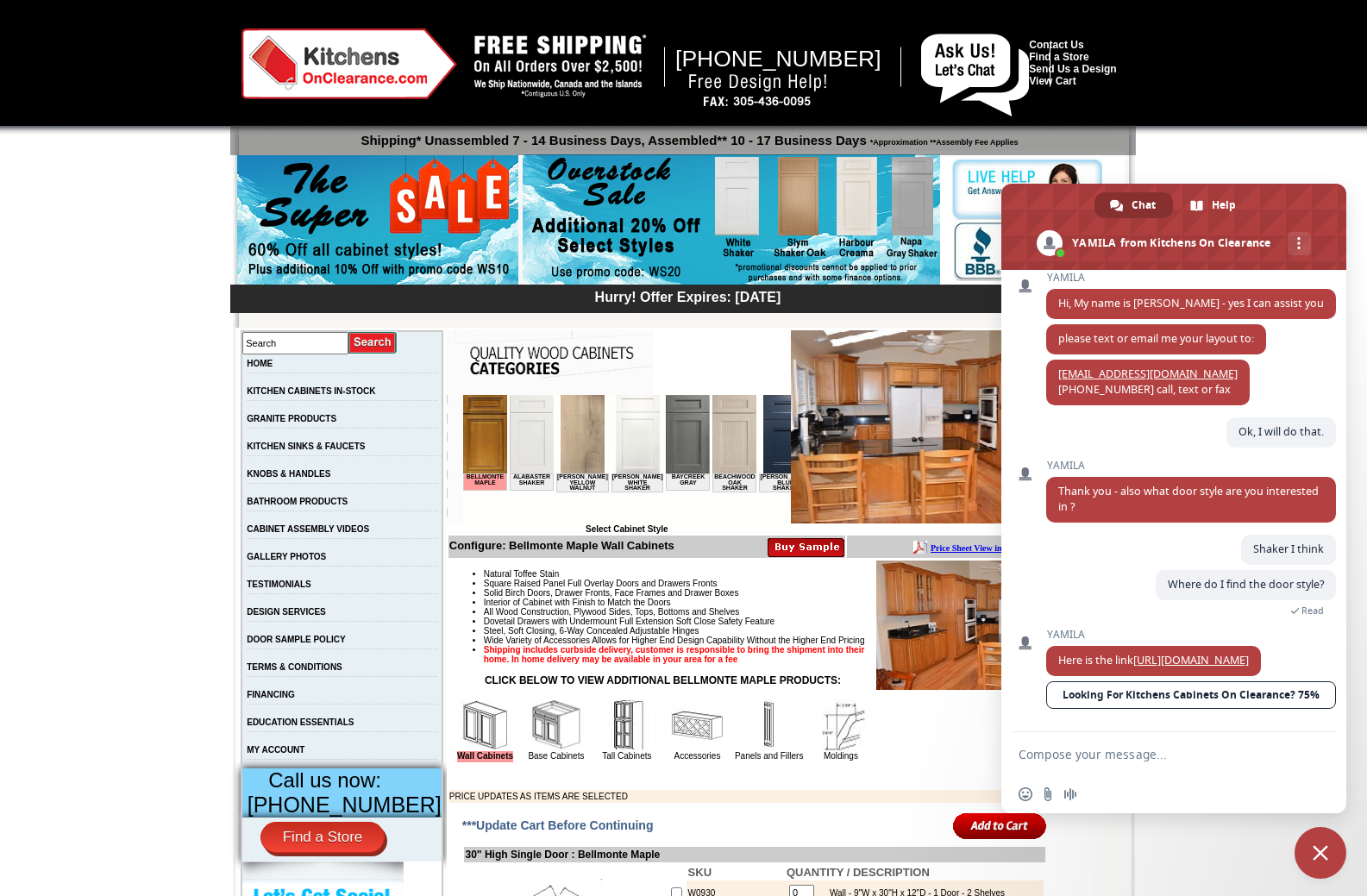
scroll to position [0, 0]
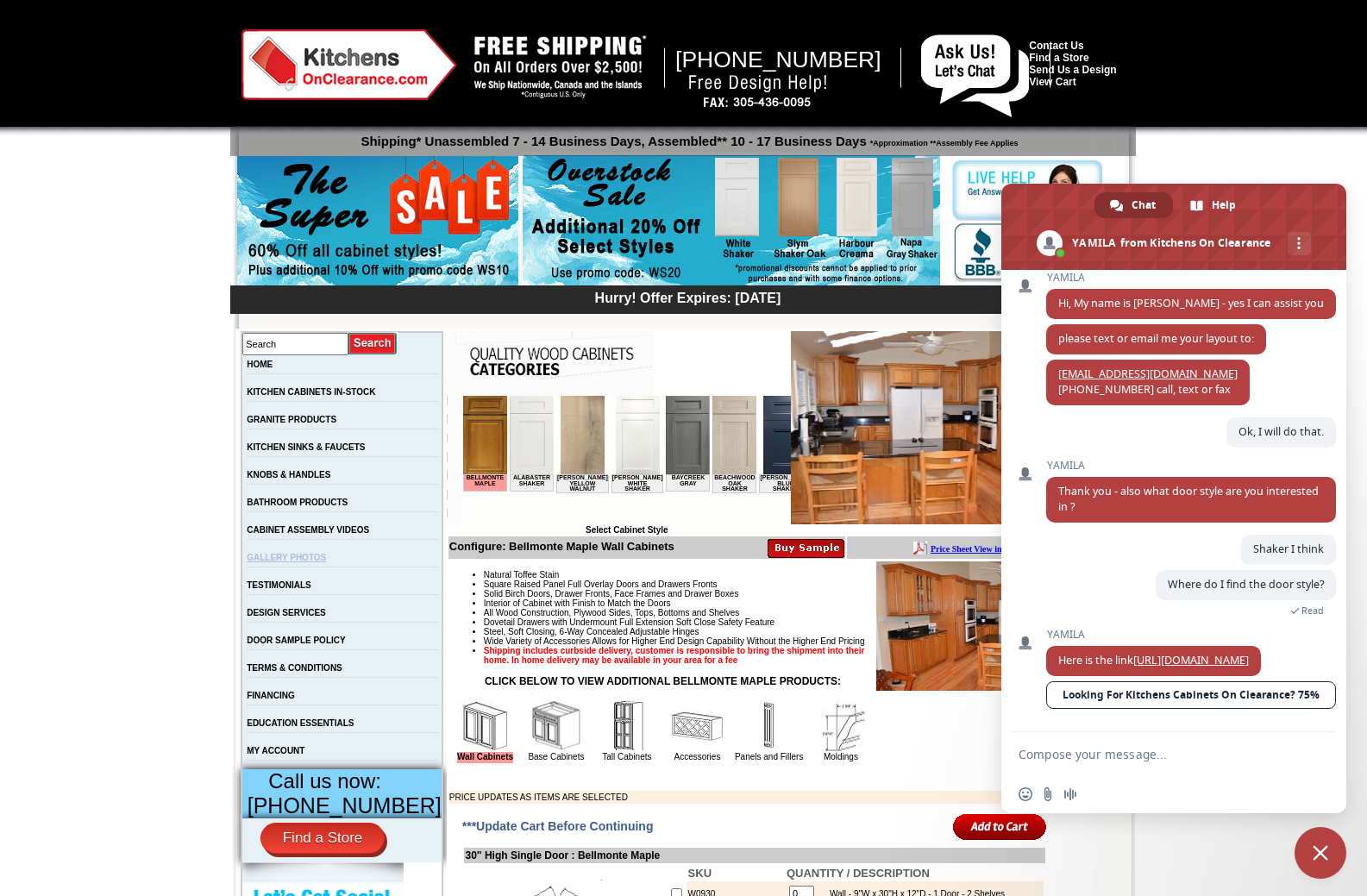
click at [317, 562] on link "GALLERY PHOTOS" at bounding box center [286, 557] width 80 height 10
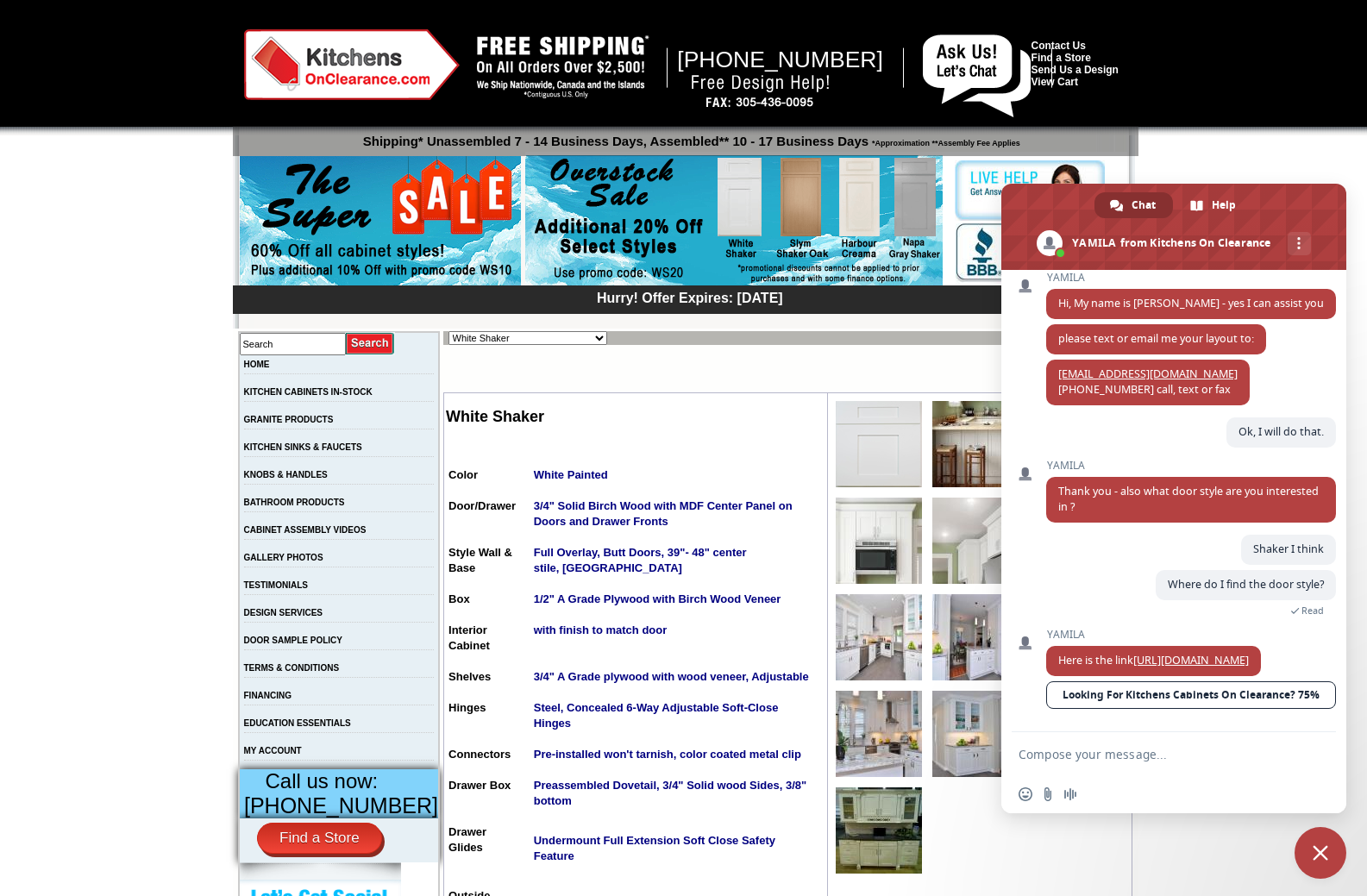
click at [571, 337] on select "Alabaster Shaker [PERSON_NAME] Yellow Walnut [PERSON_NAME] Shaker Baycreek Gray…" at bounding box center [528, 338] width 159 height 14
select select "/gallery.php?RollID=Slym_Shaker_Oak"
click at [448, 331] on select "Alabaster Shaker [PERSON_NAME] Yellow Walnut [PERSON_NAME] Shaker Baycreek Gray…" at bounding box center [528, 338] width 159 height 14
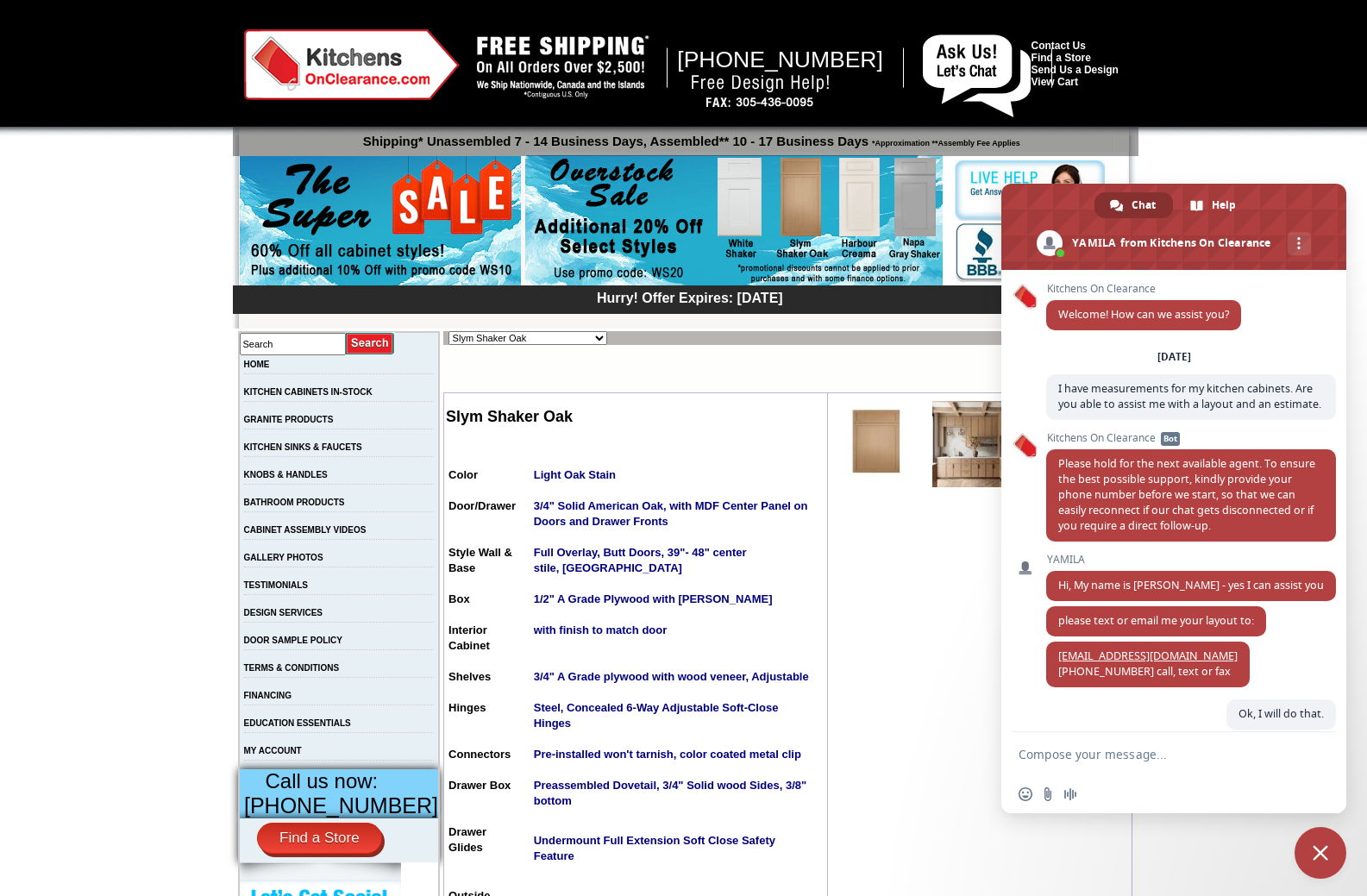
scroll to position [313, 0]
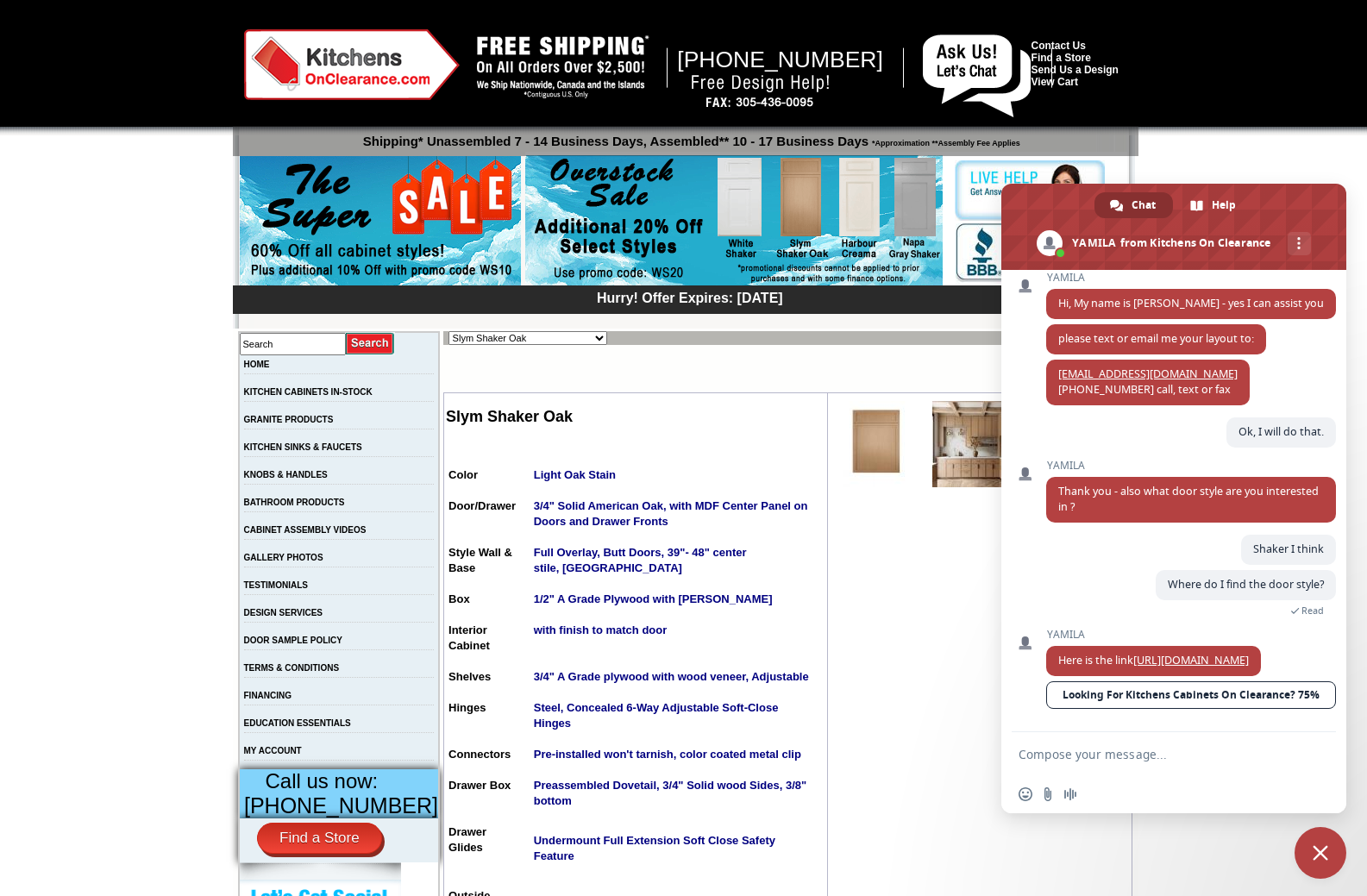
click at [567, 336] on select "Alabaster Shaker [PERSON_NAME] Yellow Walnut [PERSON_NAME] Shaker Baycreek Gray…" at bounding box center [528, 338] width 159 height 14
select select "/gallery.php?RollID=Altmann_Yellow_Walnut"
click at [448, 331] on select "Alabaster Shaker [PERSON_NAME] Yellow Walnut [PERSON_NAME] Shaker Baycreek Gray…" at bounding box center [528, 338] width 159 height 14
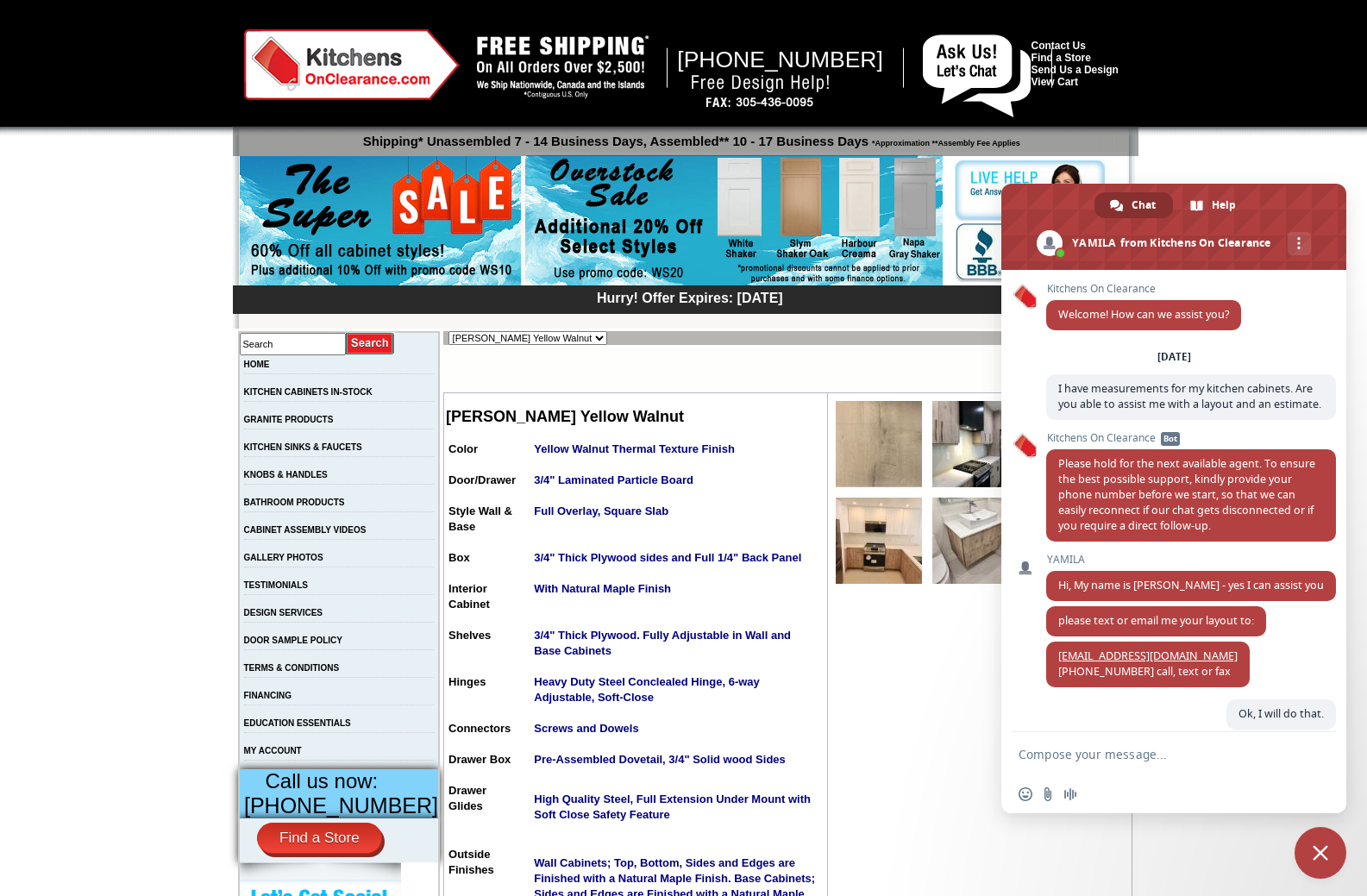
scroll to position [313, 0]
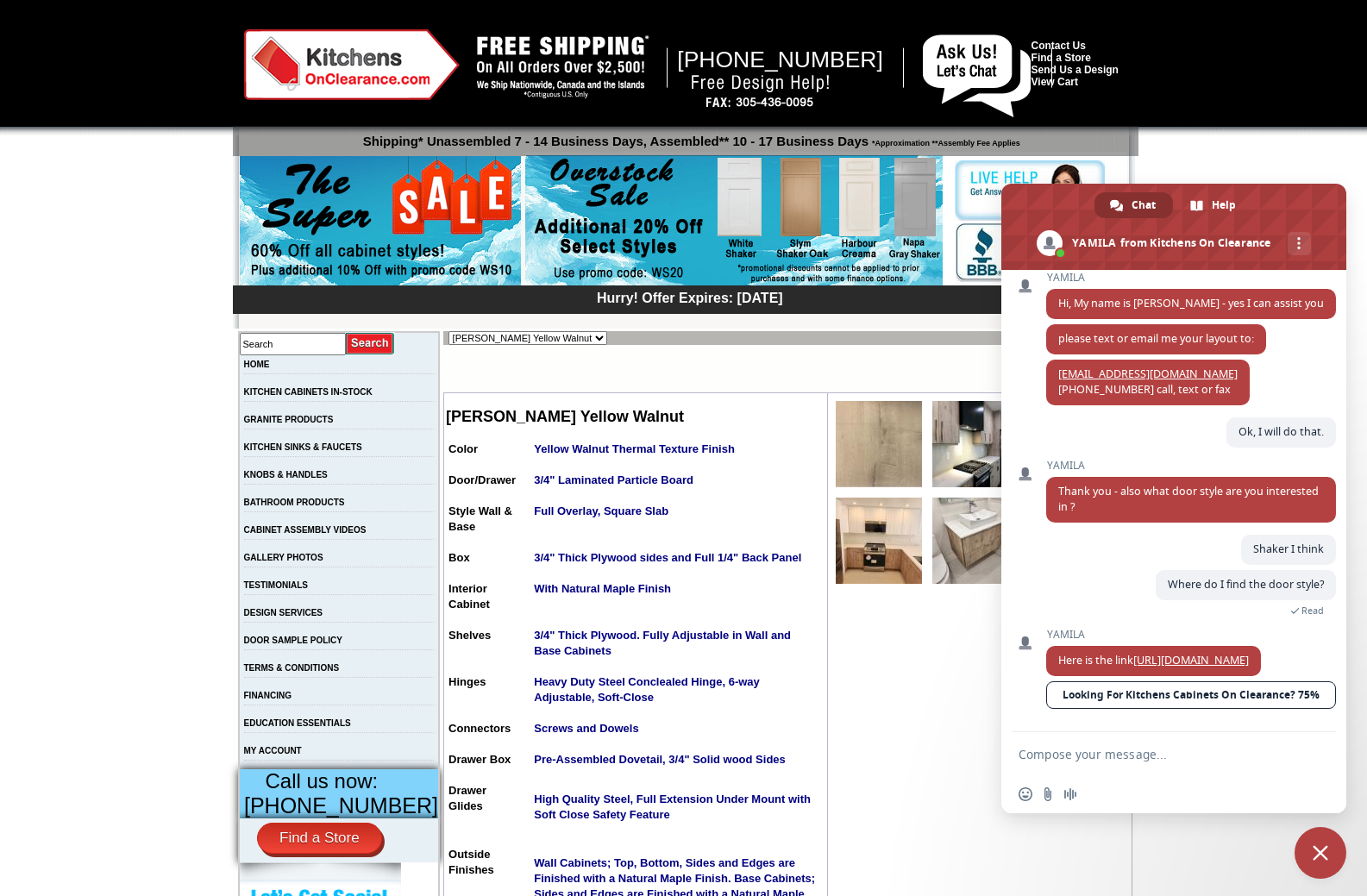
click at [567, 339] on select "Alabaster Shaker [PERSON_NAME] Yellow Walnut [PERSON_NAME] Shaker Baycreek Gray…" at bounding box center [528, 338] width 159 height 14
select select "/gallery.php?RollID=Beachwood_Oak_Shaker"
click at [448, 331] on select "Alabaster Shaker [PERSON_NAME] Yellow Walnut [PERSON_NAME] Shaker Baycreek Gray…" at bounding box center [528, 338] width 159 height 14
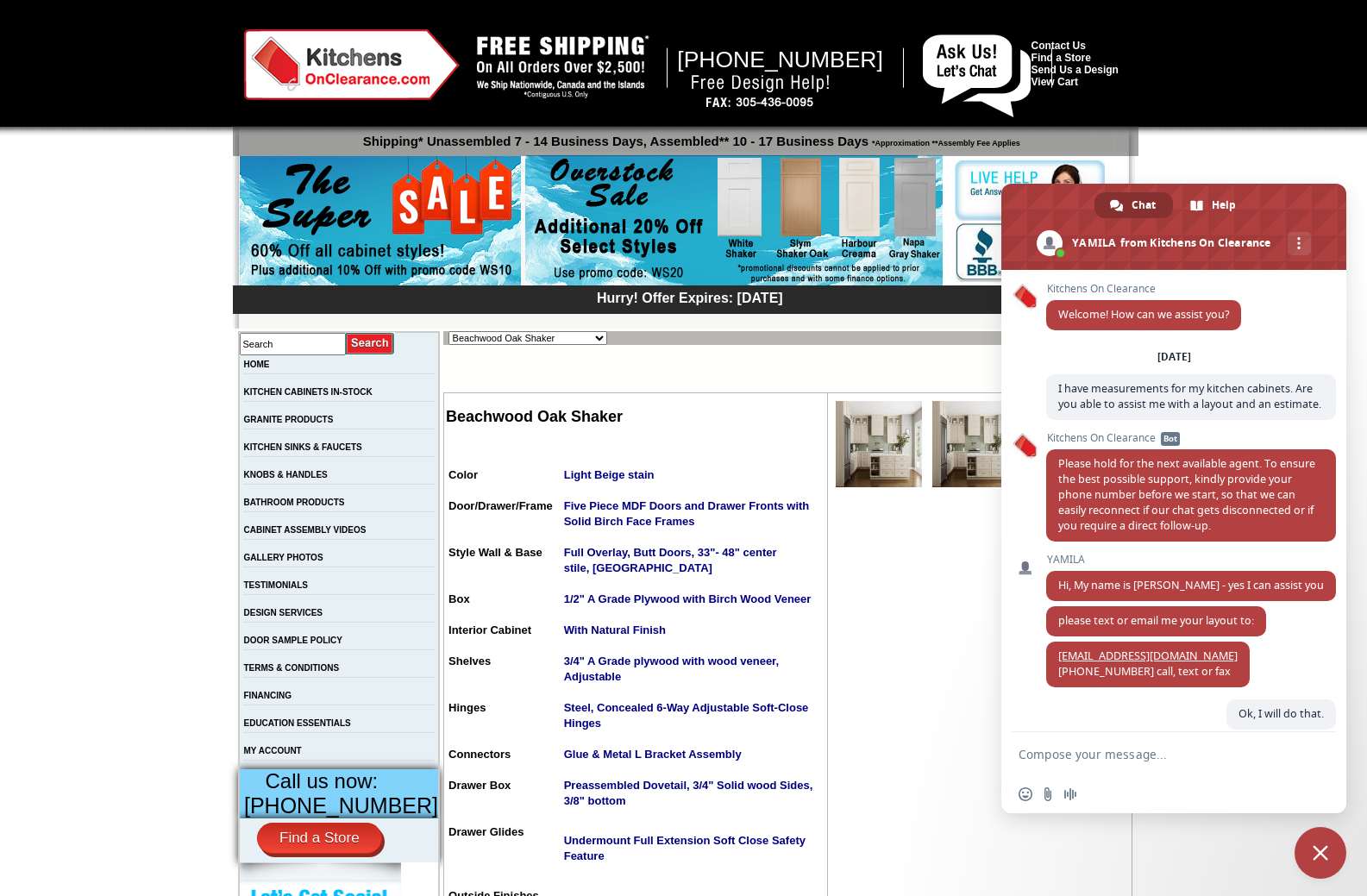
scroll to position [313, 0]
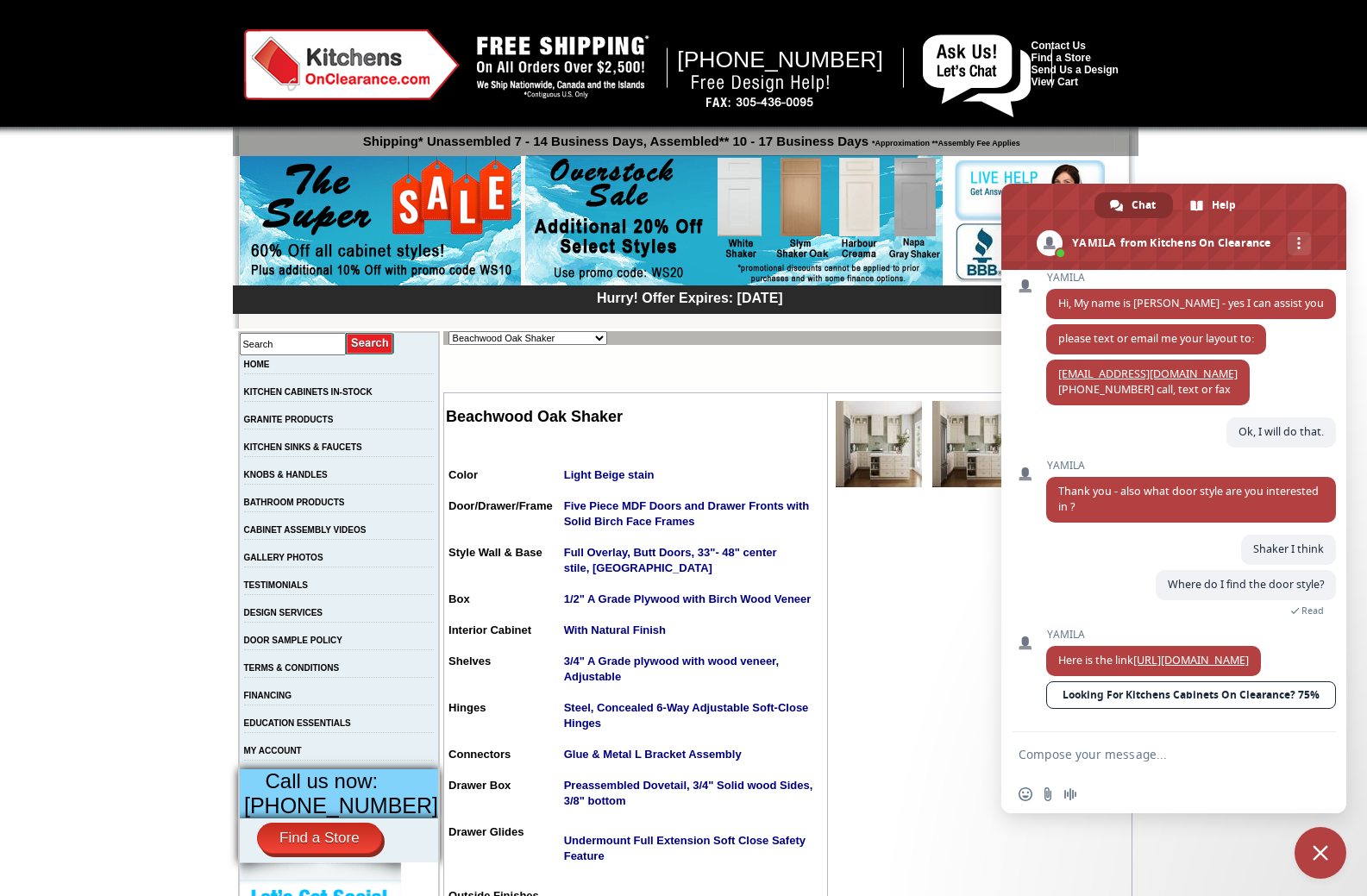
click at [572, 337] on select "Alabaster Shaker [PERSON_NAME] Yellow Walnut [PERSON_NAME] Shaker Baycreek Gray…" at bounding box center [528, 338] width 159 height 14
select select "/gallery.php?RollID=Bellmonte_Maple"
click at [448, 331] on select "Alabaster Shaker [PERSON_NAME] Yellow Walnut [PERSON_NAME] Shaker Baycreek Gray…" at bounding box center [528, 338] width 159 height 14
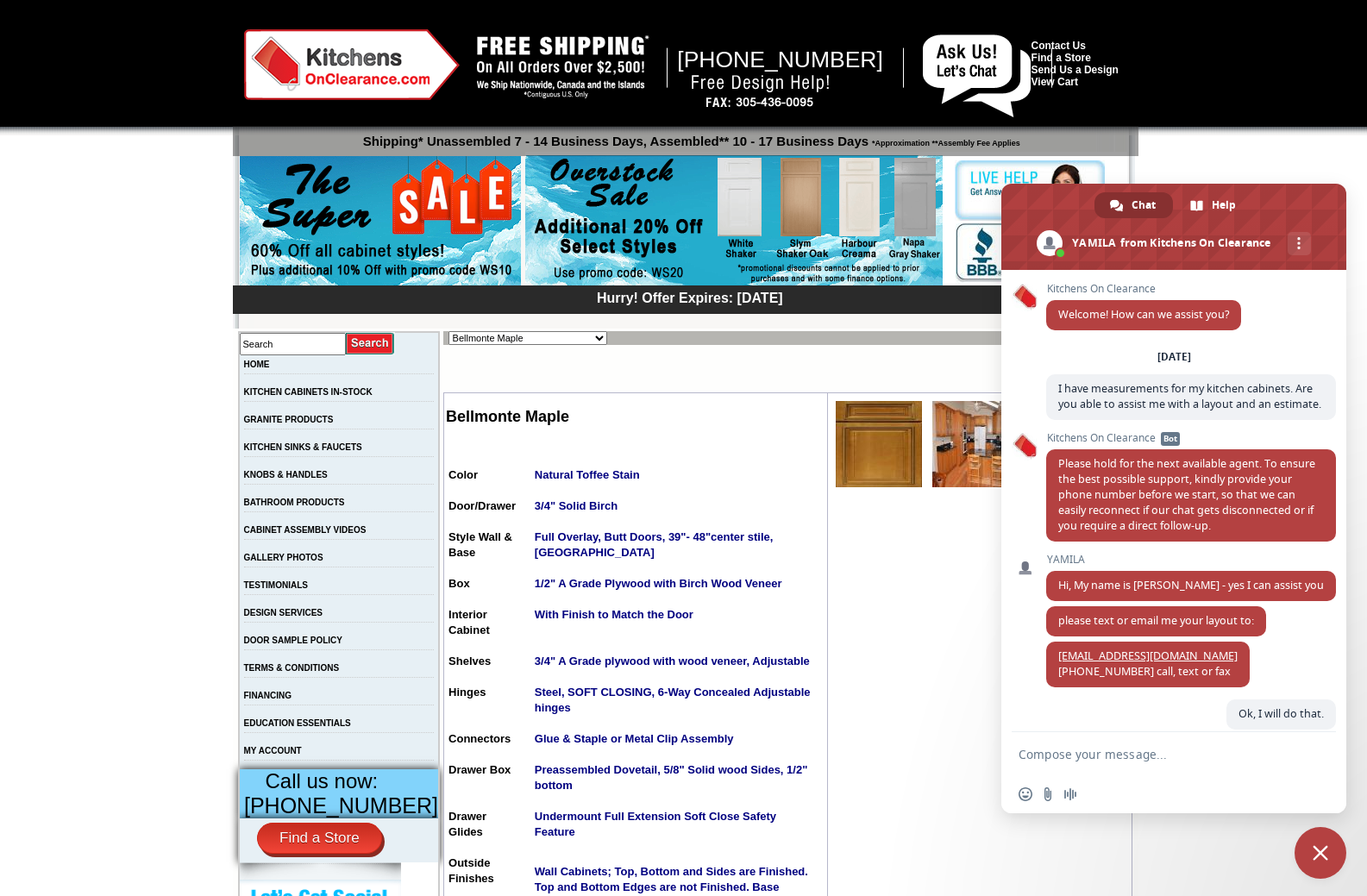
scroll to position [313, 0]
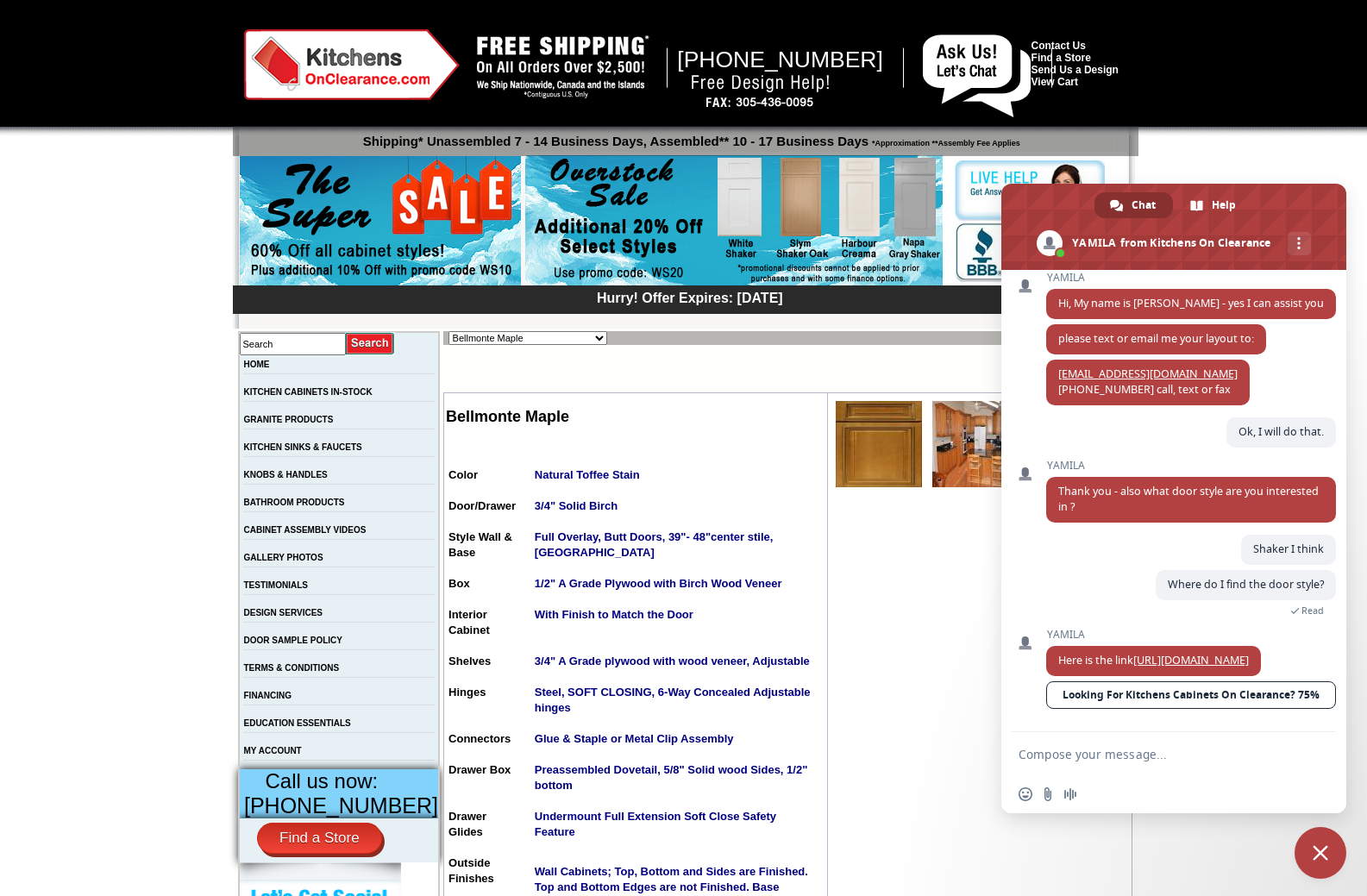
click at [864, 452] on img at bounding box center [878, 444] width 87 height 87
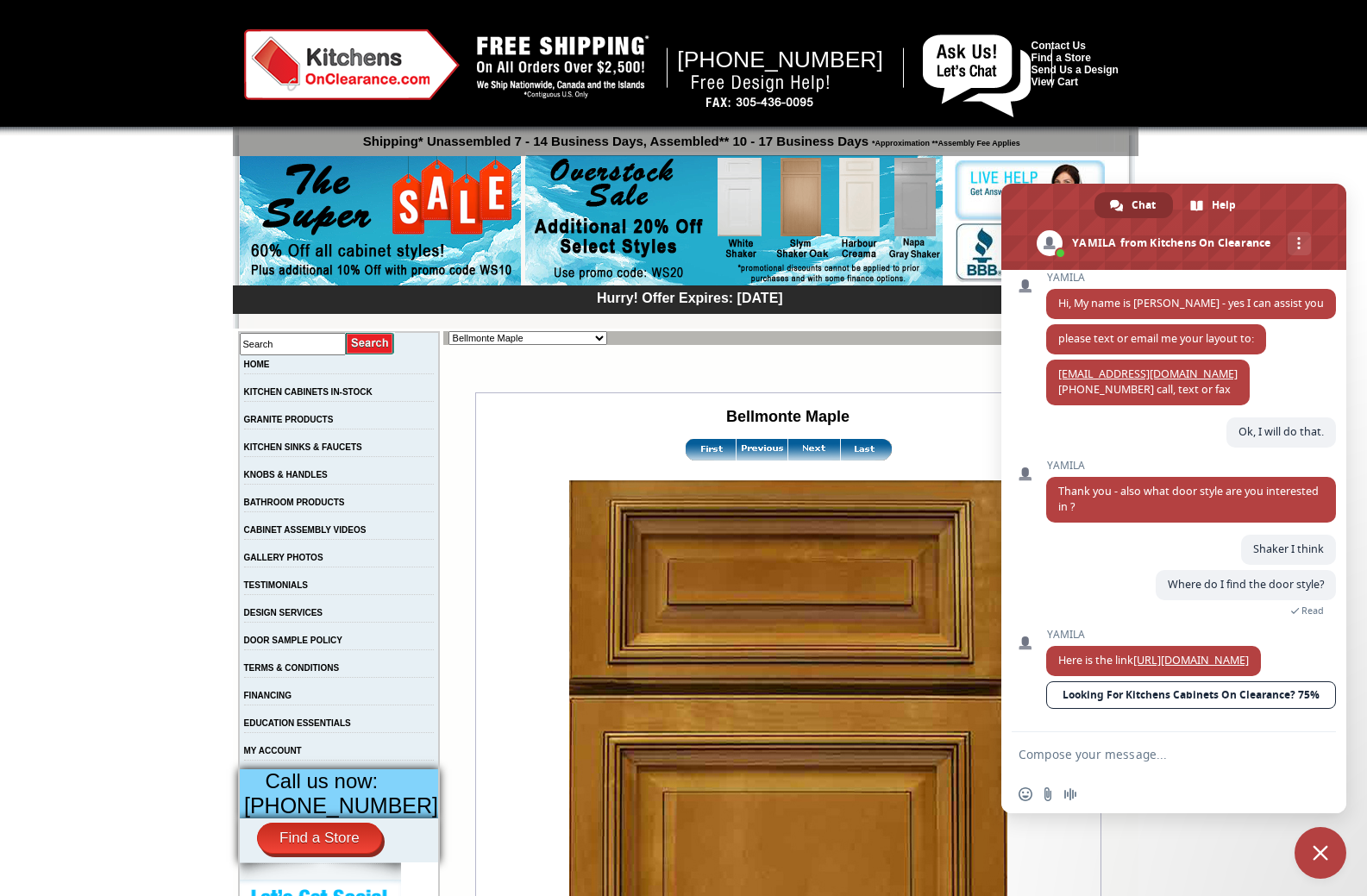
click at [803, 449] on img at bounding box center [814, 449] width 52 height 22
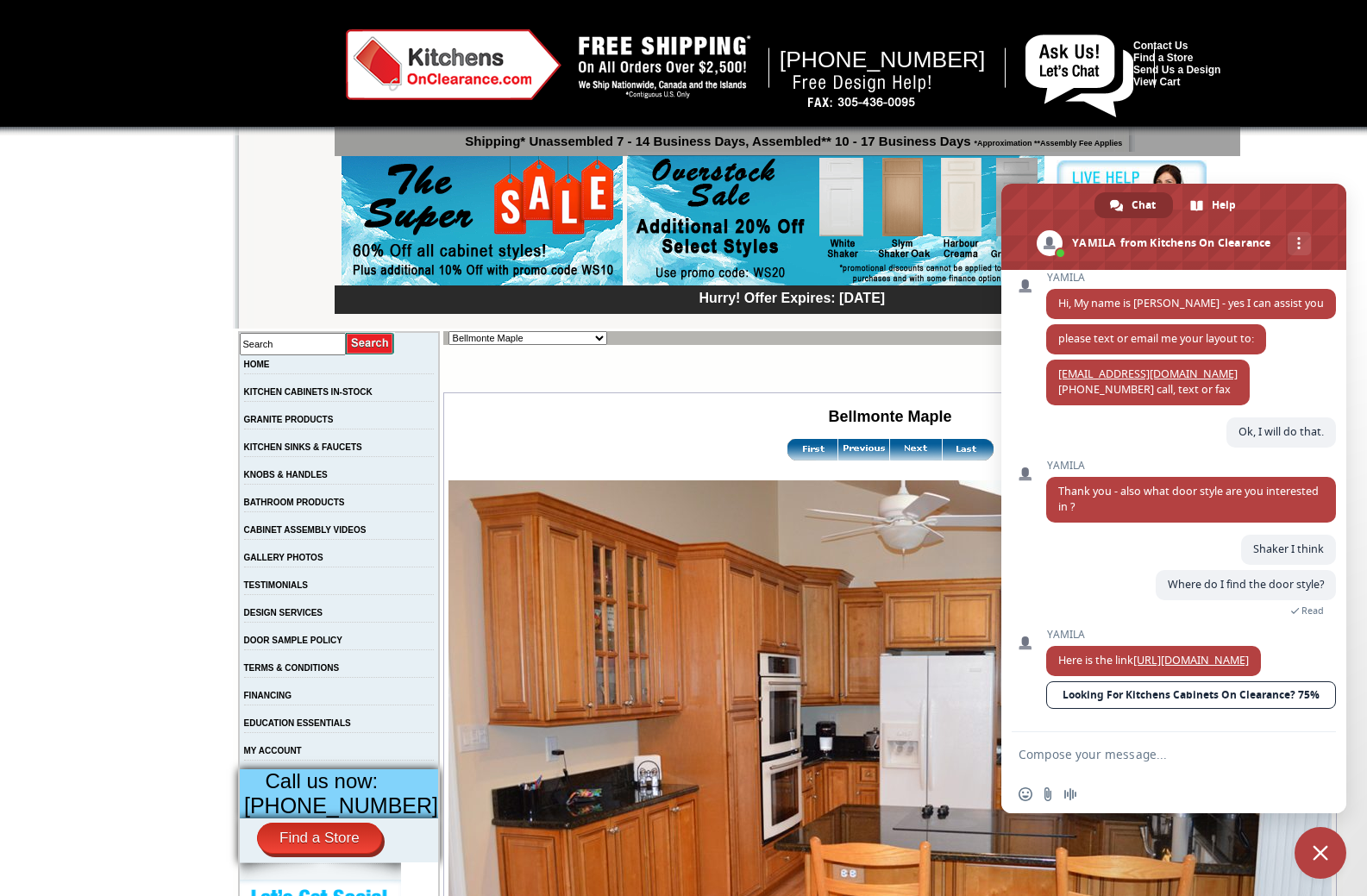
click at [890, 452] on img at bounding box center [915, 449] width 52 height 22
click at [941, 454] on img at bounding box center [967, 449] width 52 height 22
click at [787, 451] on img at bounding box center [812, 449] width 52 height 22
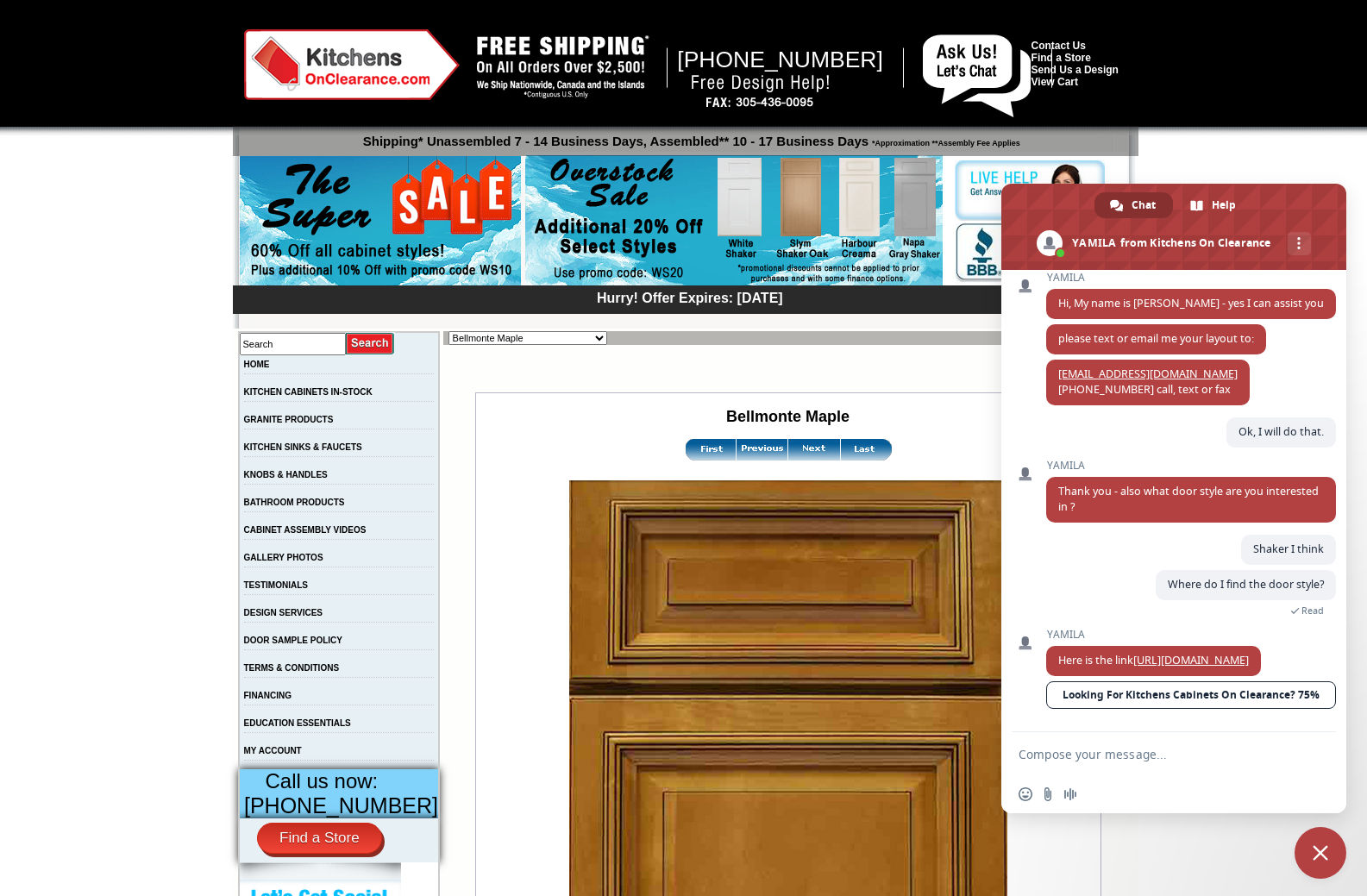
click at [570, 338] on select "Alabaster Shaker [PERSON_NAME] Yellow Walnut [PERSON_NAME] Shaker Baycreek Gray…" at bounding box center [528, 338] width 159 height 14
select select "/gallery.php?RollID=Charlotte_Spice"
click at [448, 331] on select "Alabaster Shaker [PERSON_NAME] Yellow Walnut [PERSON_NAME] Shaker Baycreek Gray…" at bounding box center [528, 338] width 159 height 14
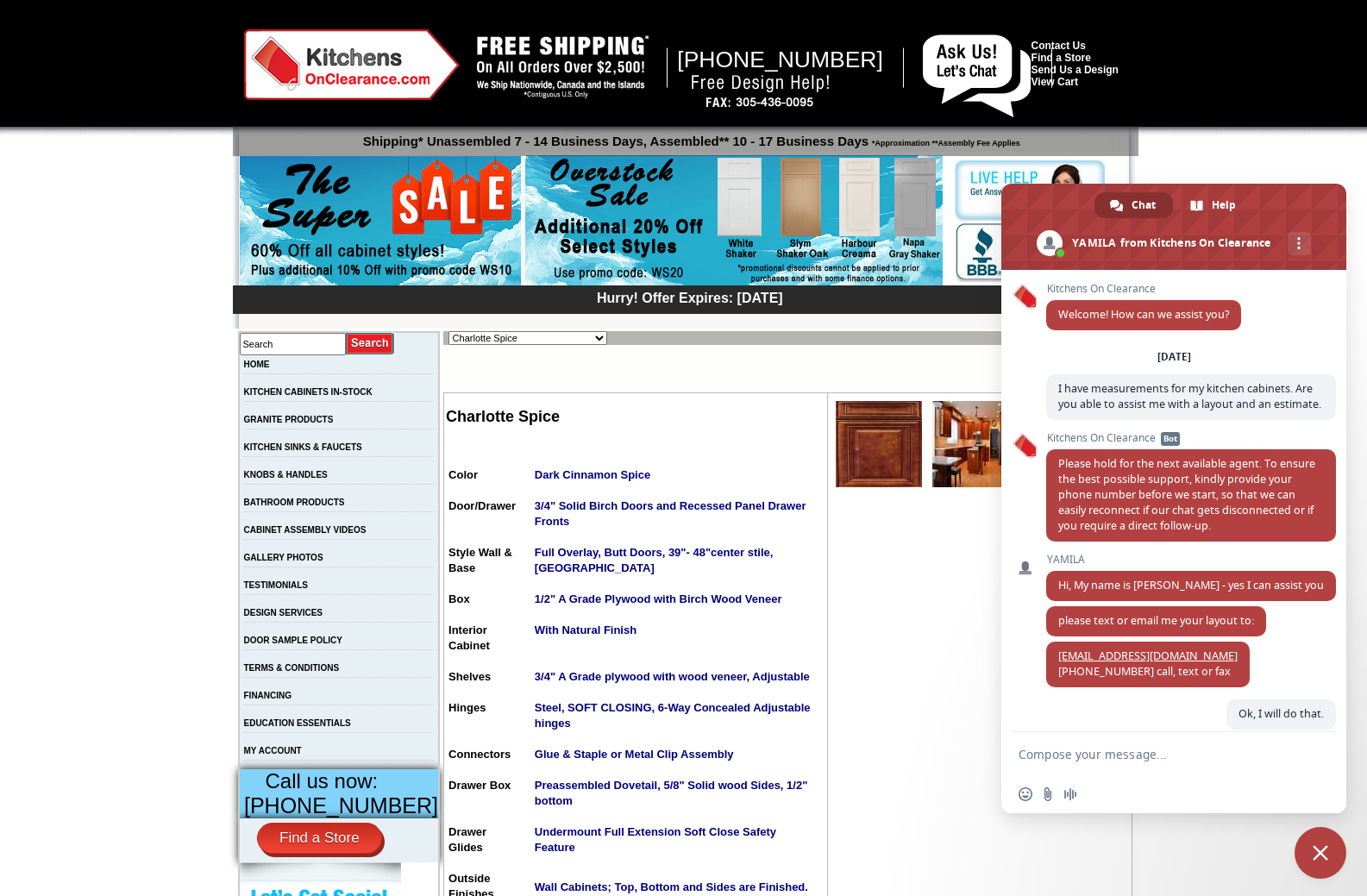
scroll to position [313, 0]
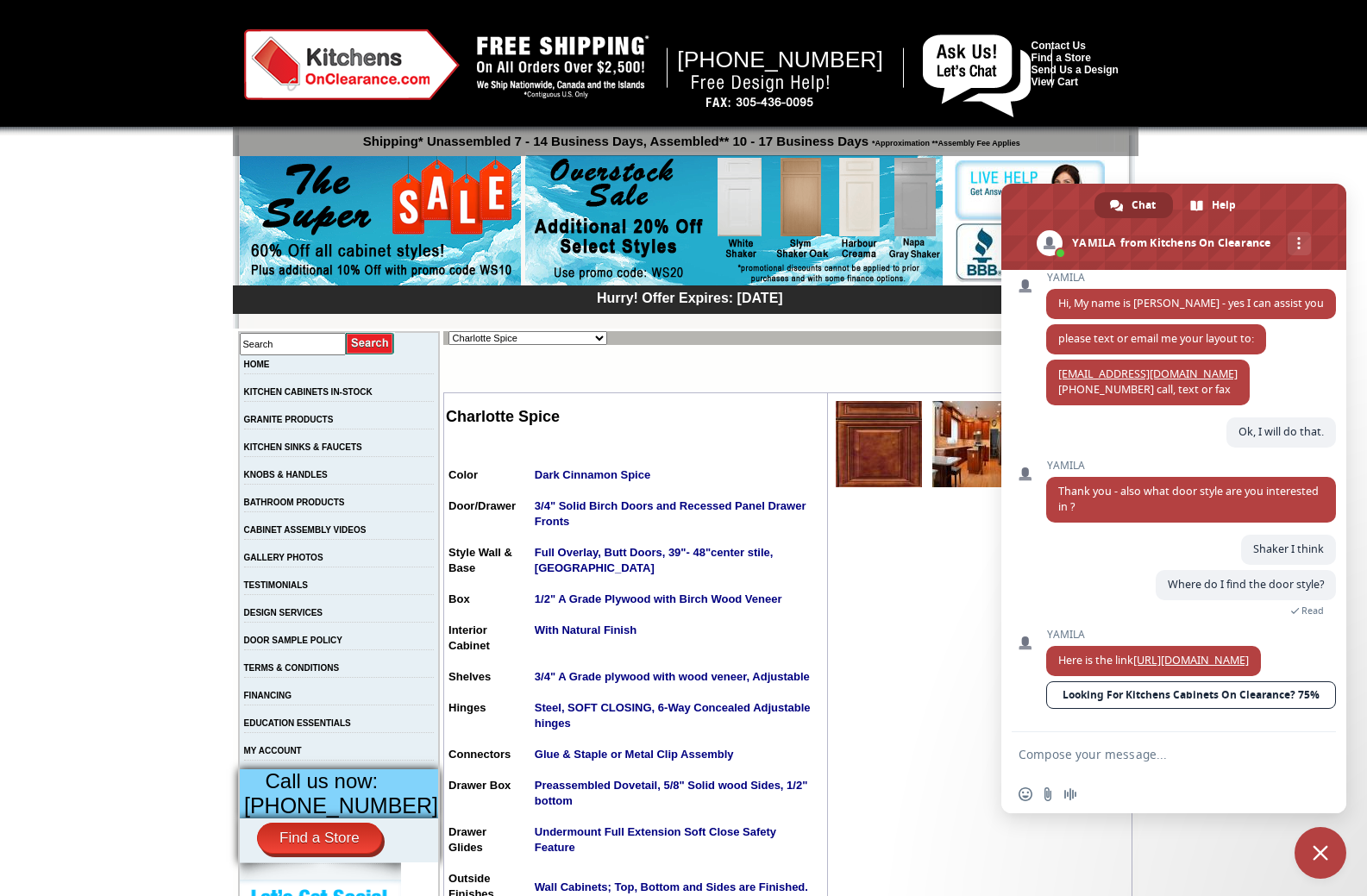
click at [571, 334] on select "Alabaster Shaker Altmann Yellow Walnut Ashton White Shaker Baycreek Gray Beachw…" at bounding box center [528, 338] width 159 height 14
select select "/gallery.php?RollID=Honey_Oak"
click at [448, 331] on select "Alabaster Shaker [PERSON_NAME] Yellow Walnut [PERSON_NAME] Shaker Baycreek Gray…" at bounding box center [528, 338] width 159 height 14
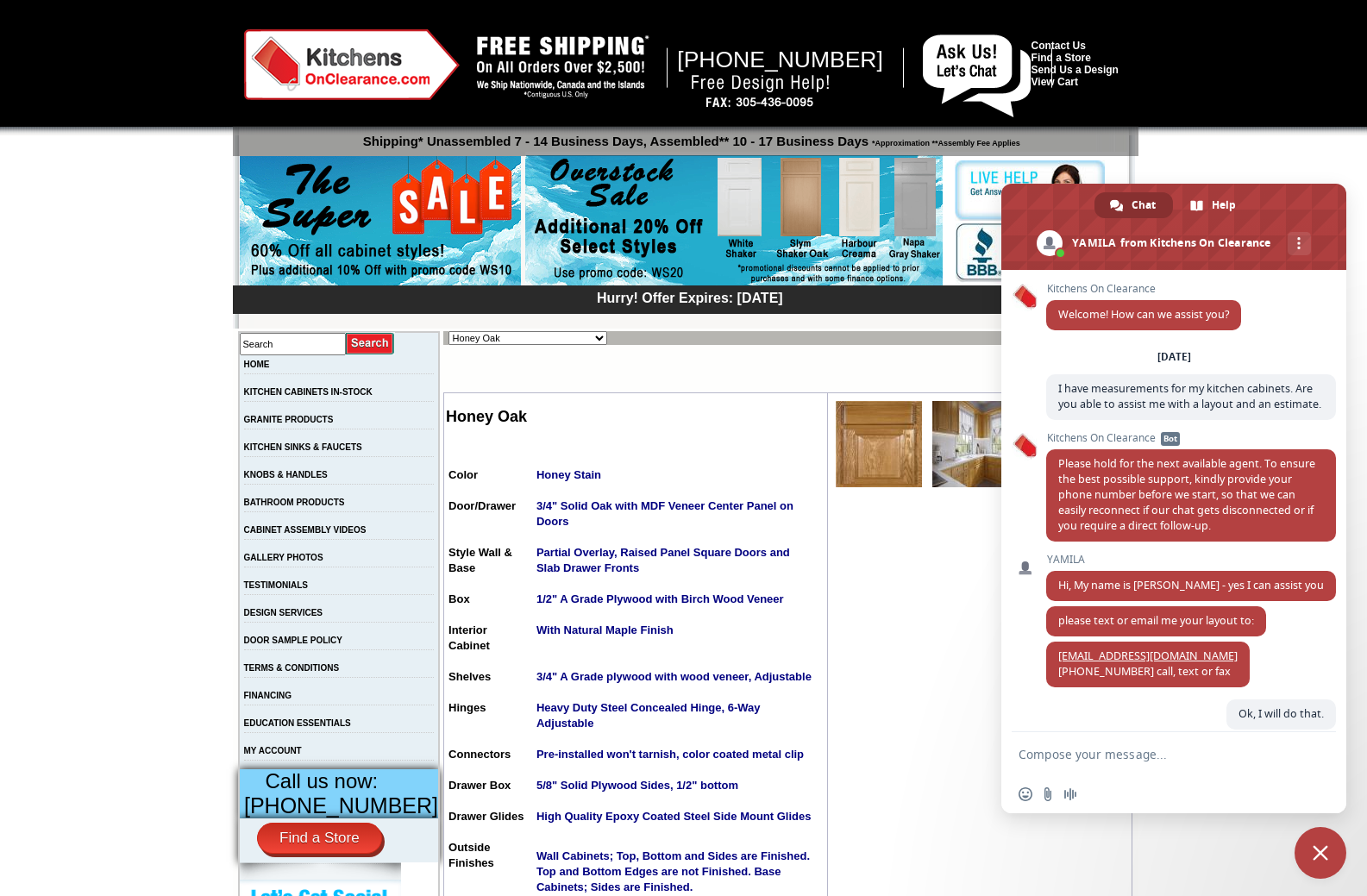
scroll to position [313, 0]
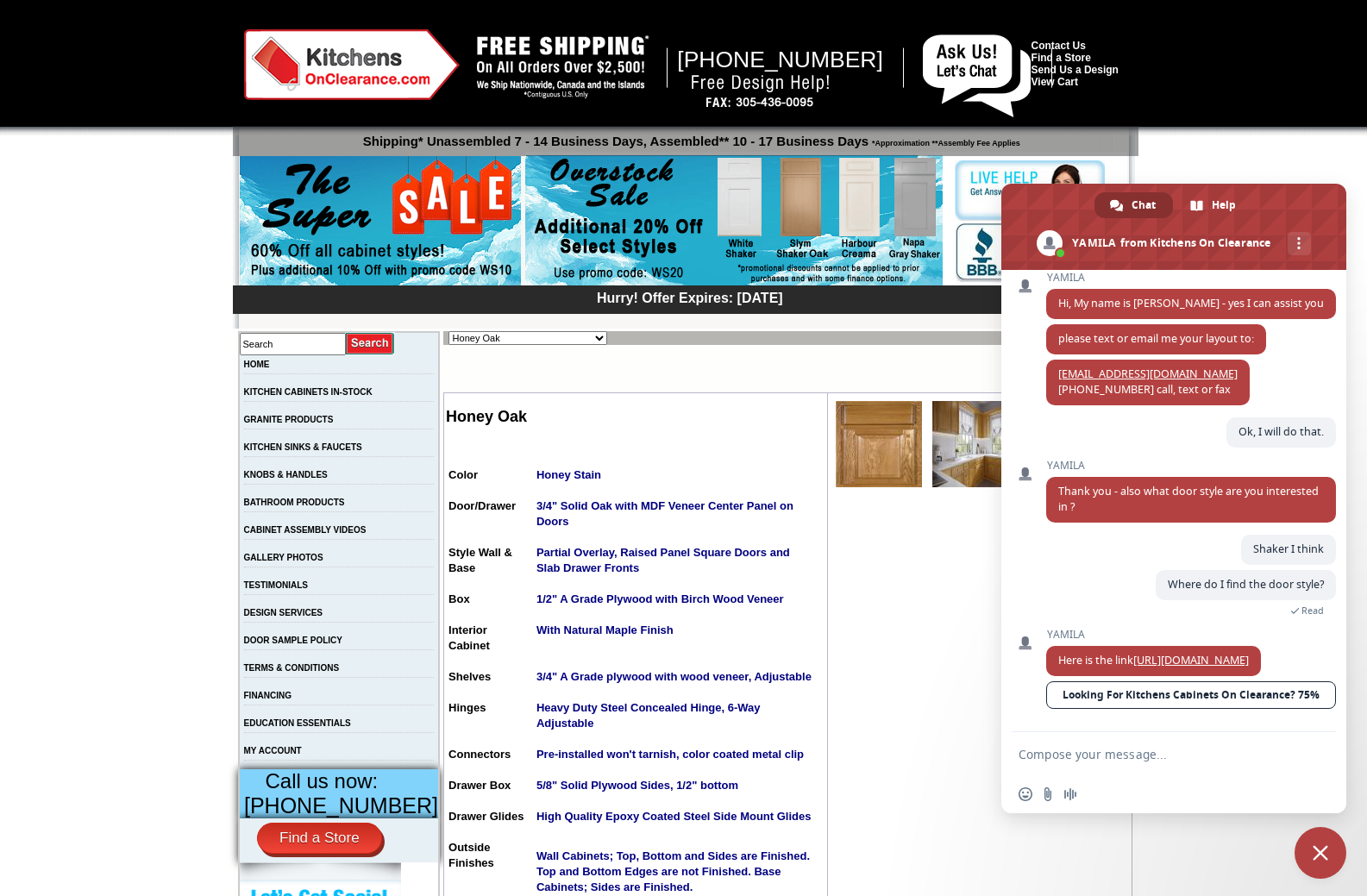
click at [849, 448] on img at bounding box center [878, 444] width 87 height 87
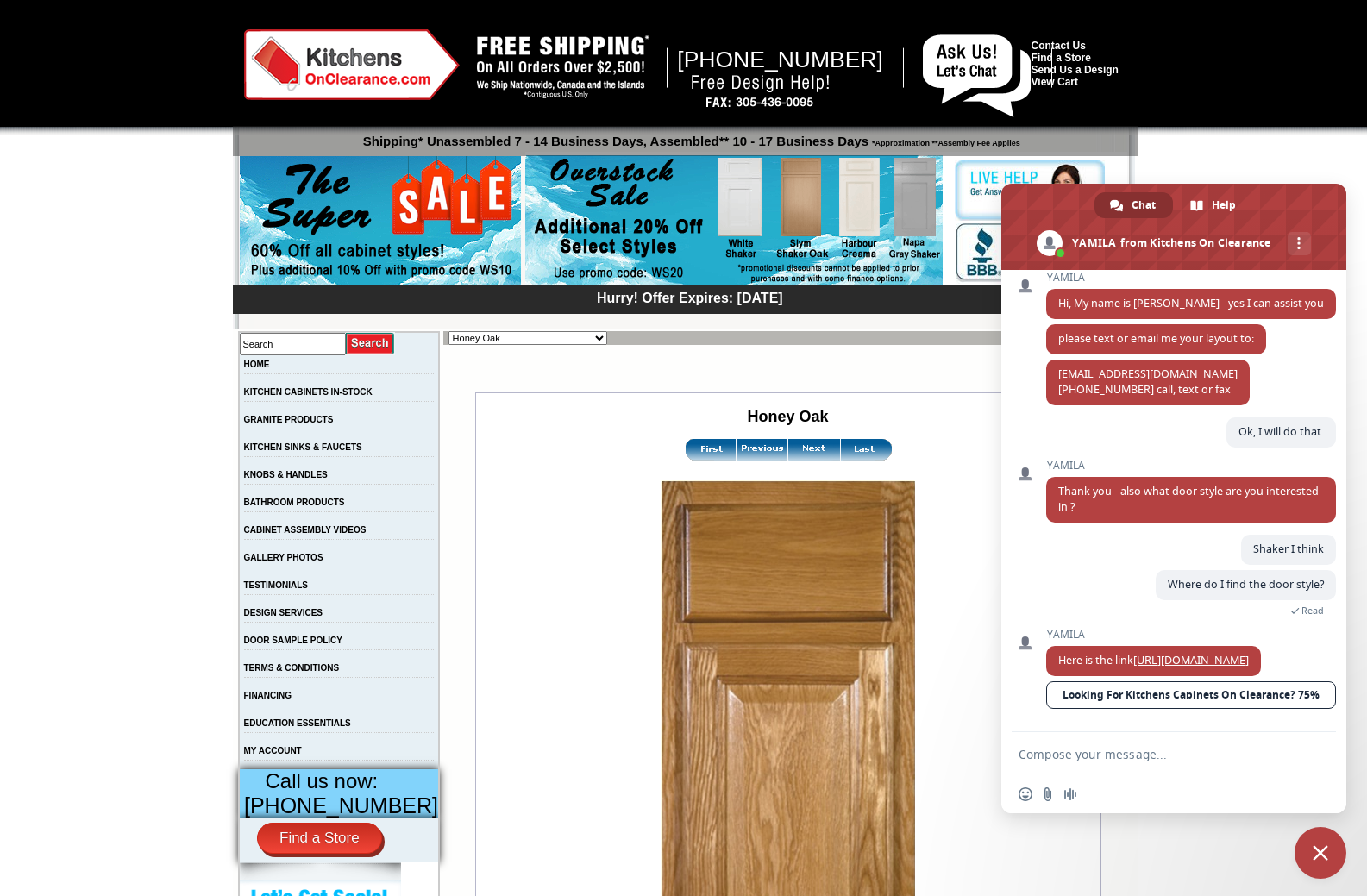
click at [795, 450] on img at bounding box center [814, 449] width 52 height 22
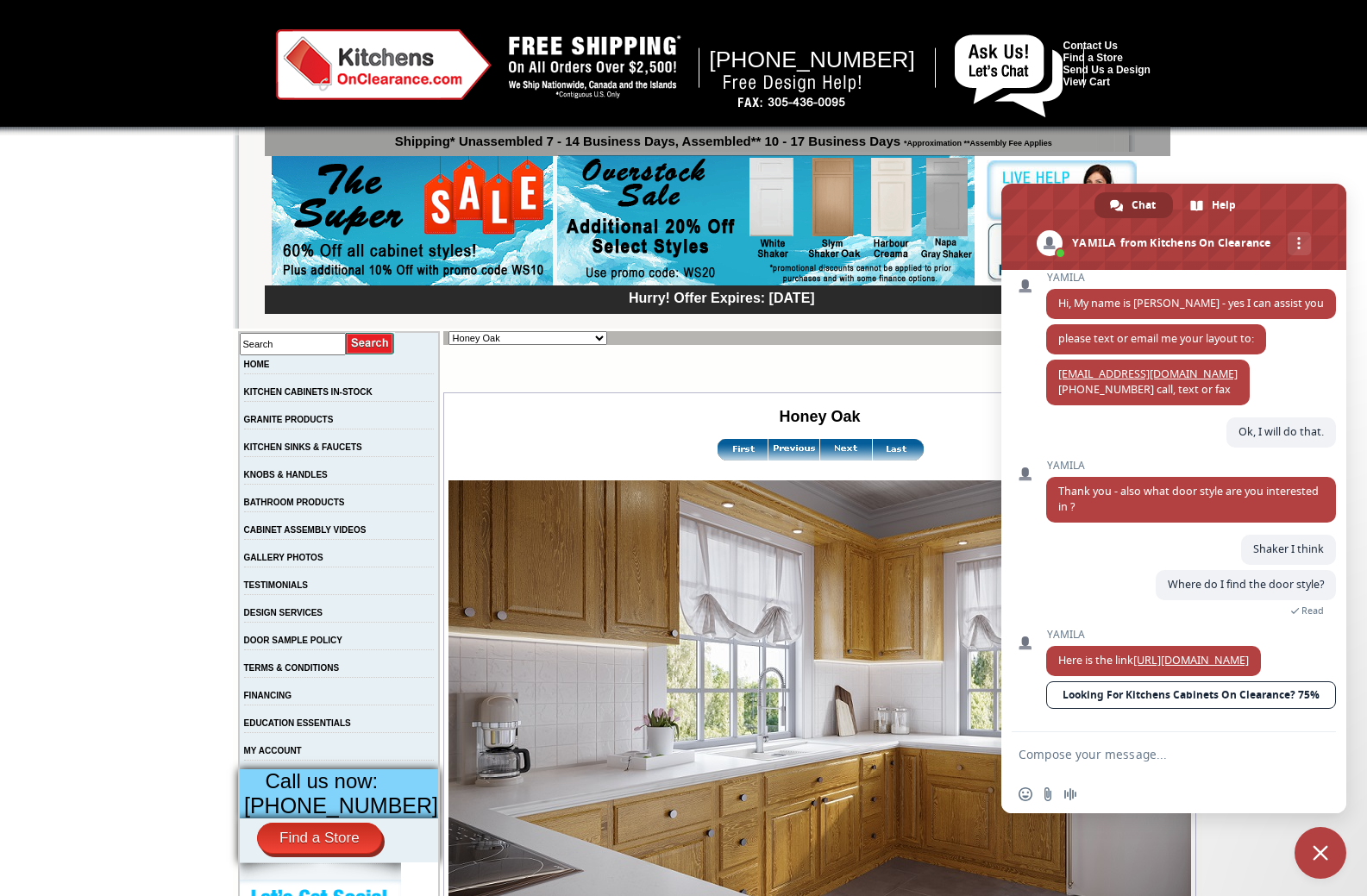
click at [549, 339] on select "Alabaster Shaker Altmann Yellow Walnut Ashton White Shaker Baycreek Gray Beachw…" at bounding box center [528, 338] width 159 height 14
select select "/gallery.php?RollID=Ebony_Stained_Shaker"
click at [448, 331] on select "Alabaster Shaker [PERSON_NAME] Yellow Walnut [PERSON_NAME] Shaker Baycreek Gray…" at bounding box center [528, 338] width 159 height 14
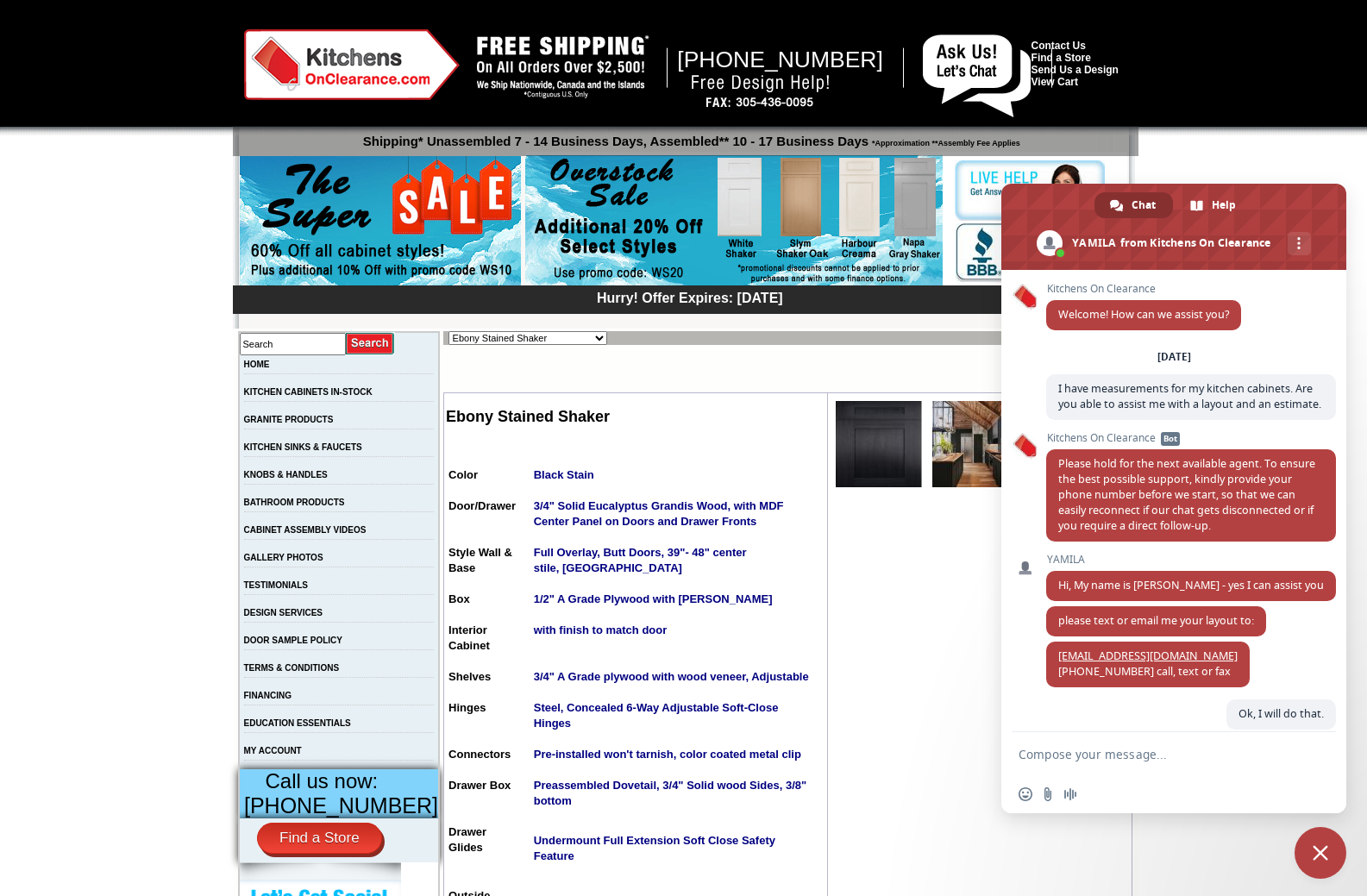
scroll to position [313, 0]
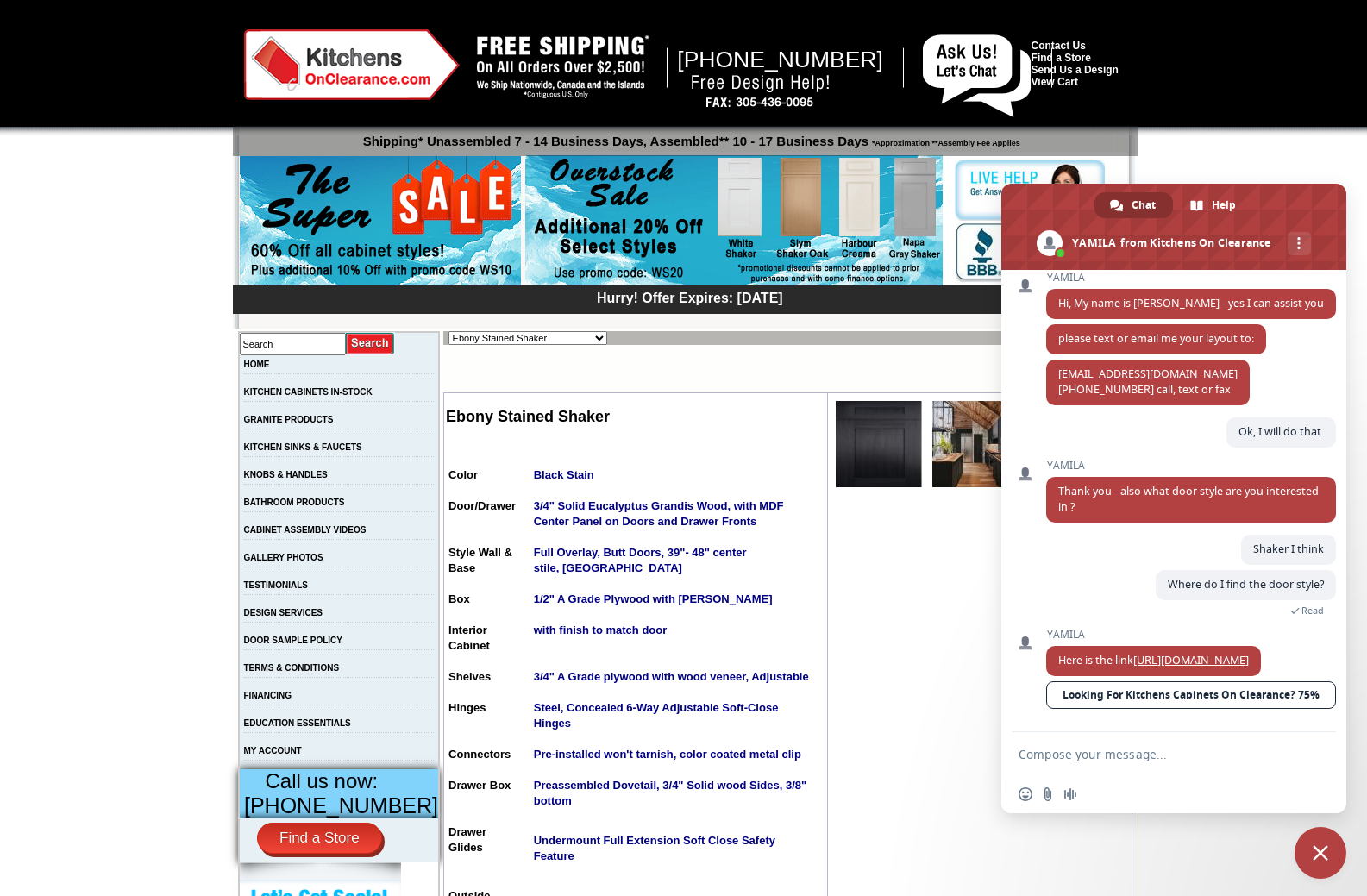
click at [569, 337] on select "Alabaster Shaker Altmann Yellow Walnut Ashton White Shaker Baycreek Gray Beachw…" at bounding box center [528, 338] width 159 height 14
select select "/gallery.php?RollID=Honey_Oak"
click at [448, 331] on select "Alabaster Shaker [PERSON_NAME] Yellow Walnut [PERSON_NAME] Shaker Baycreek Gray…" at bounding box center [528, 338] width 159 height 14
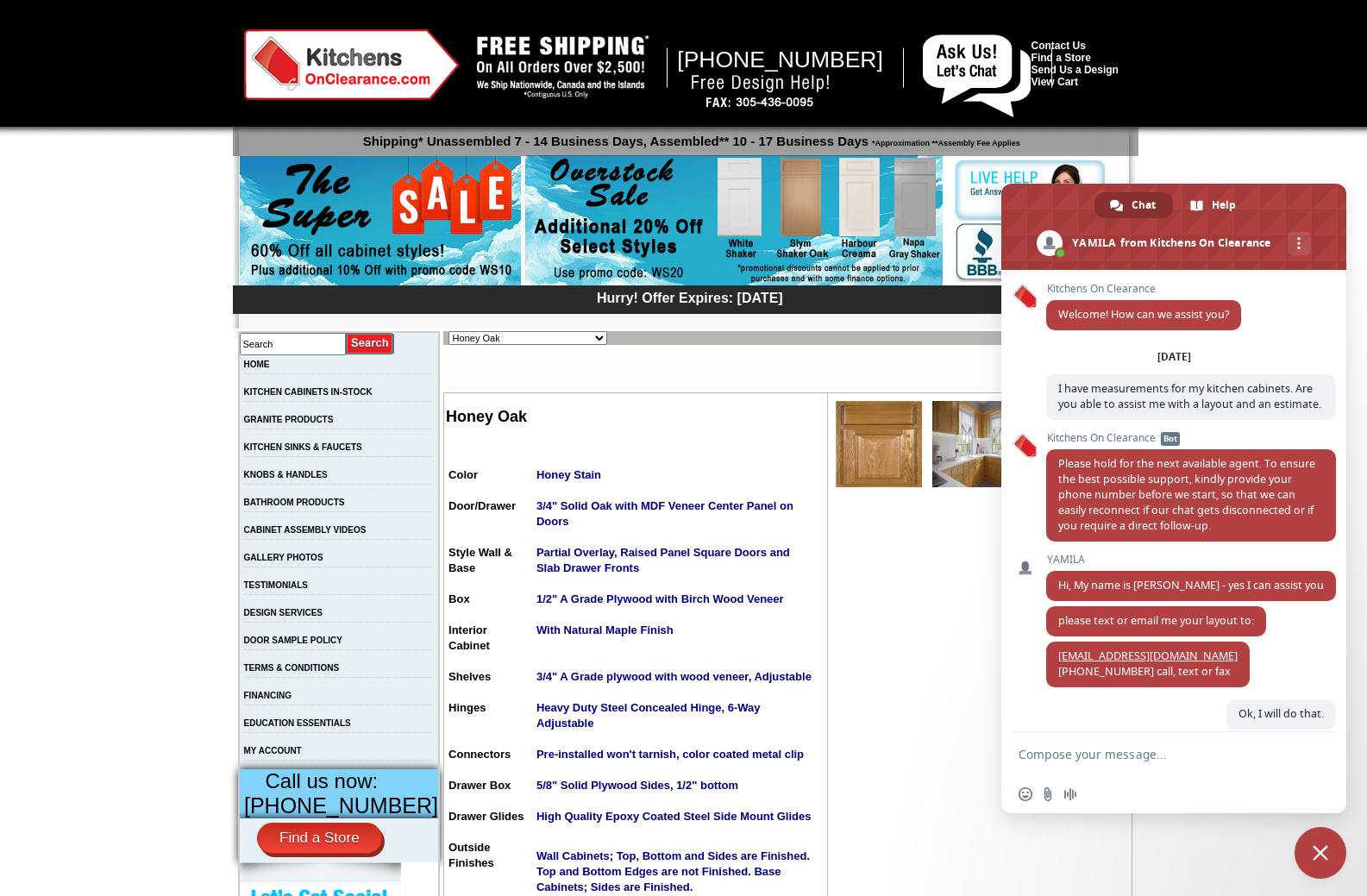
scroll to position [313, 0]
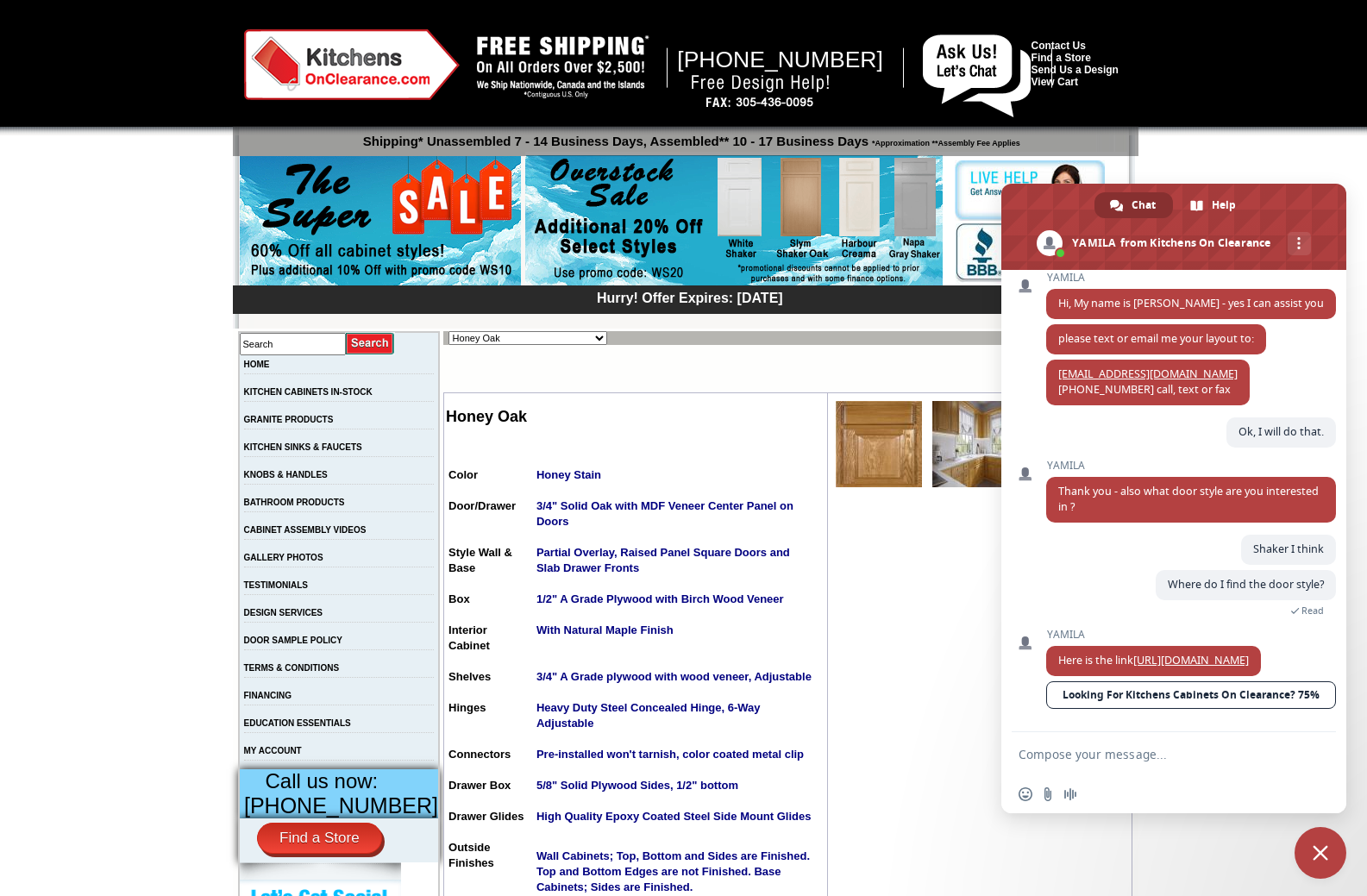
click at [568, 338] on select "Alabaster Shaker [PERSON_NAME] Yellow Walnut [PERSON_NAME] Shaker Baycreek Gray…" at bounding box center [528, 338] width 159 height 14
select select "/gallery.php?RollID=Madison_Mahogany_Maple"
click at [448, 331] on select "Alabaster Shaker Altmann Yellow Walnut Ashton White Shaker Baycreek Gray Beachw…" at bounding box center [528, 338] width 159 height 14
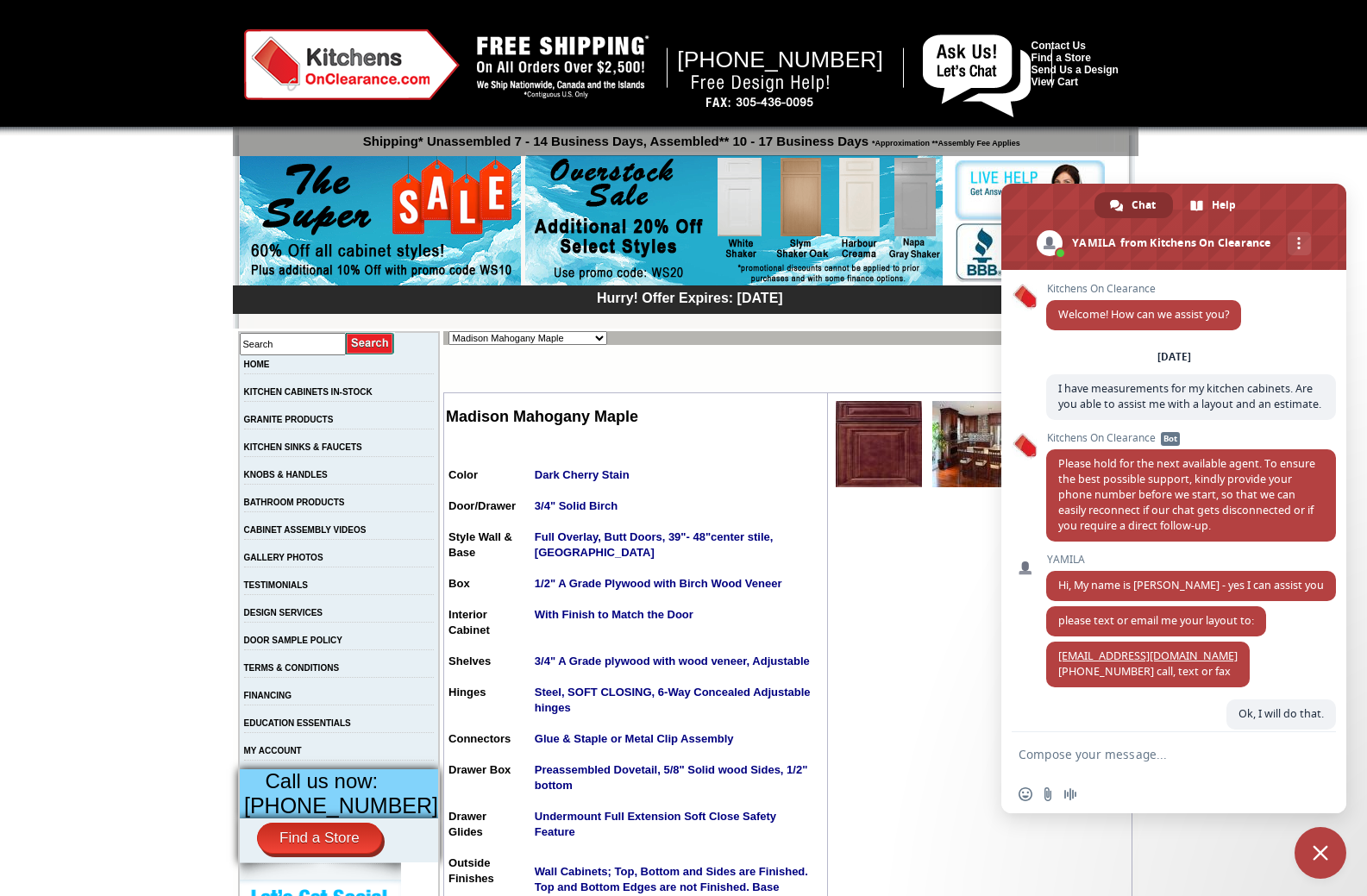
scroll to position [313, 0]
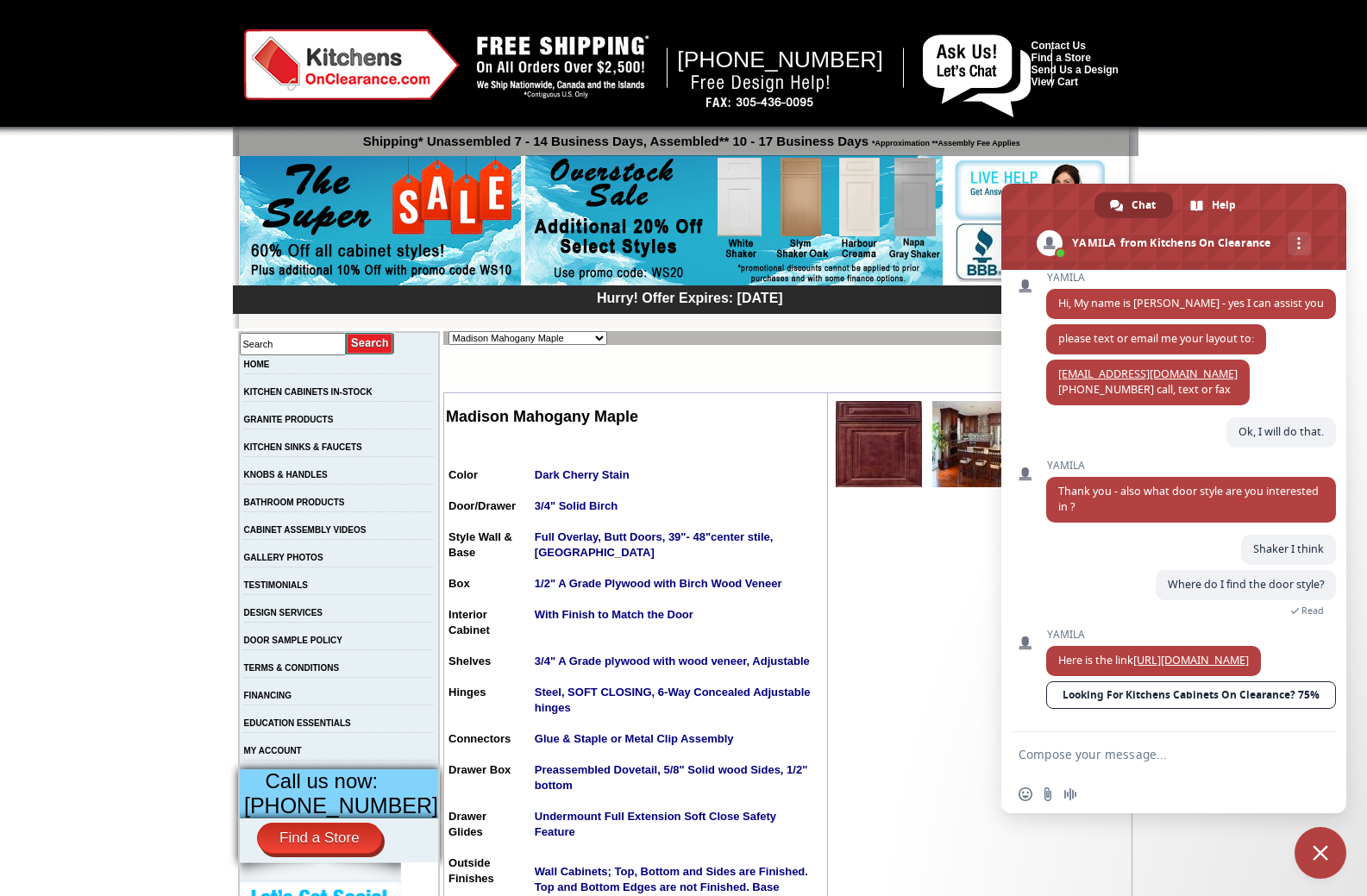
click at [847, 439] on img at bounding box center [878, 444] width 87 height 87
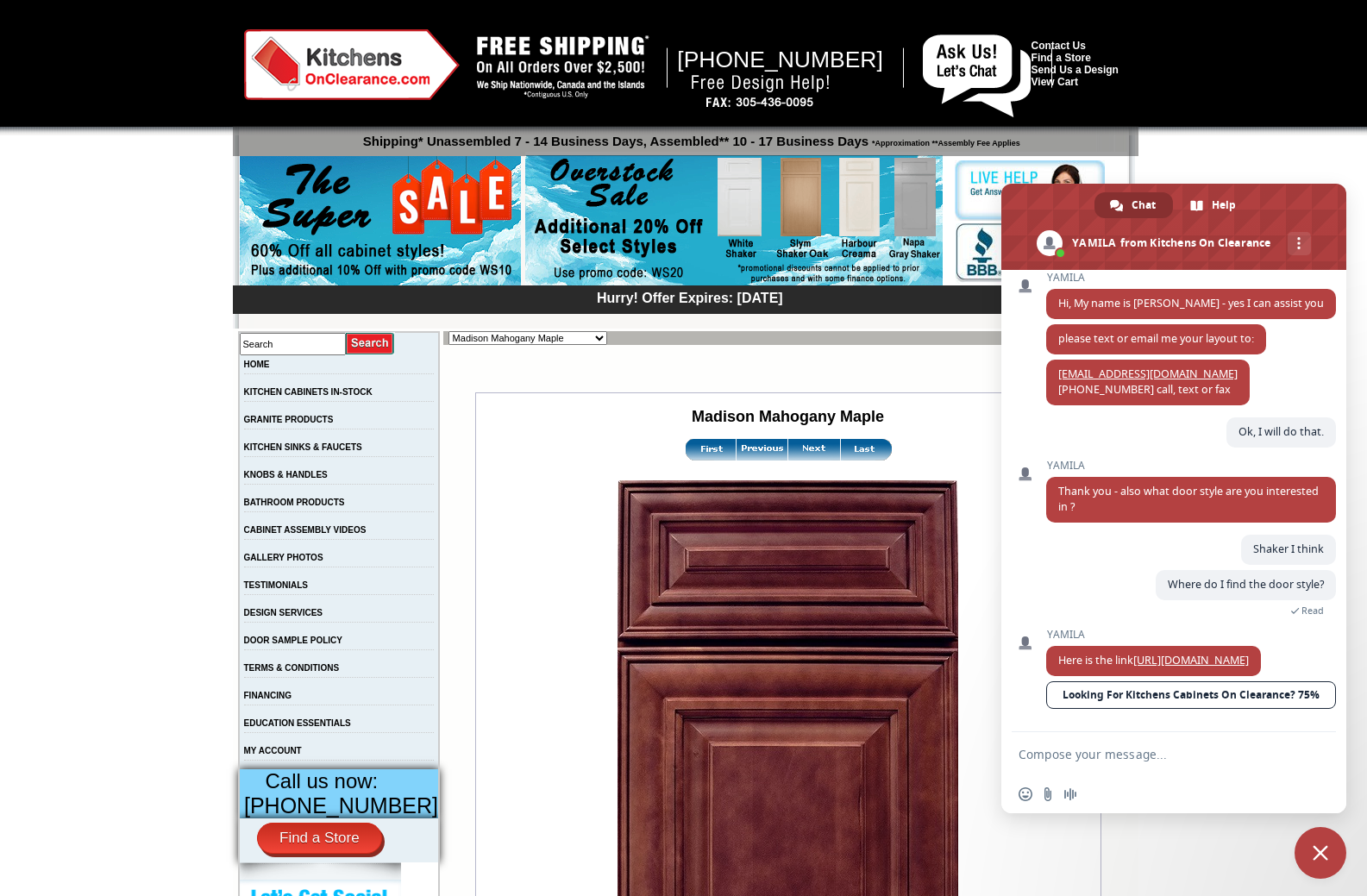
click at [571, 341] on select "Alabaster Shaker Altmann Yellow Walnut Ashton White Shaker Baycreek Gray Beachw…" at bounding box center [528, 338] width 159 height 14
select select "/gallery.php?RollID=Manor_Brown"
click at [448, 331] on select "Alabaster Shaker Altmann Yellow Walnut Ashton White Shaker Baycreek Gray Beachw…" at bounding box center [528, 338] width 159 height 14
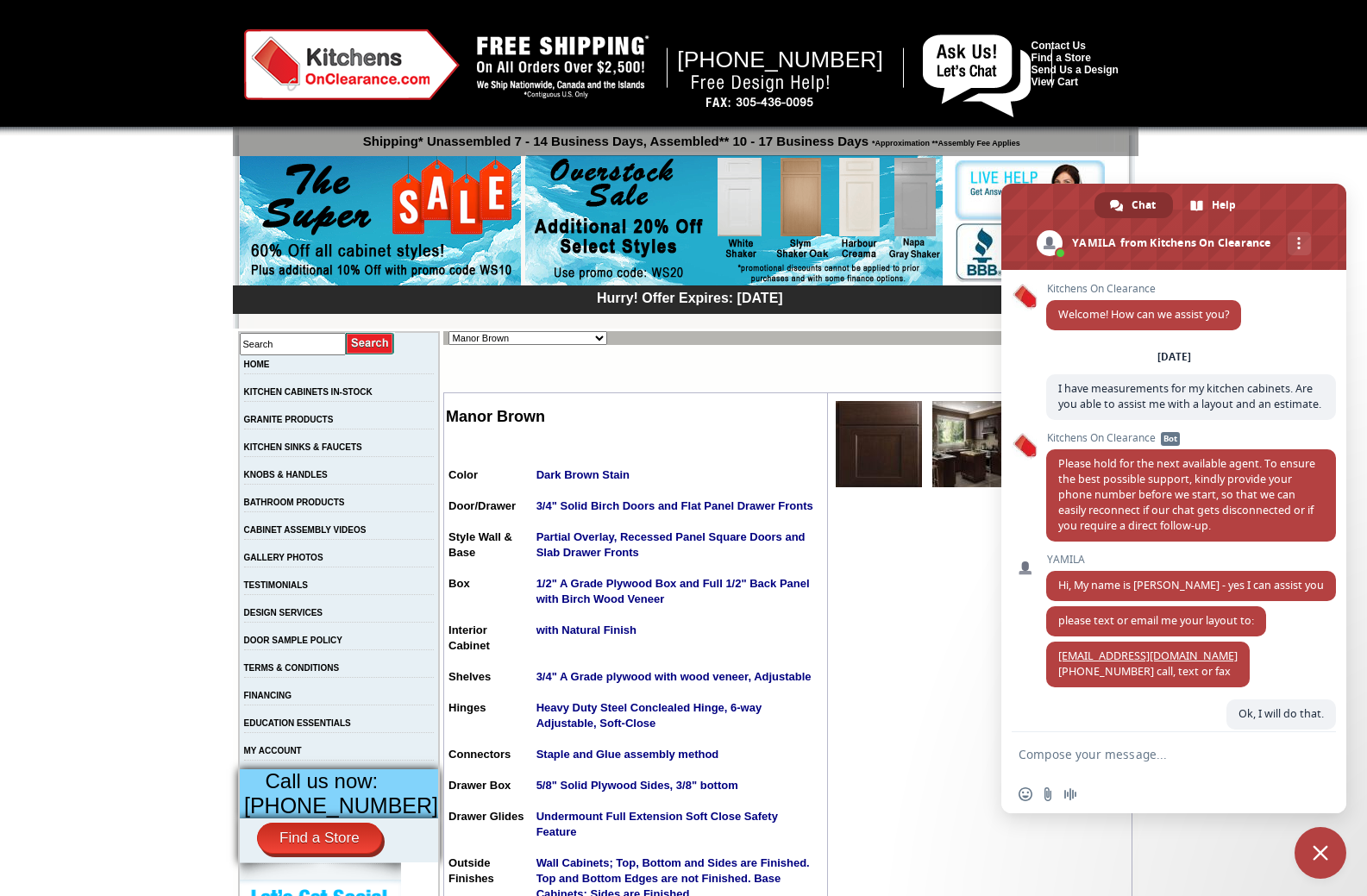
scroll to position [313, 0]
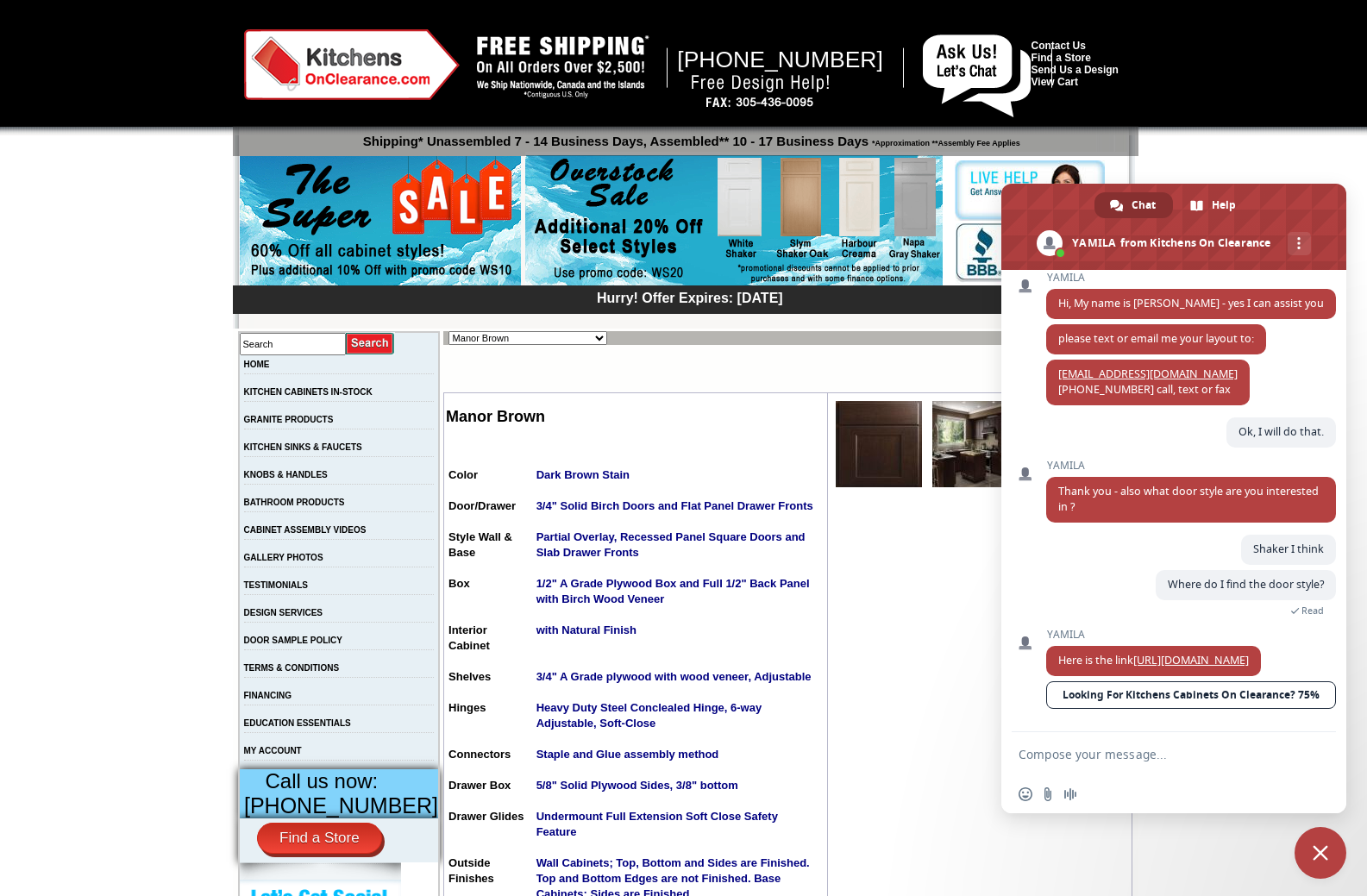
click at [571, 332] on select "Alabaster Shaker [PERSON_NAME] Yellow Walnut [PERSON_NAME] Shaker Baycreek Gray…" at bounding box center [528, 338] width 159 height 14
select select "/gallery.php?RollID=Maxwell_Yellow_Oak"
click at [448, 331] on select "Alabaster Shaker [PERSON_NAME] Yellow Walnut [PERSON_NAME] Shaker Baycreek Gray…" at bounding box center [528, 338] width 159 height 14
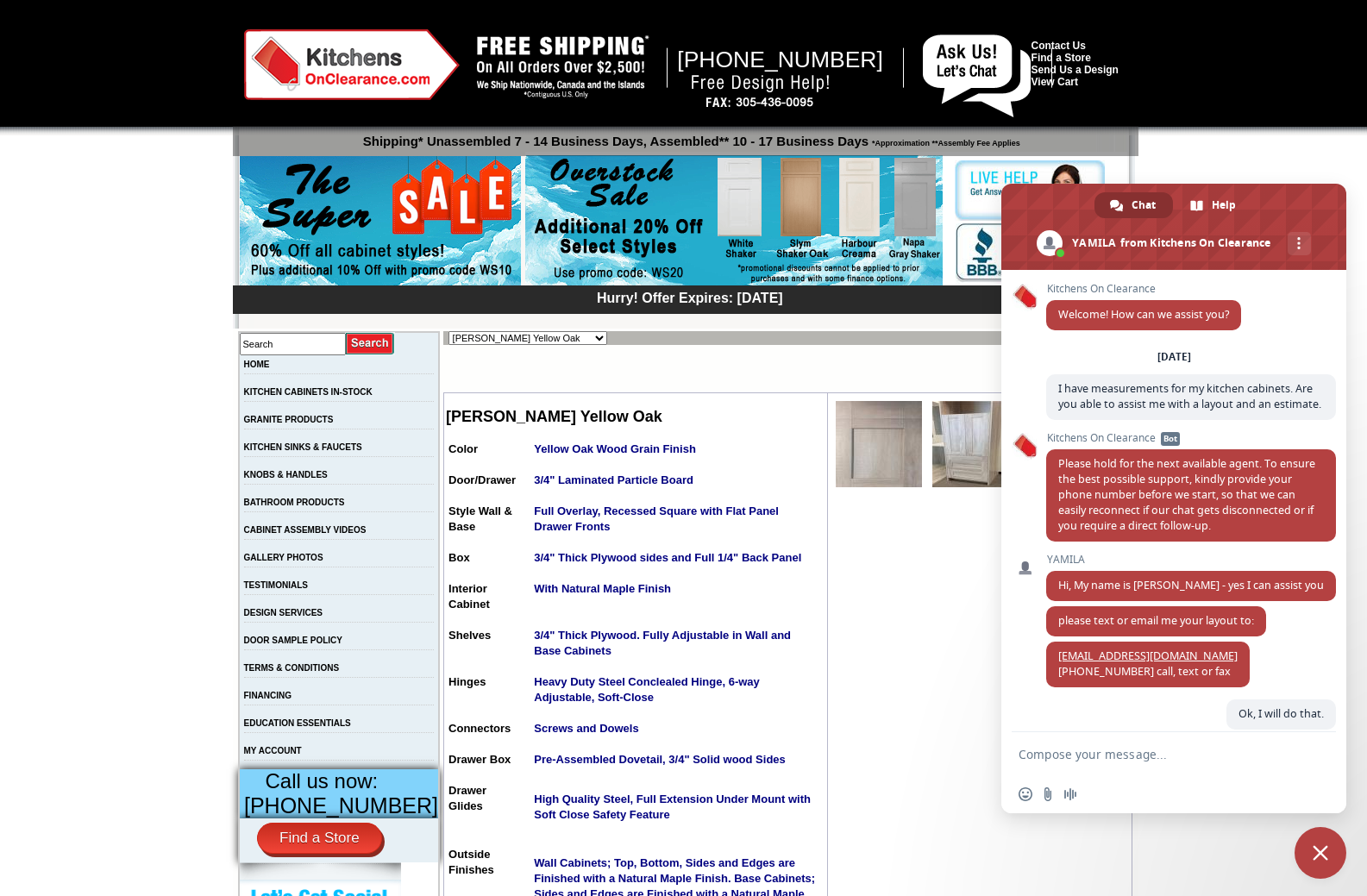
scroll to position [313, 0]
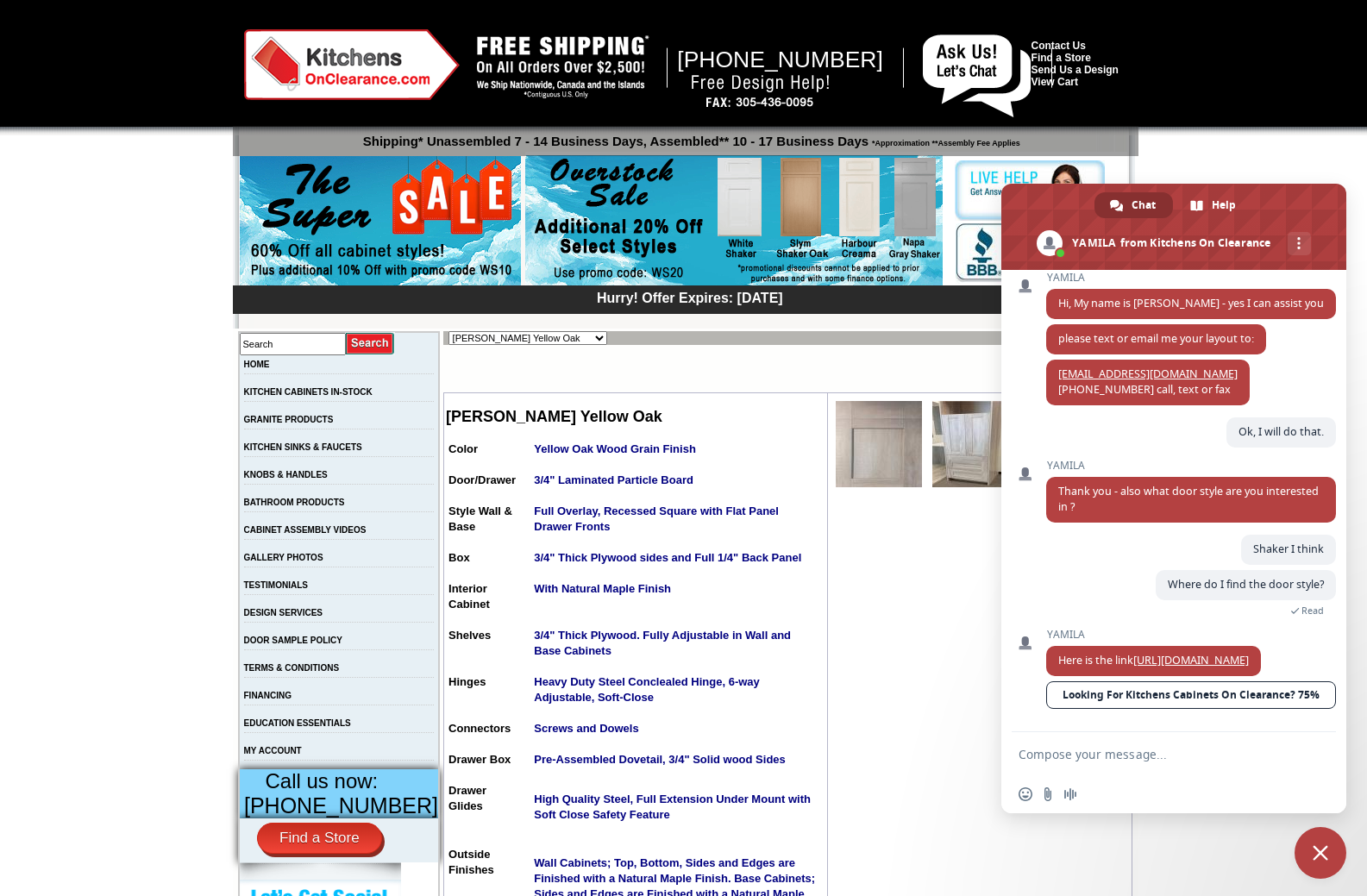
click at [573, 338] on select "Alabaster Shaker [PERSON_NAME] Yellow Walnut [PERSON_NAME] Shaker Baycreek Gray…" at bounding box center [528, 338] width 159 height 14
select select "/gallery.php?RollID=Landmark_Shaker_Oak"
click at [448, 331] on select "Alabaster Shaker [PERSON_NAME] Yellow Walnut [PERSON_NAME] Shaker Baycreek Gray…" at bounding box center [528, 338] width 159 height 14
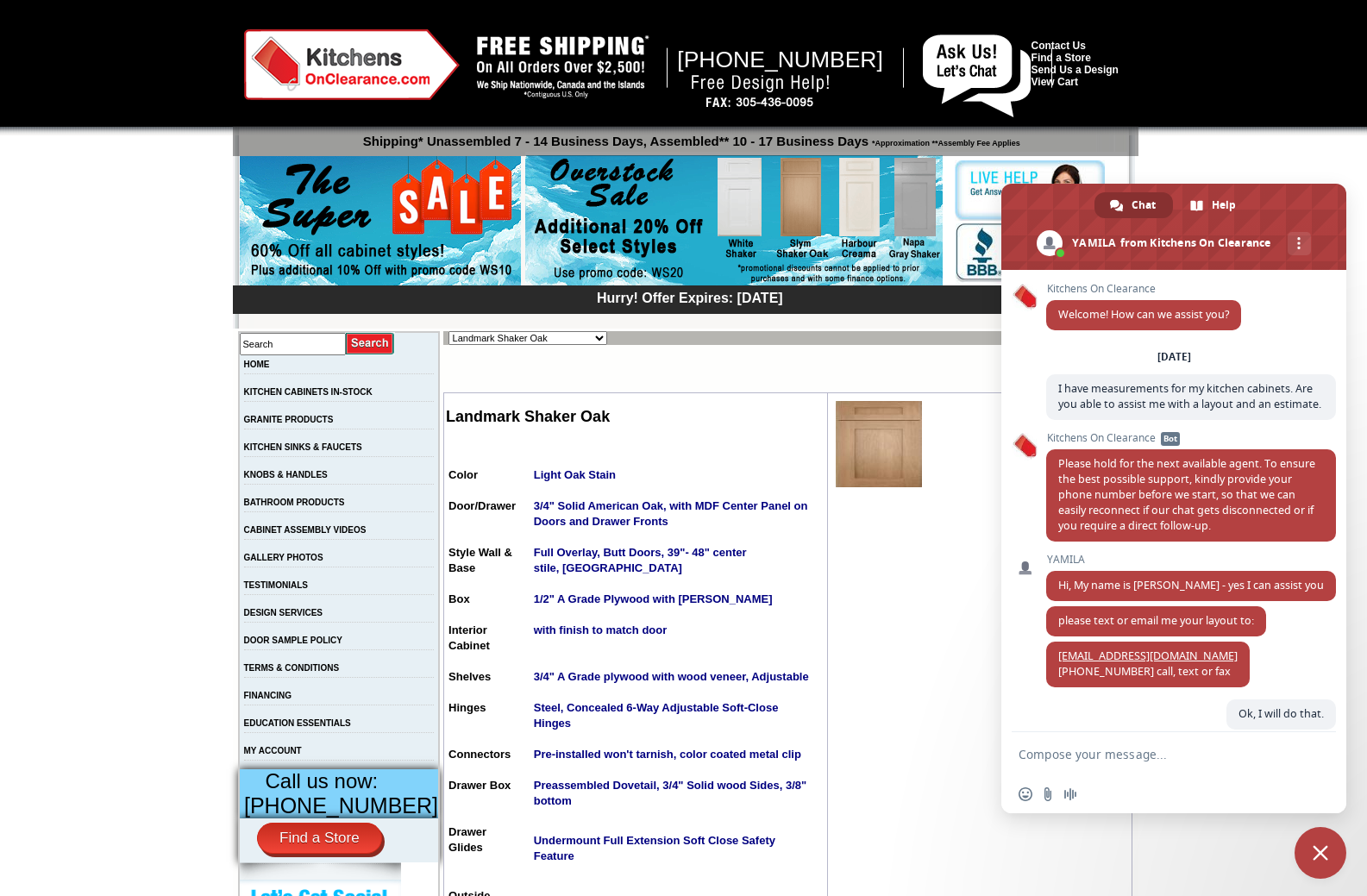
scroll to position [313, 0]
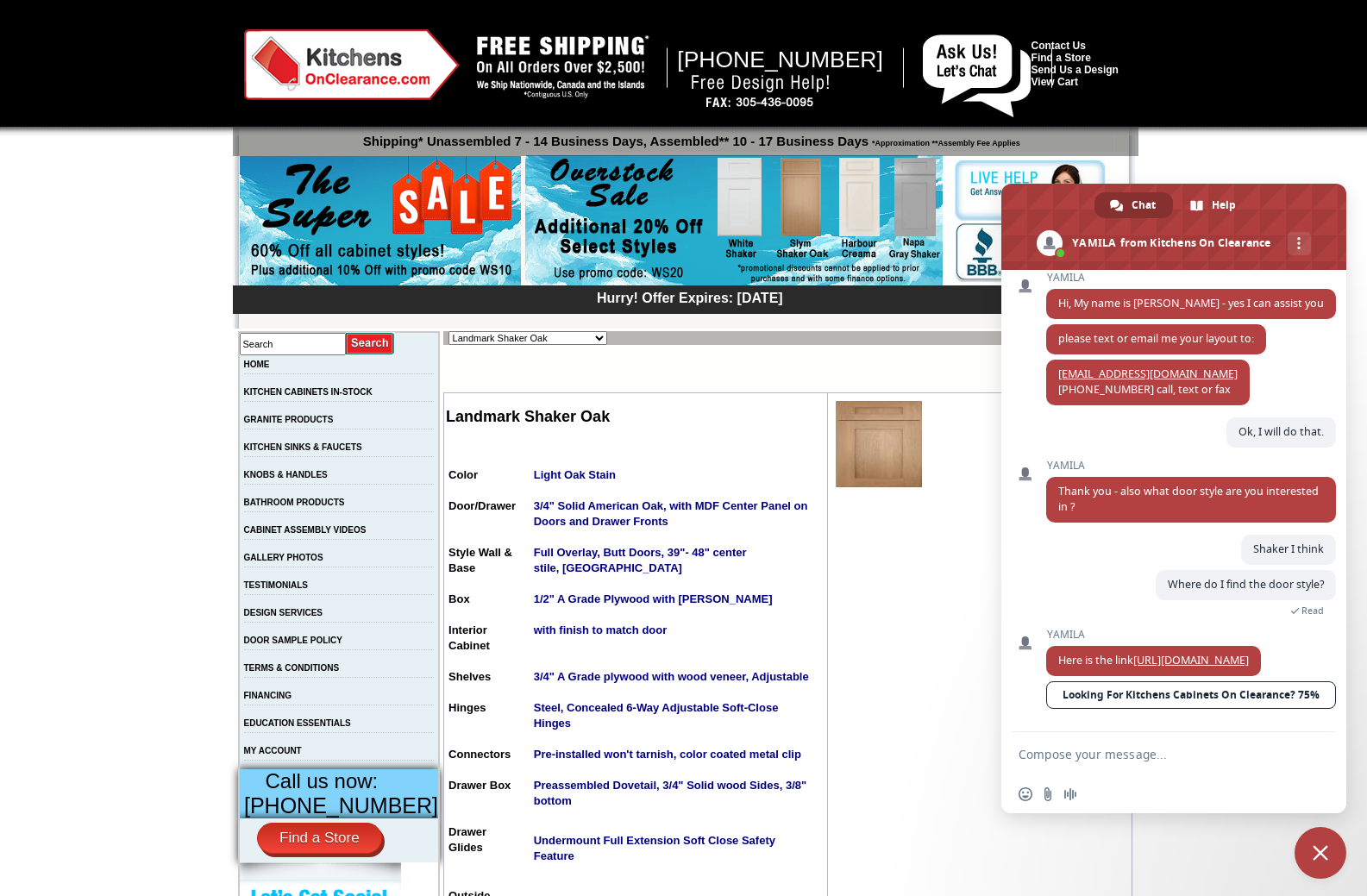
click at [853, 461] on img at bounding box center [878, 444] width 87 height 87
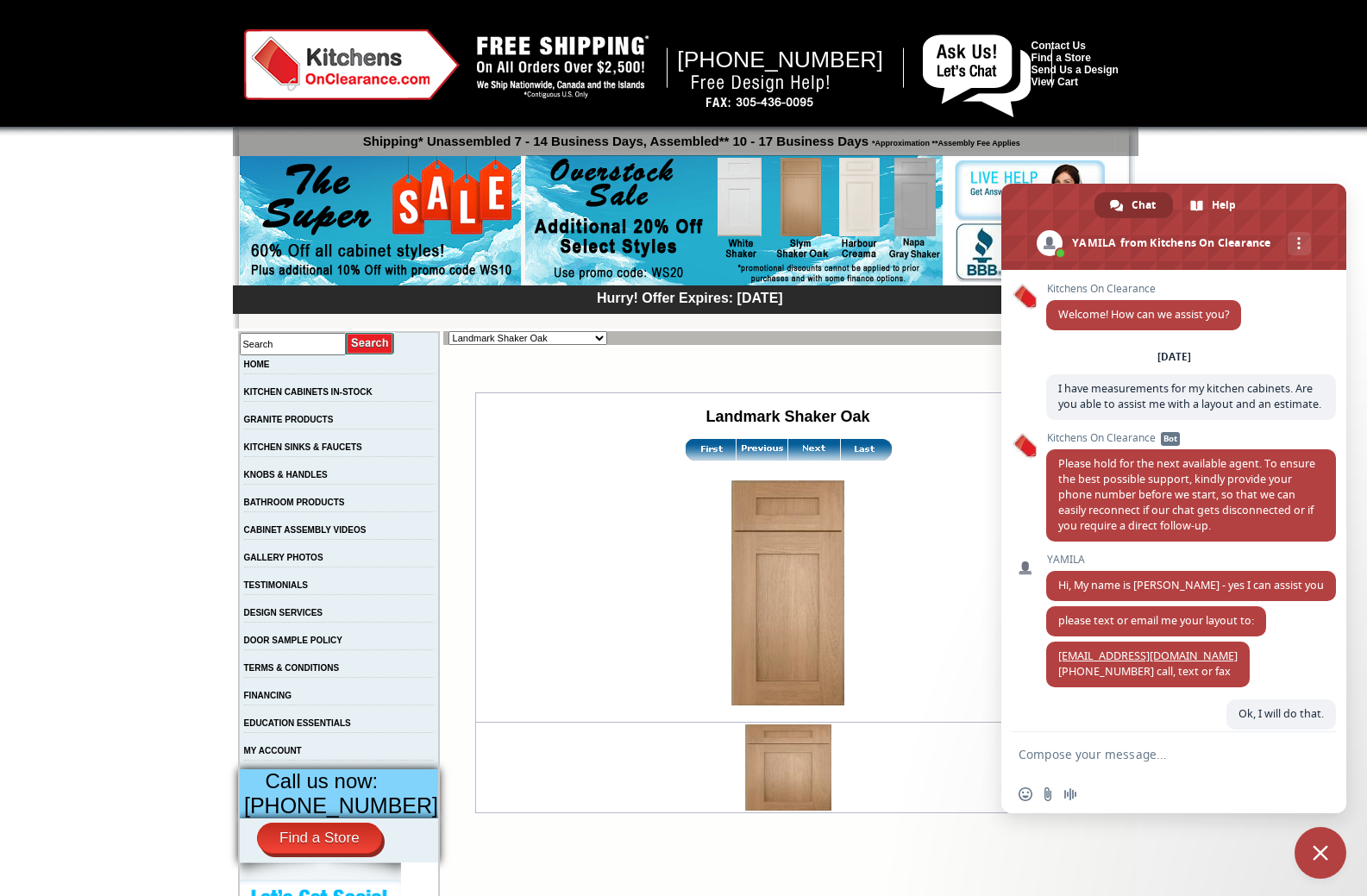
scroll to position [313, 0]
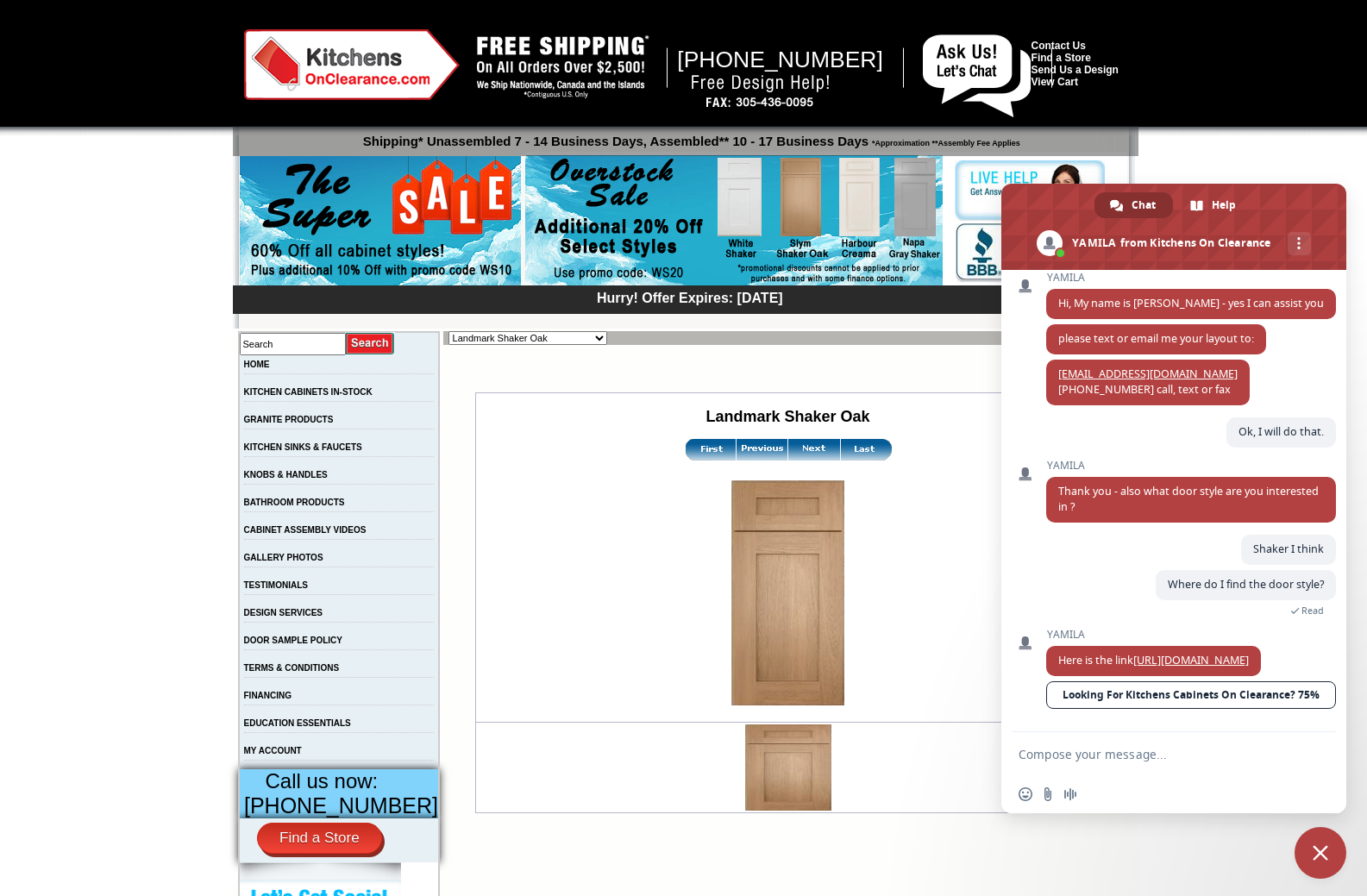
click at [790, 450] on img at bounding box center [814, 449] width 52 height 22
click at [796, 453] on img at bounding box center [814, 449] width 52 height 22
click at [690, 448] on img at bounding box center [710, 449] width 52 height 22
click at [798, 450] on img at bounding box center [814, 449] width 52 height 22
click at [843, 449] on img at bounding box center [865, 449] width 52 height 22
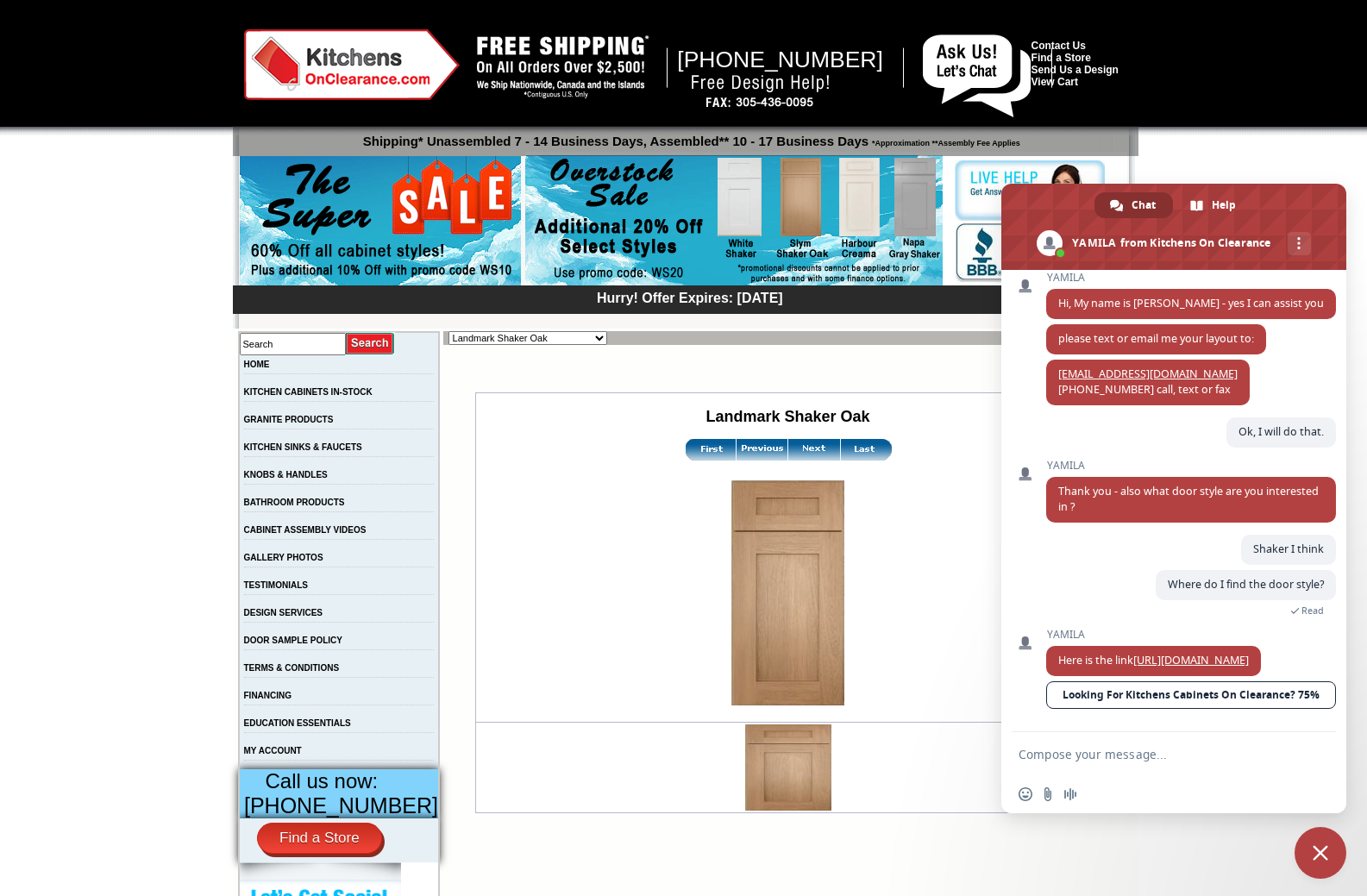
click at [740, 452] on img at bounding box center [762, 449] width 52 height 22
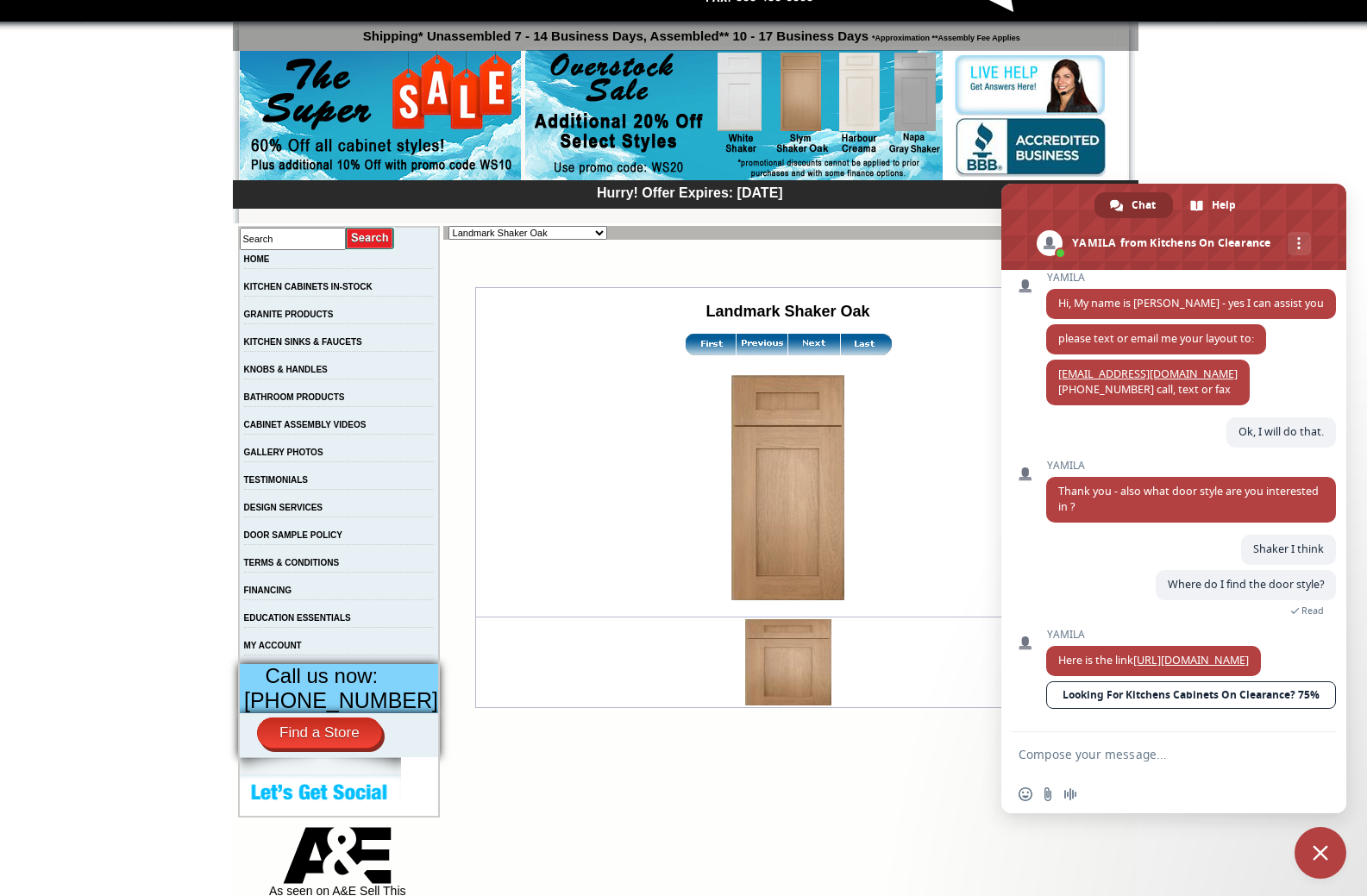
scroll to position [0, 0]
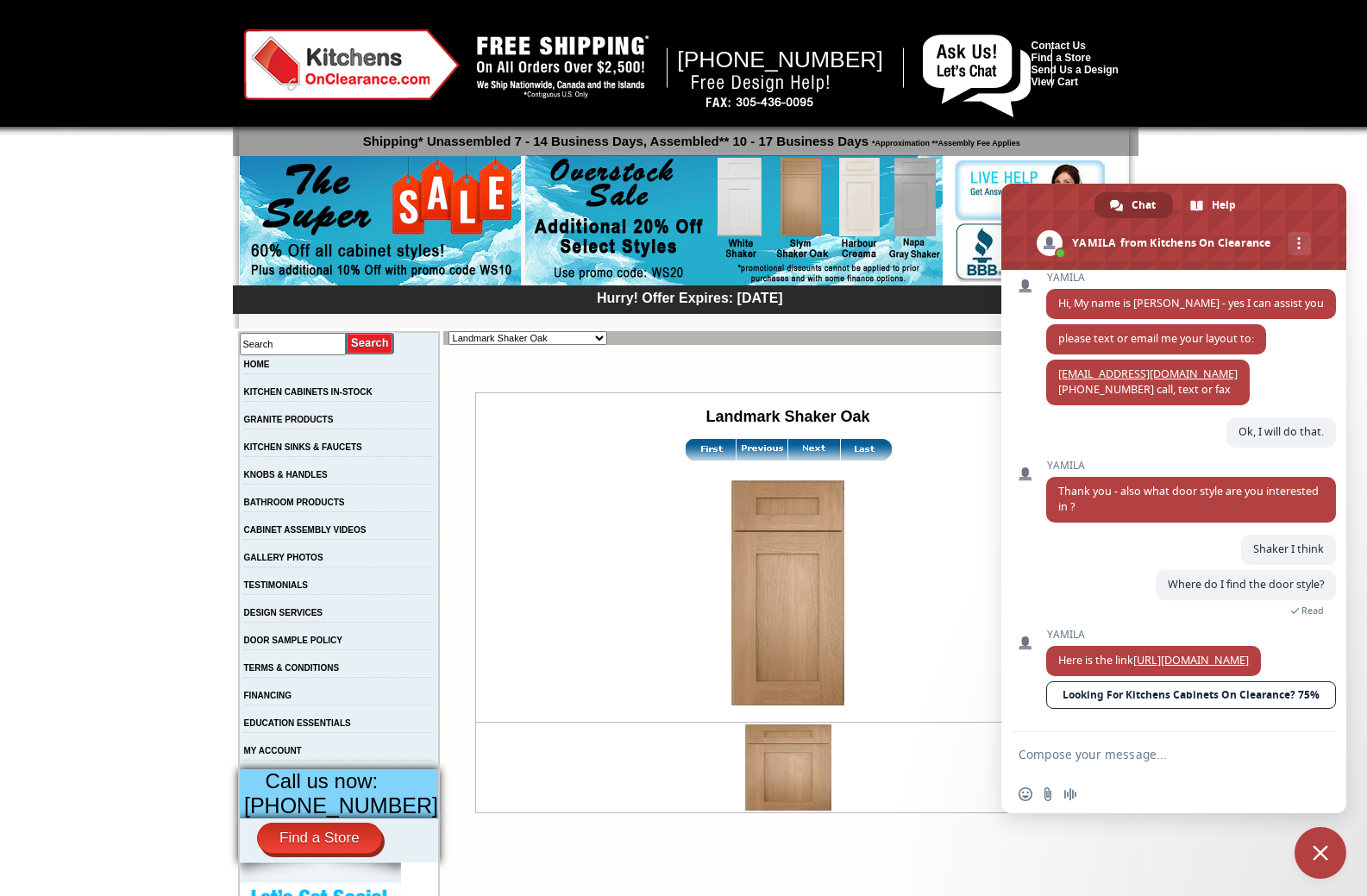
click at [569, 338] on select "Alabaster Shaker [PERSON_NAME] Yellow Walnut [PERSON_NAME] Shaker Baycreek Gray…" at bounding box center [528, 338] width 159 height 14
select select "/gallery.php?RollID=Wellington_Walnut"
click at [448, 331] on select "Alabaster Shaker [PERSON_NAME] Yellow Walnut [PERSON_NAME] Shaker Baycreek Gray…" at bounding box center [528, 338] width 159 height 14
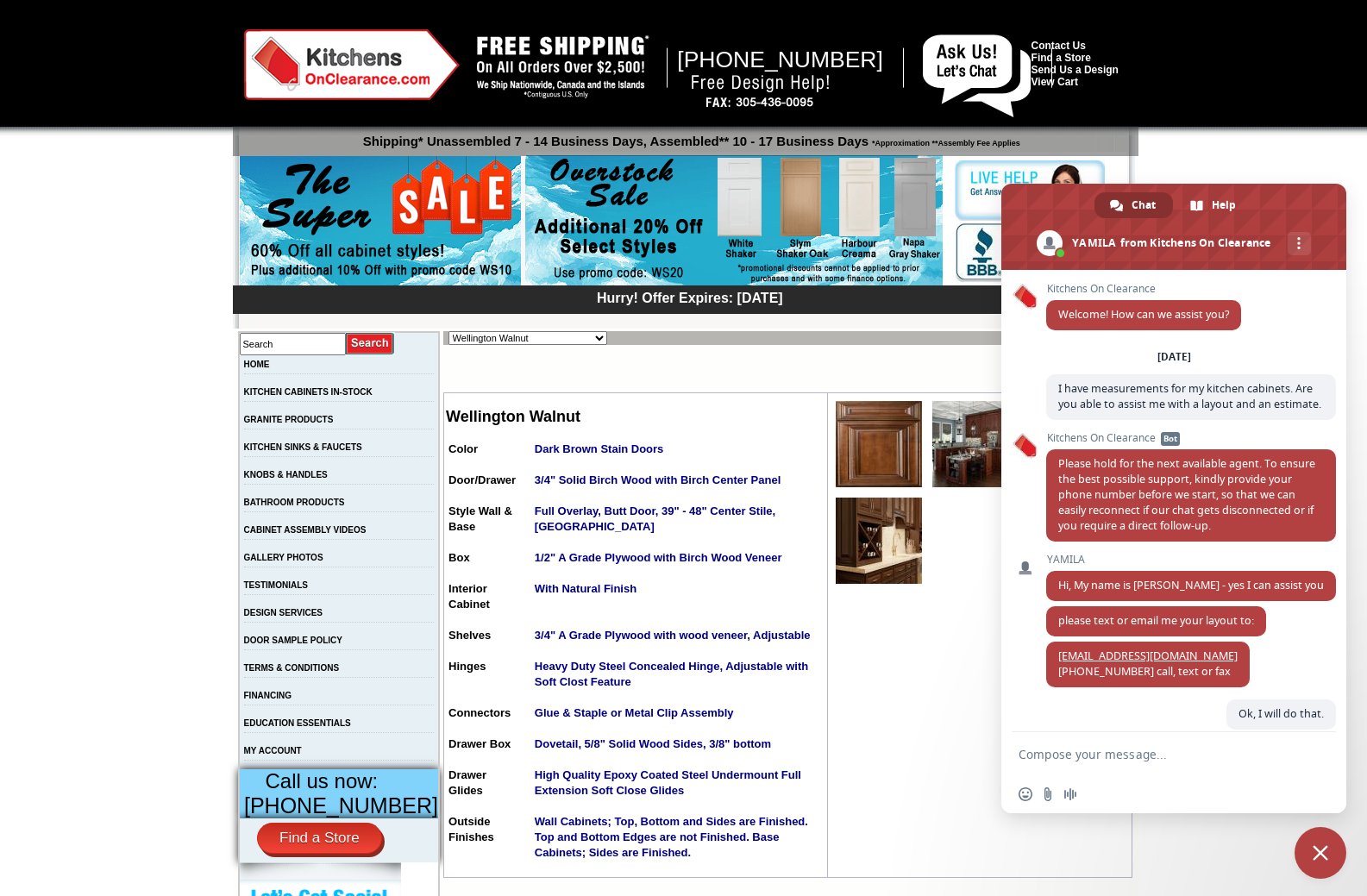
scroll to position [313, 0]
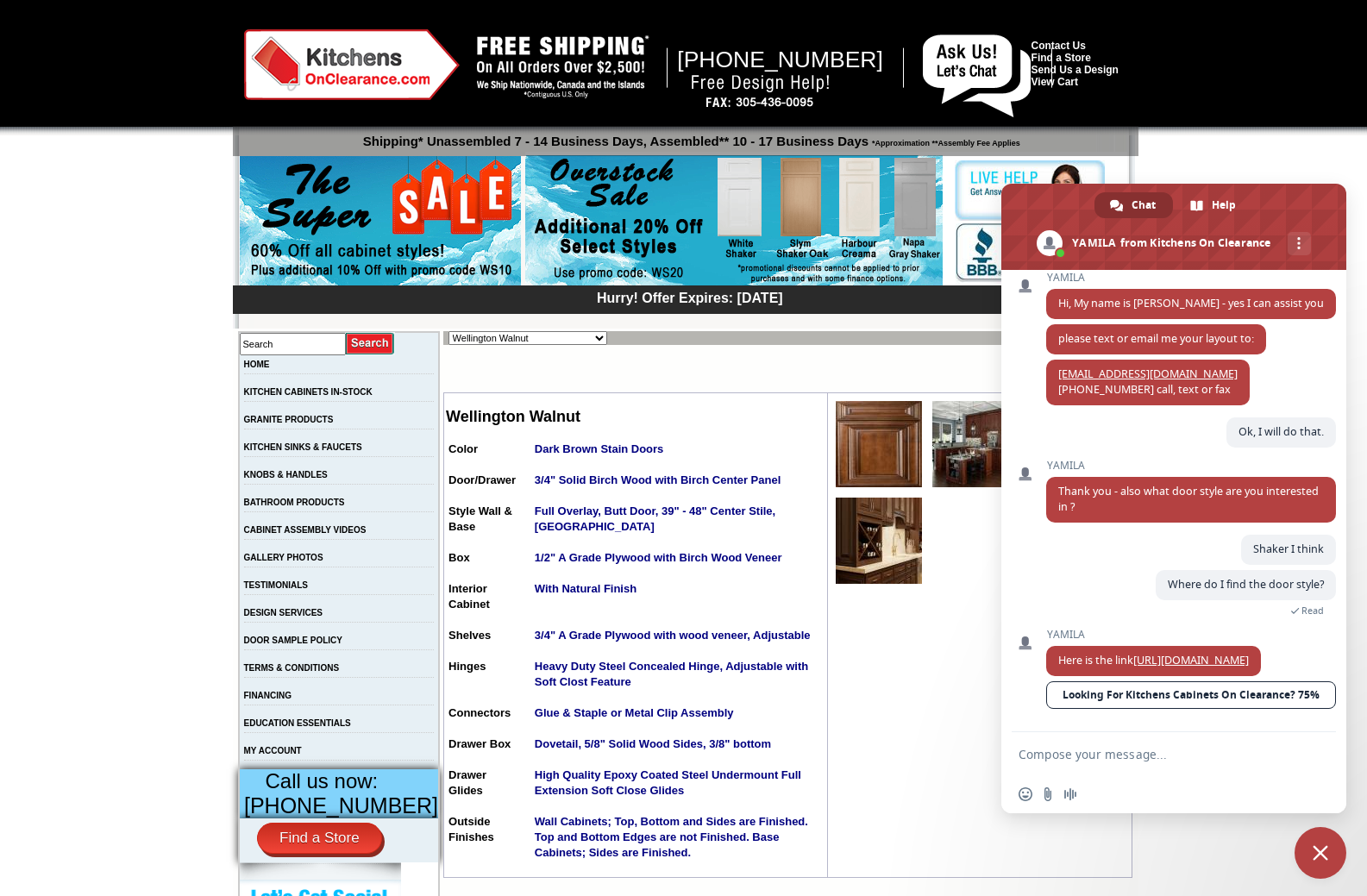
click at [846, 437] on img at bounding box center [878, 444] width 87 height 87
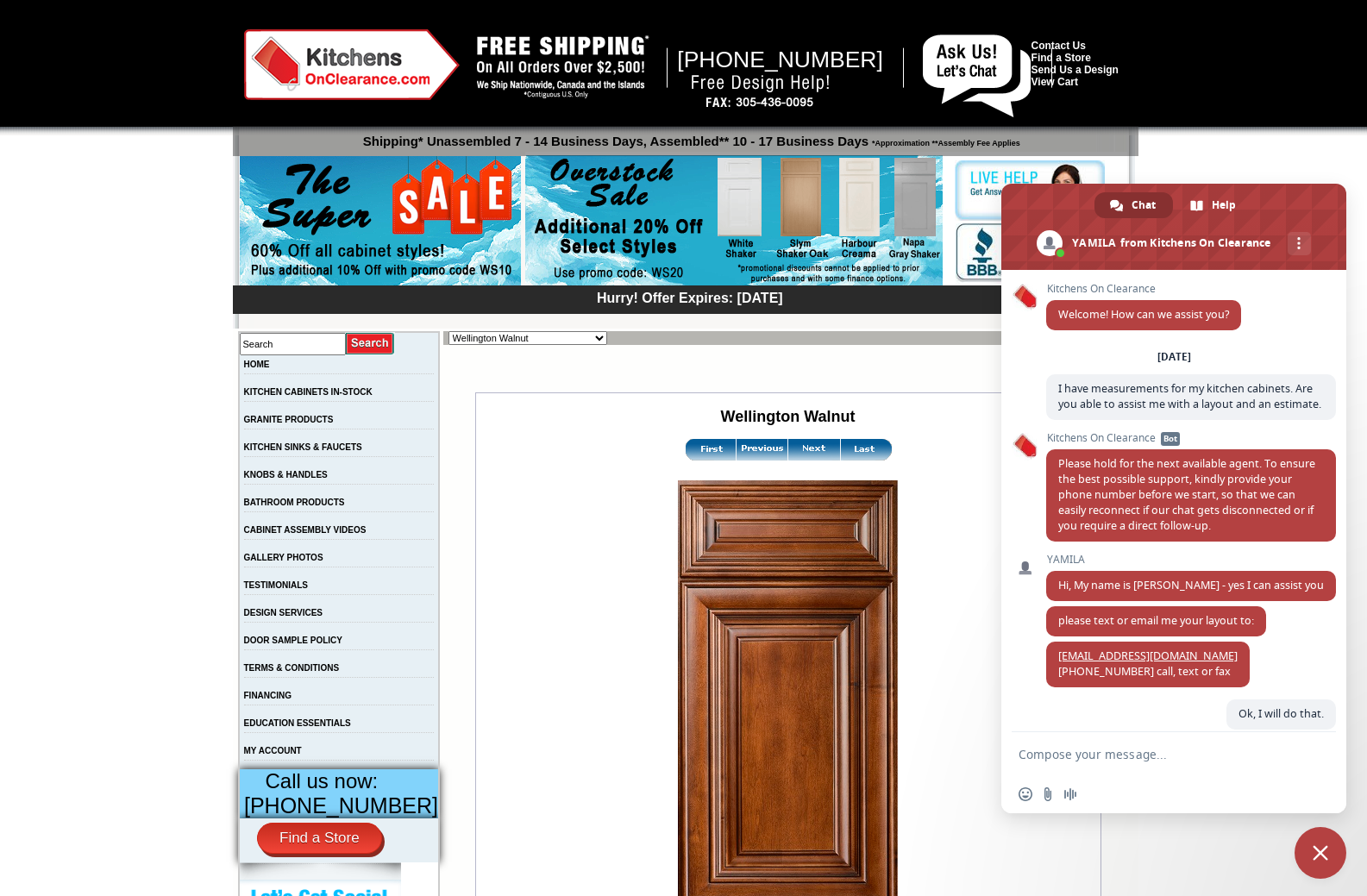
scroll to position [313, 0]
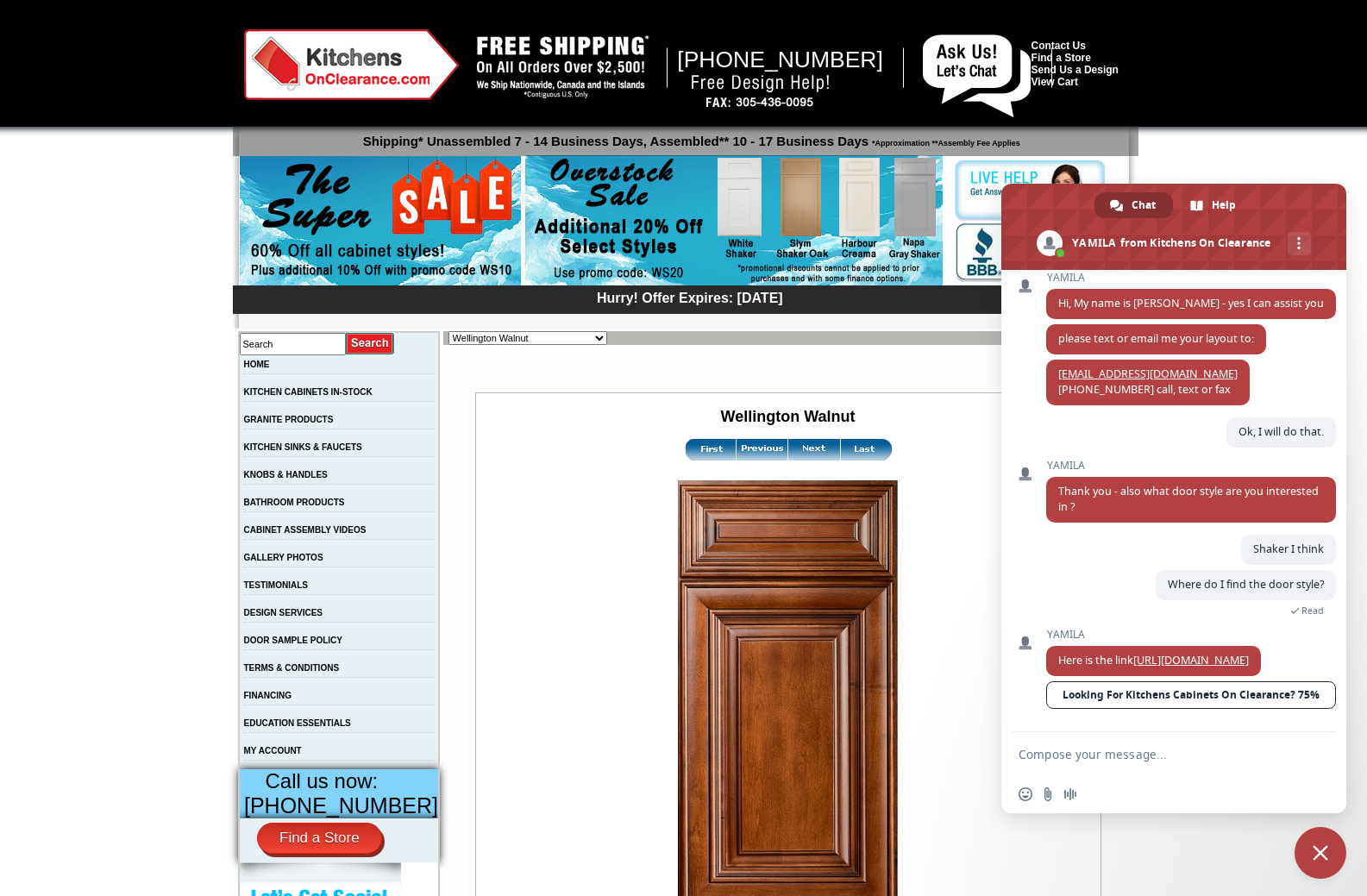
click at [572, 337] on select "Alabaster Shaker [PERSON_NAME] Yellow Walnut [PERSON_NAME] Shaker Baycreek Gray…" at bounding box center [528, 338] width 159 height 14
select select "/gallery.php?RollID=Westwood_Brown_Shaker"
click at [448, 331] on select "Alabaster Shaker Altmann Yellow Walnut Ashton White Shaker Baycreek Gray Beachw…" at bounding box center [528, 338] width 159 height 14
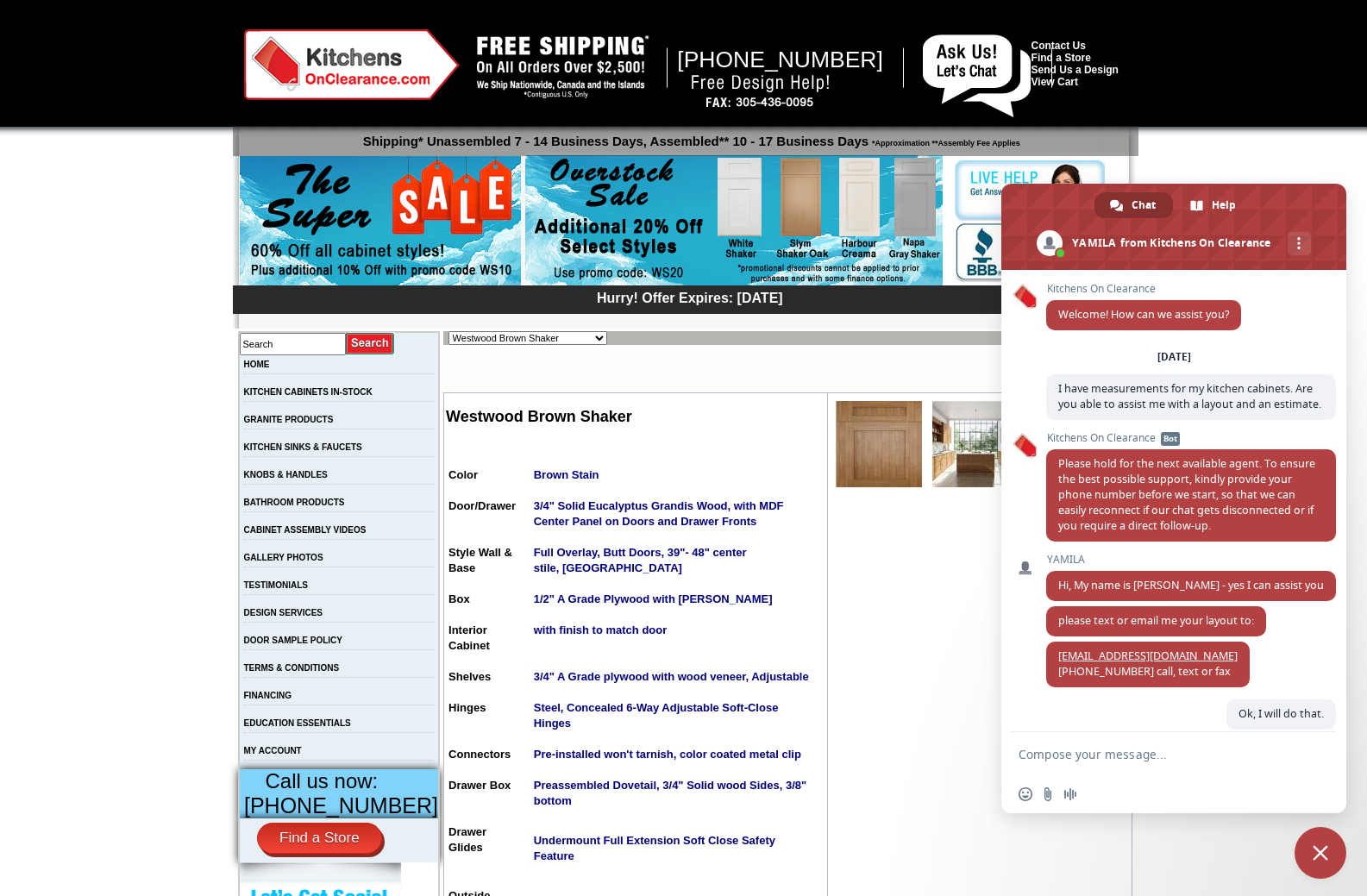
scroll to position [313, 0]
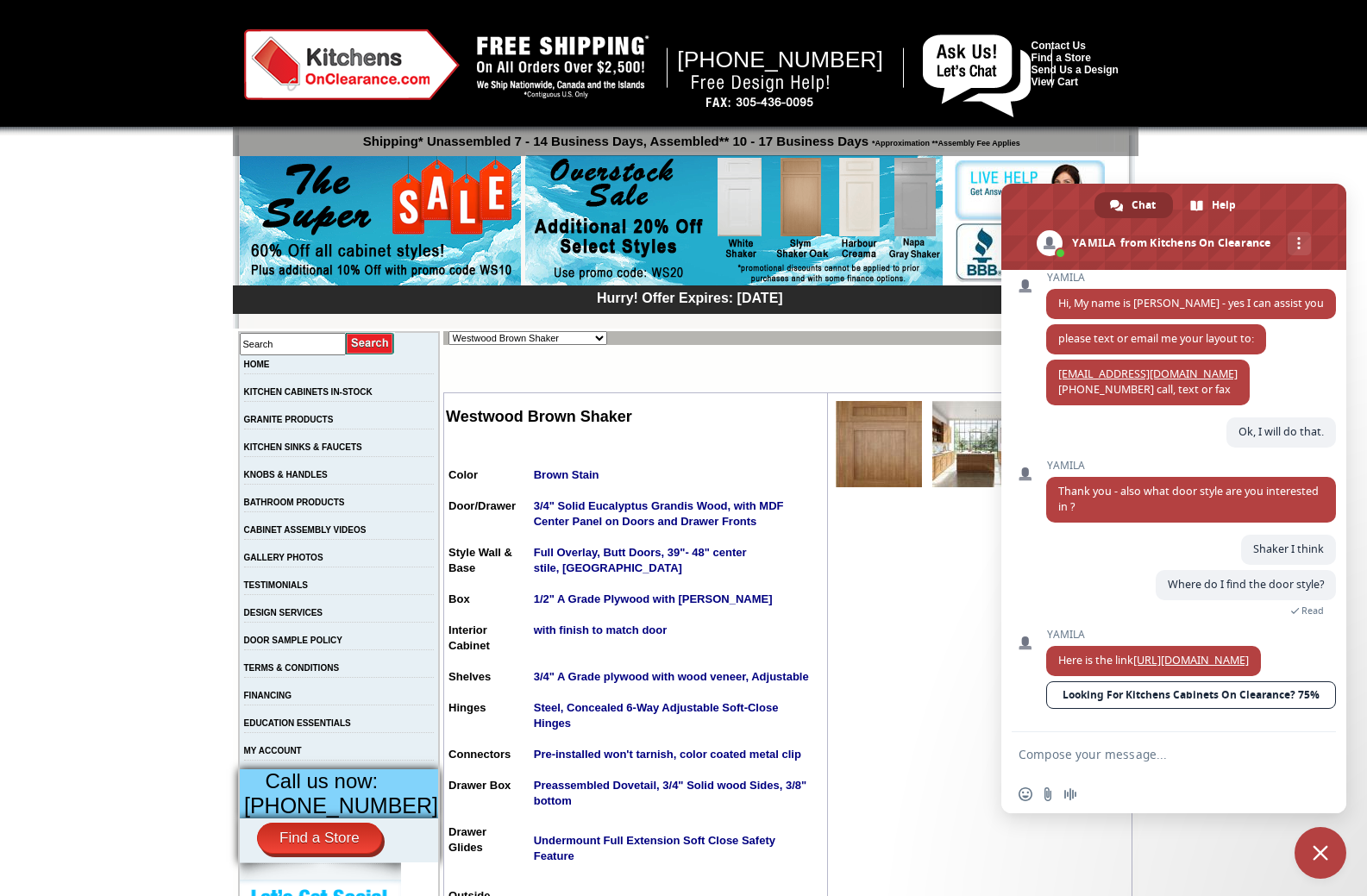
click at [850, 433] on img at bounding box center [878, 444] width 87 height 87
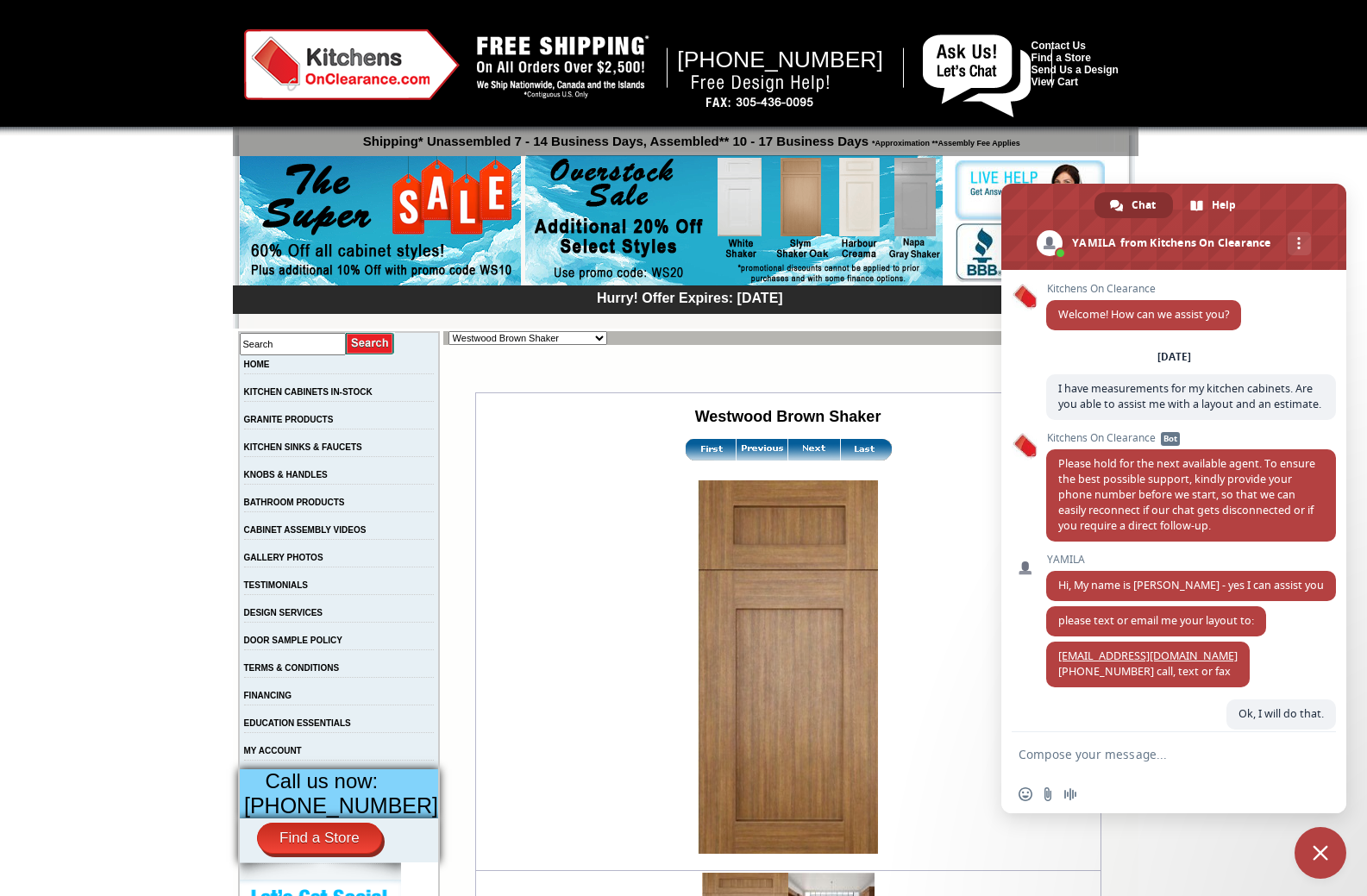
scroll to position [313, 0]
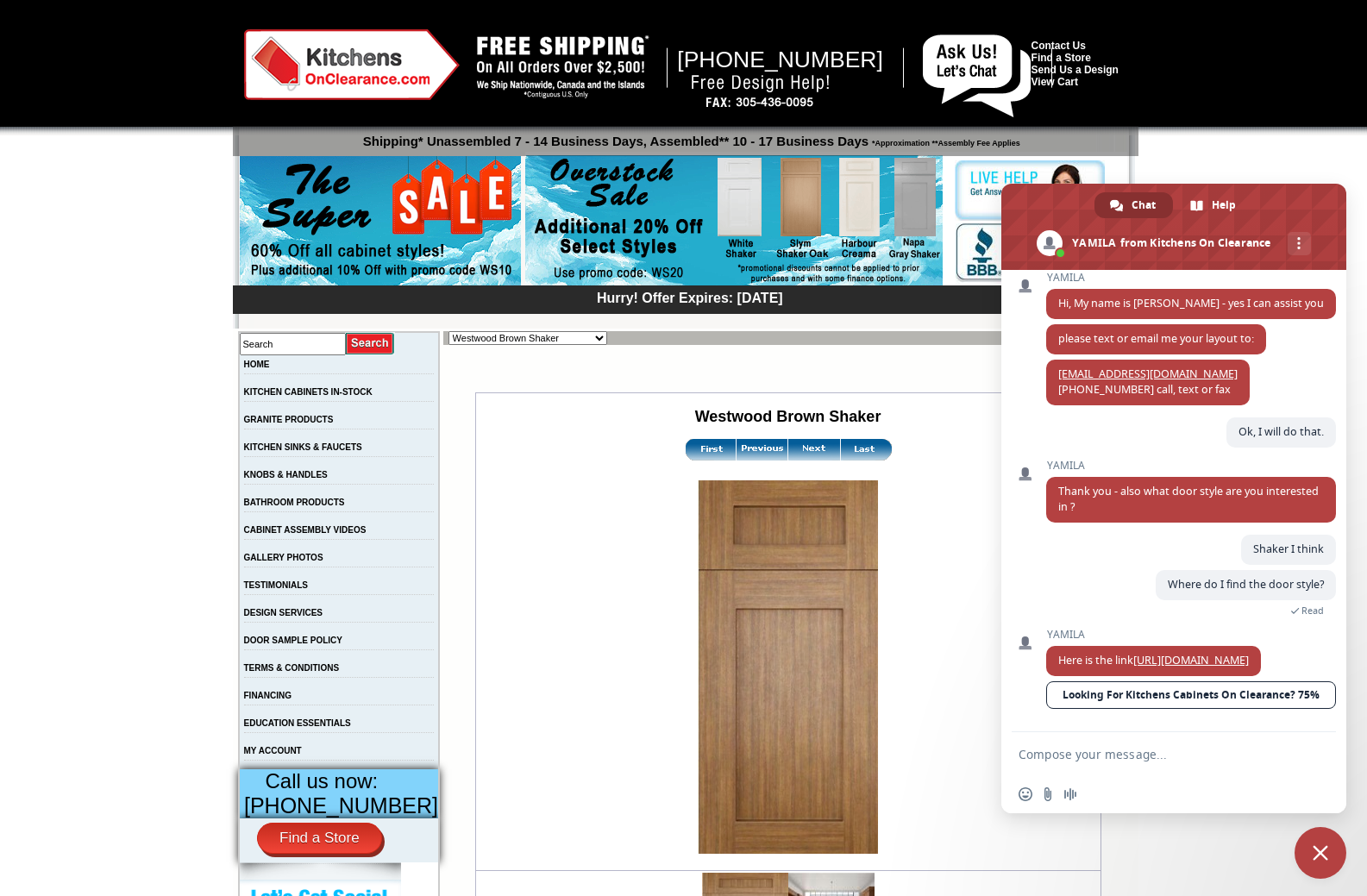
click at [797, 451] on img at bounding box center [814, 449] width 52 height 22
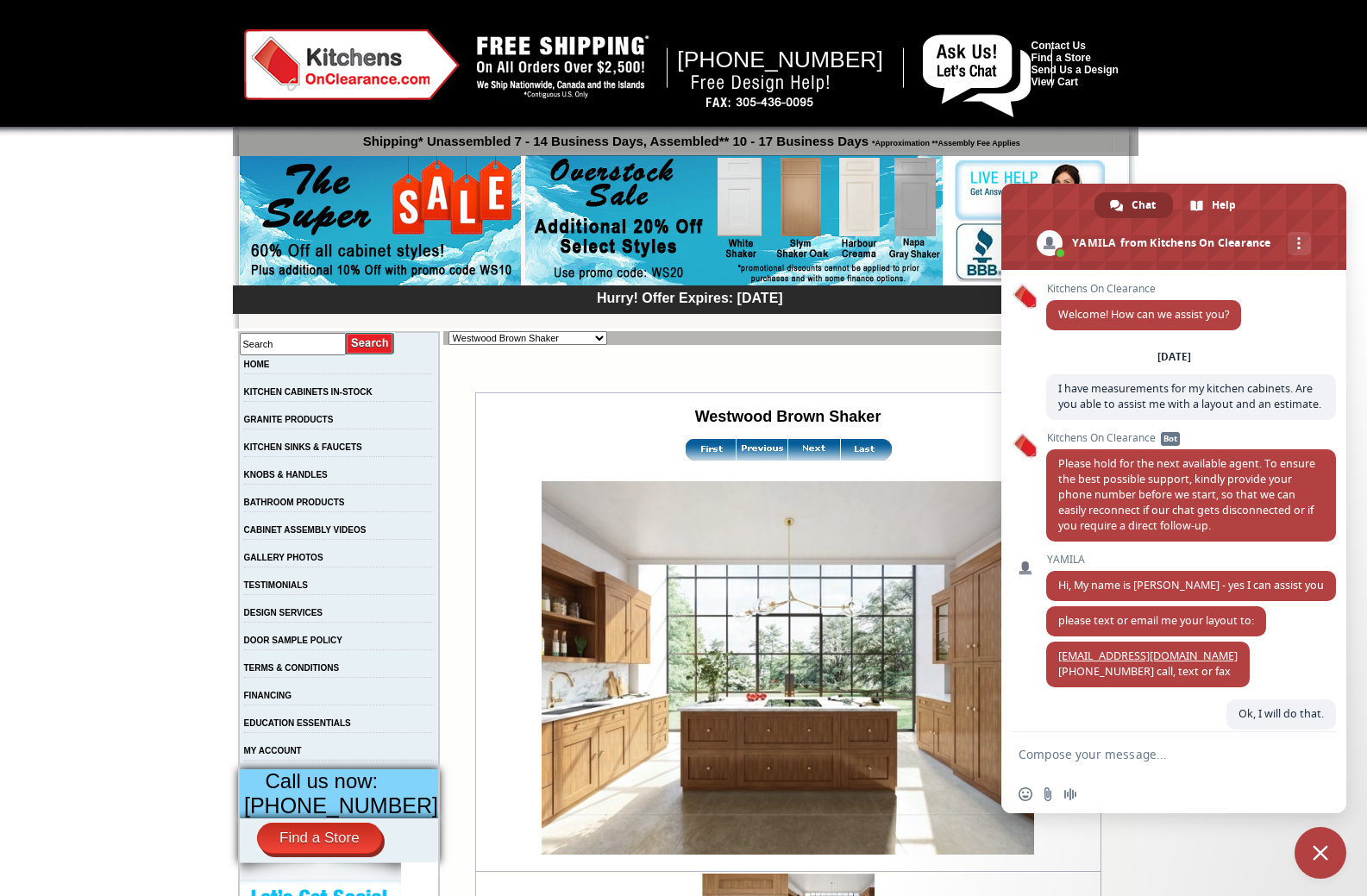
scroll to position [313, 0]
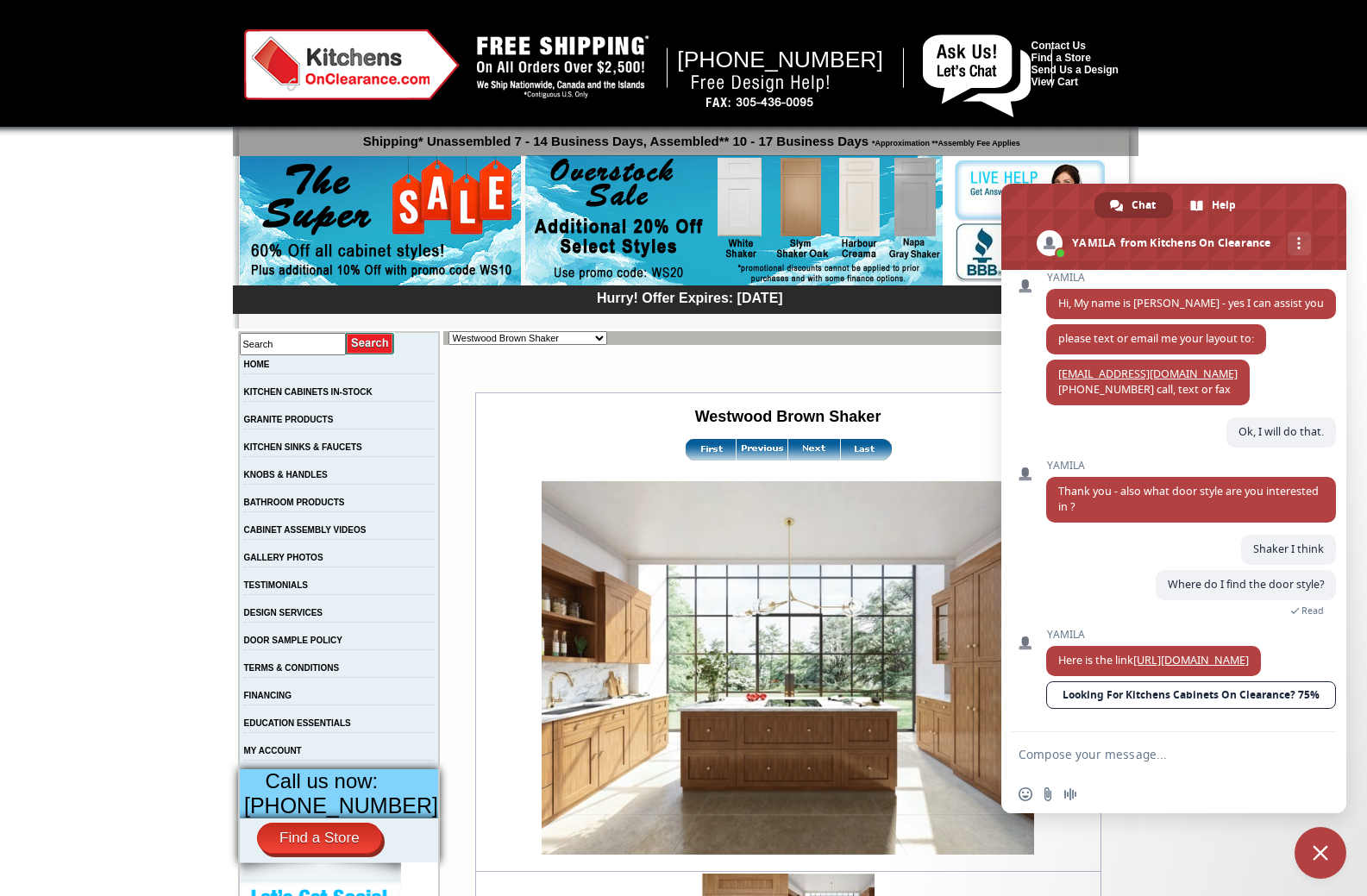
click at [569, 335] on select "Alabaster Shaker Altmann Yellow Walnut Ashton White Shaker Baycreek Gray Beachw…" at bounding box center [528, 338] width 159 height 14
select select "/gallery.php?RollID=Yorktown_White"
click at [448, 331] on select "Alabaster Shaker Altmann Yellow Walnut Ashton White Shaker Baycreek Gray Beachw…" at bounding box center [528, 338] width 159 height 14
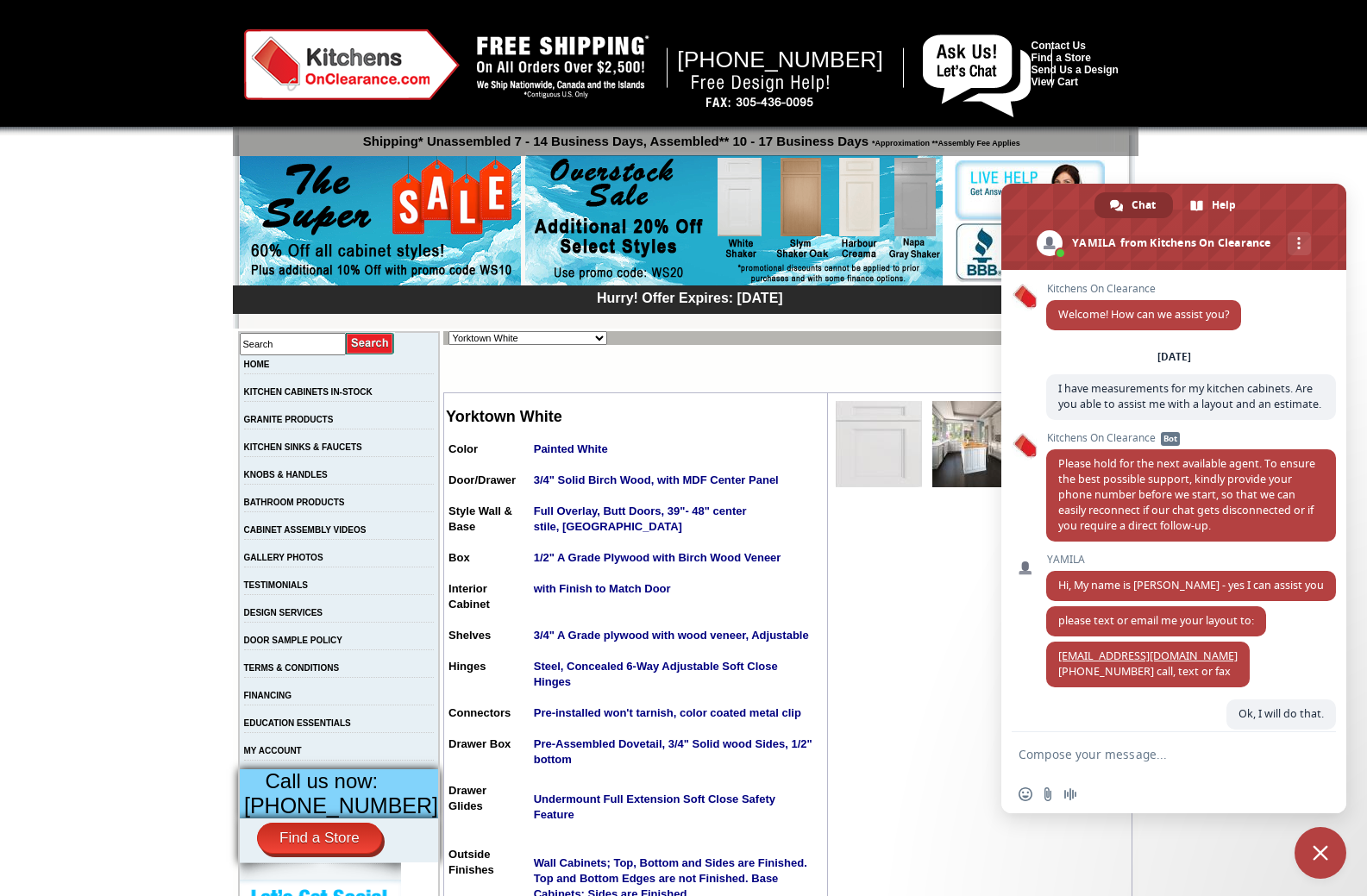
scroll to position [313, 0]
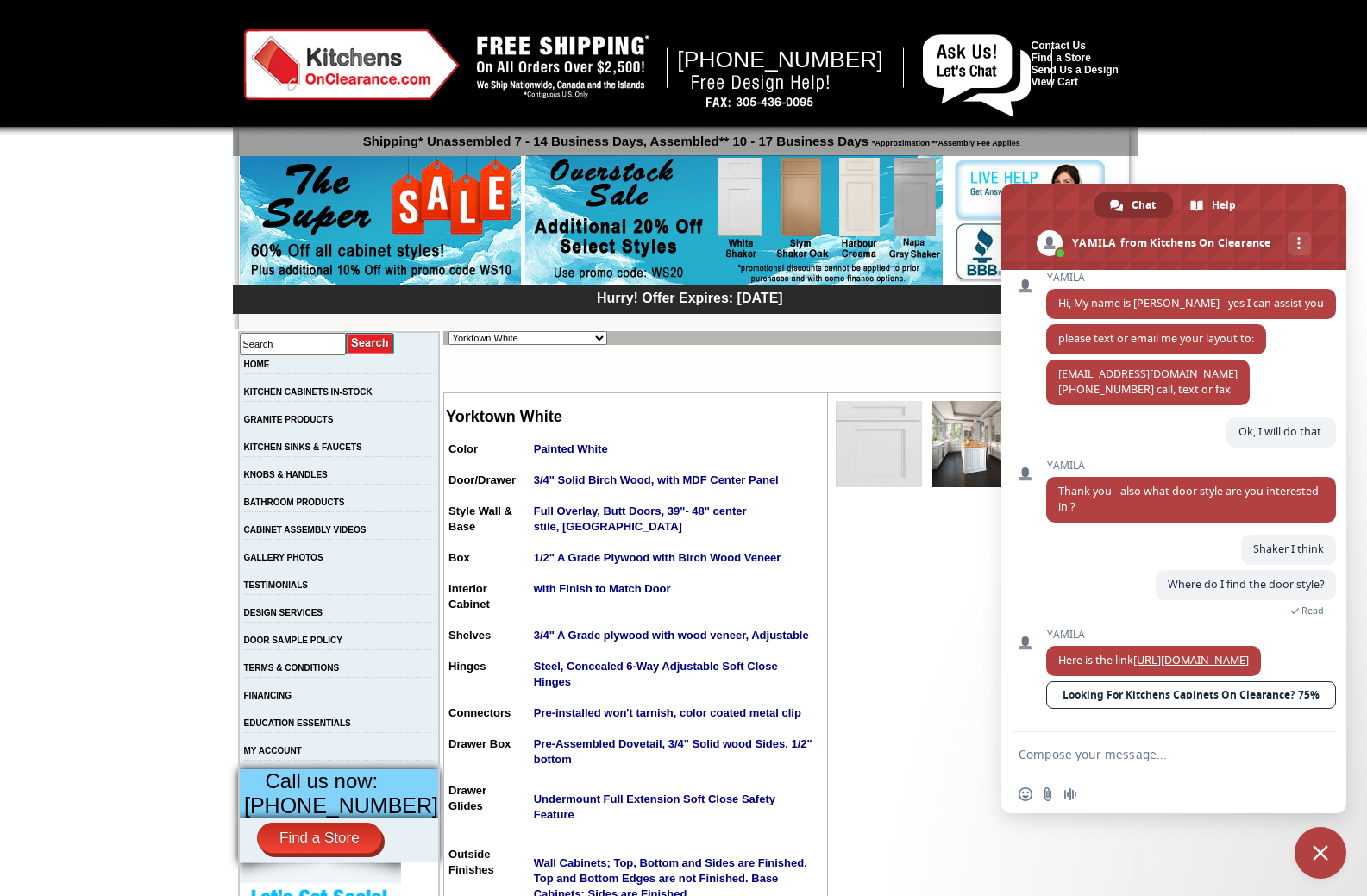
click at [868, 444] on img at bounding box center [878, 444] width 87 height 87
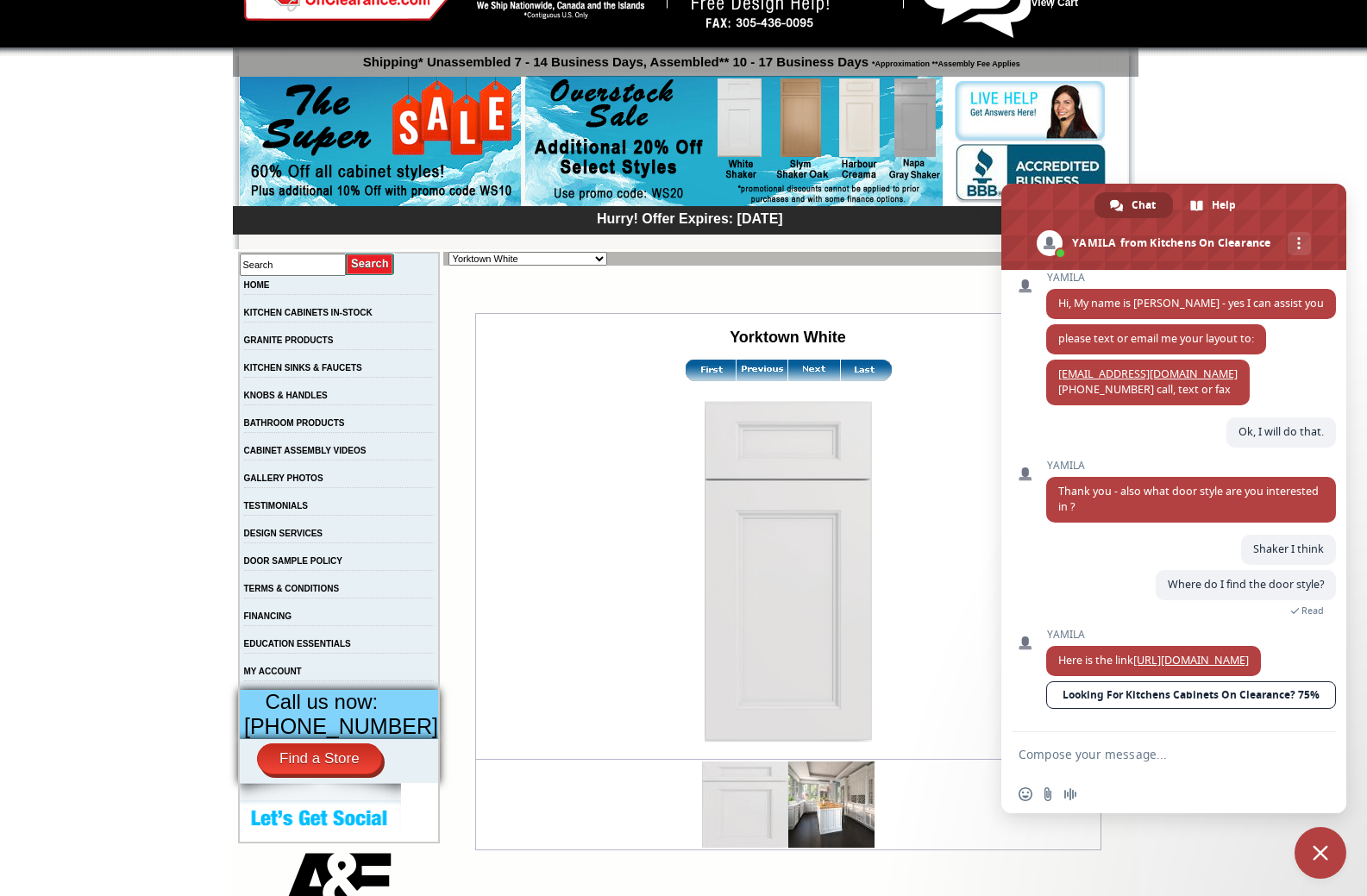
scroll to position [172, 0]
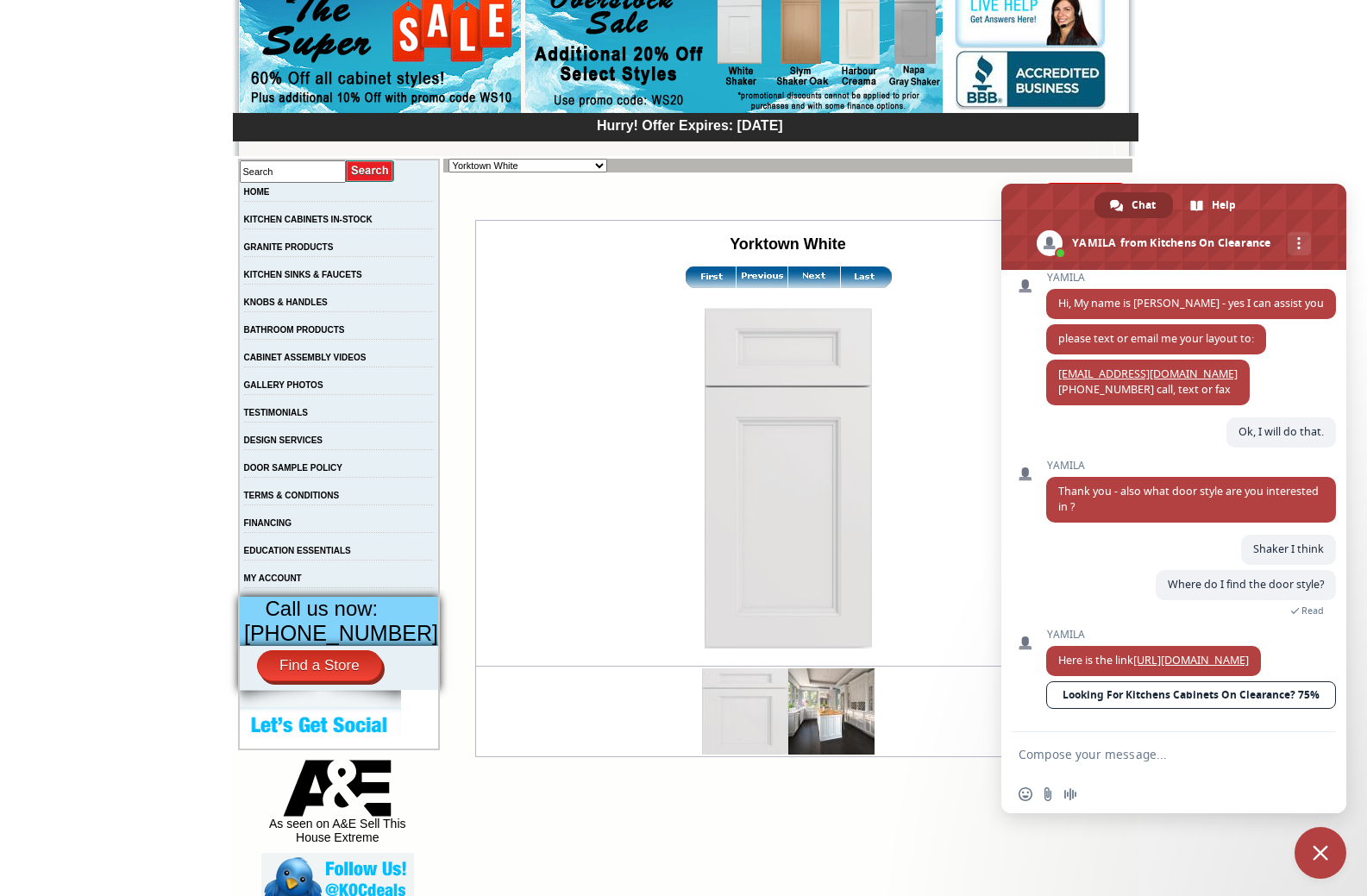
click at [794, 271] on img at bounding box center [814, 277] width 52 height 22
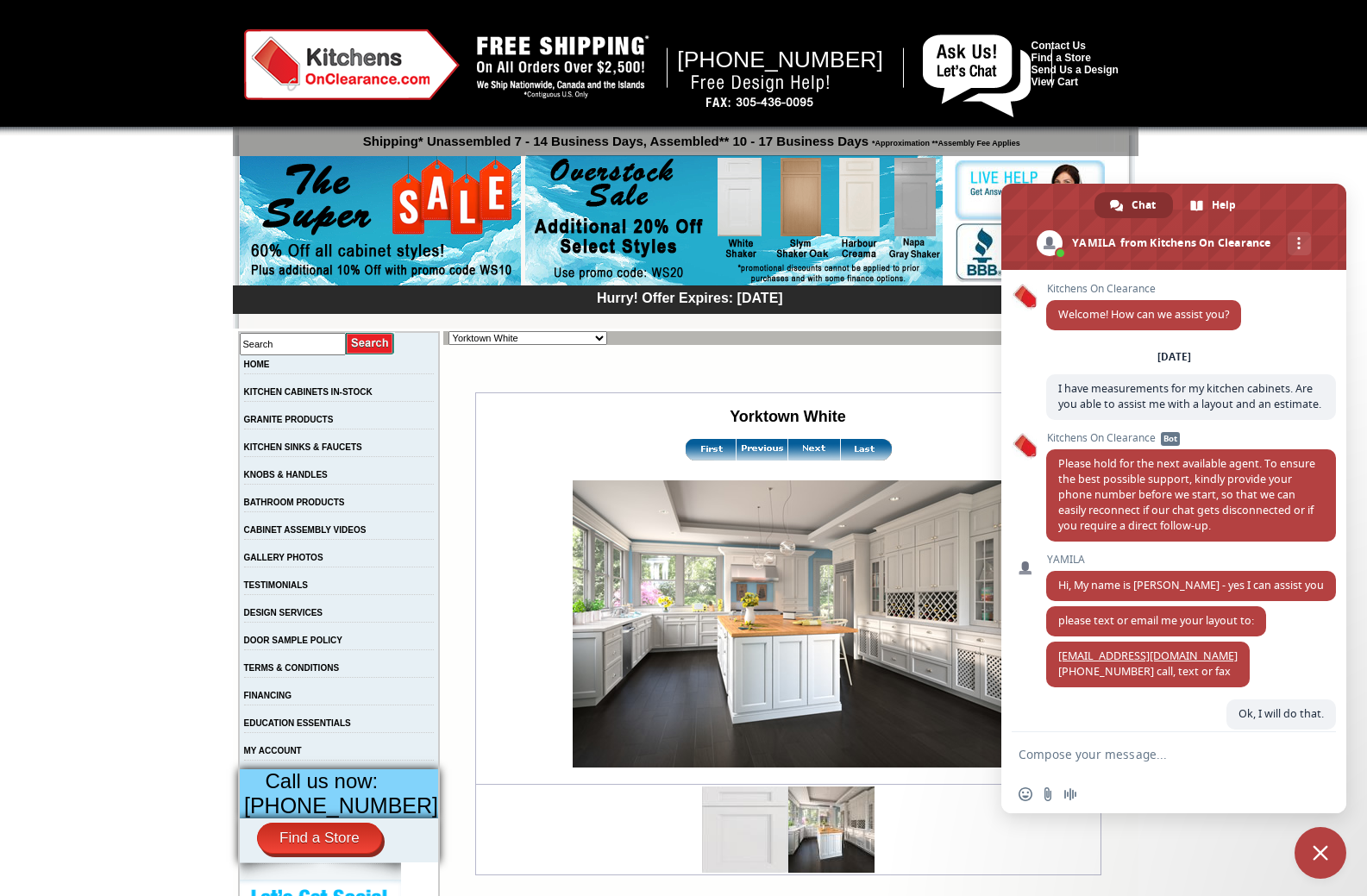
scroll to position [313, 0]
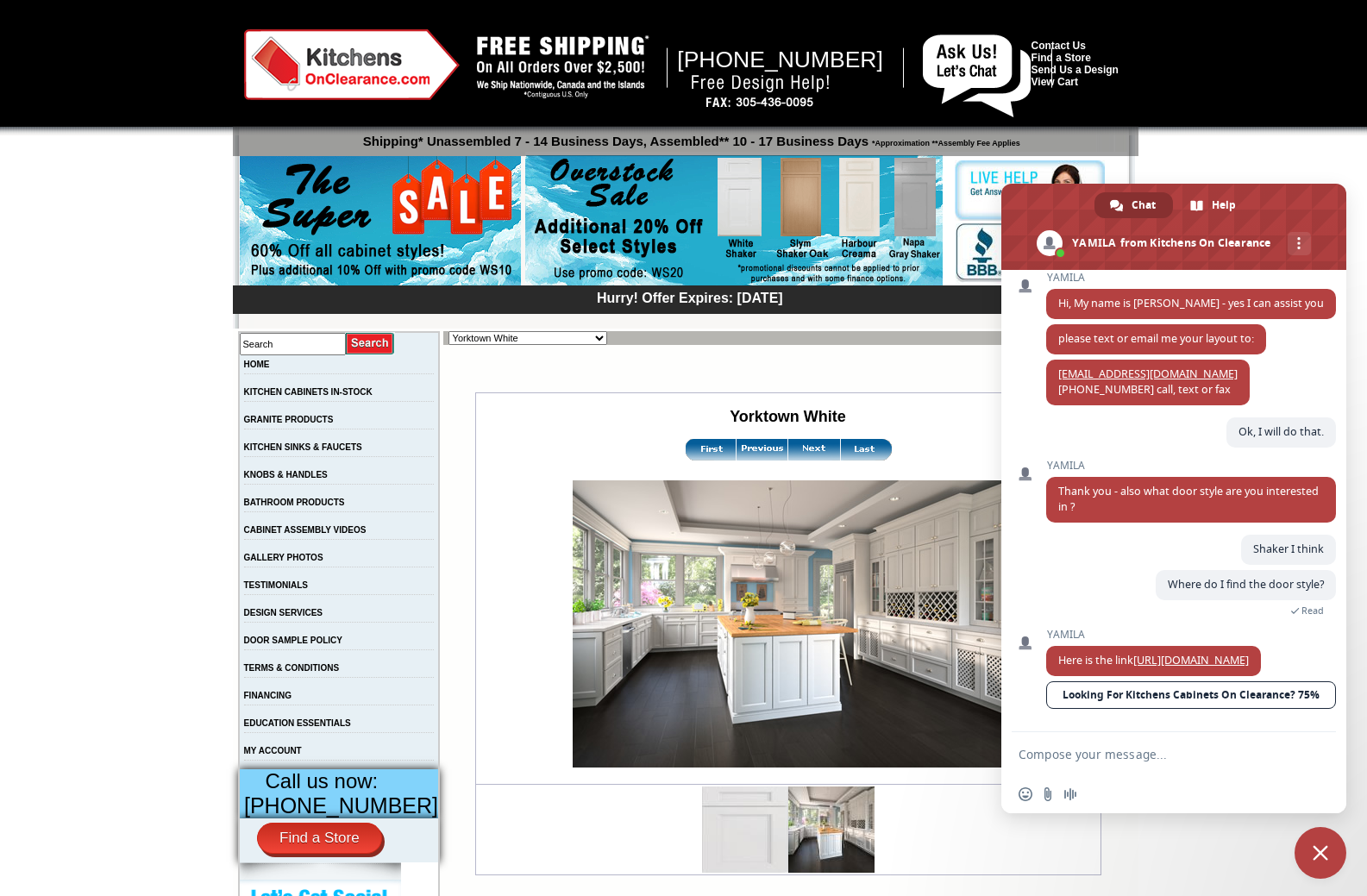
click at [863, 548] on img at bounding box center [788, 624] width 431 height 288
click at [848, 449] on img at bounding box center [865, 449] width 52 height 22
click at [792, 449] on img at bounding box center [814, 449] width 52 height 22
click at [754, 452] on img at bounding box center [762, 449] width 52 height 22
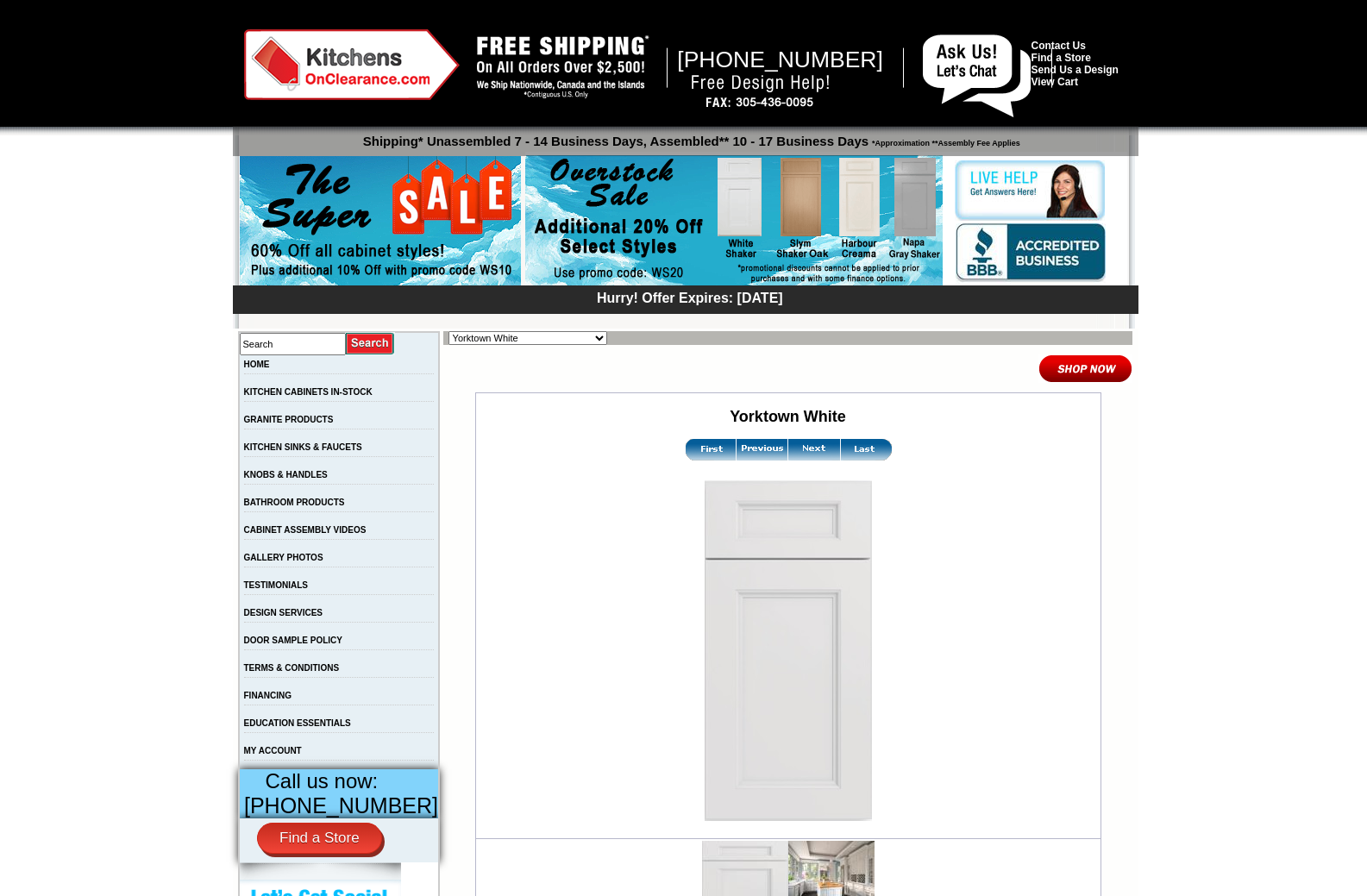
click at [700, 448] on img at bounding box center [710, 449] width 52 height 22
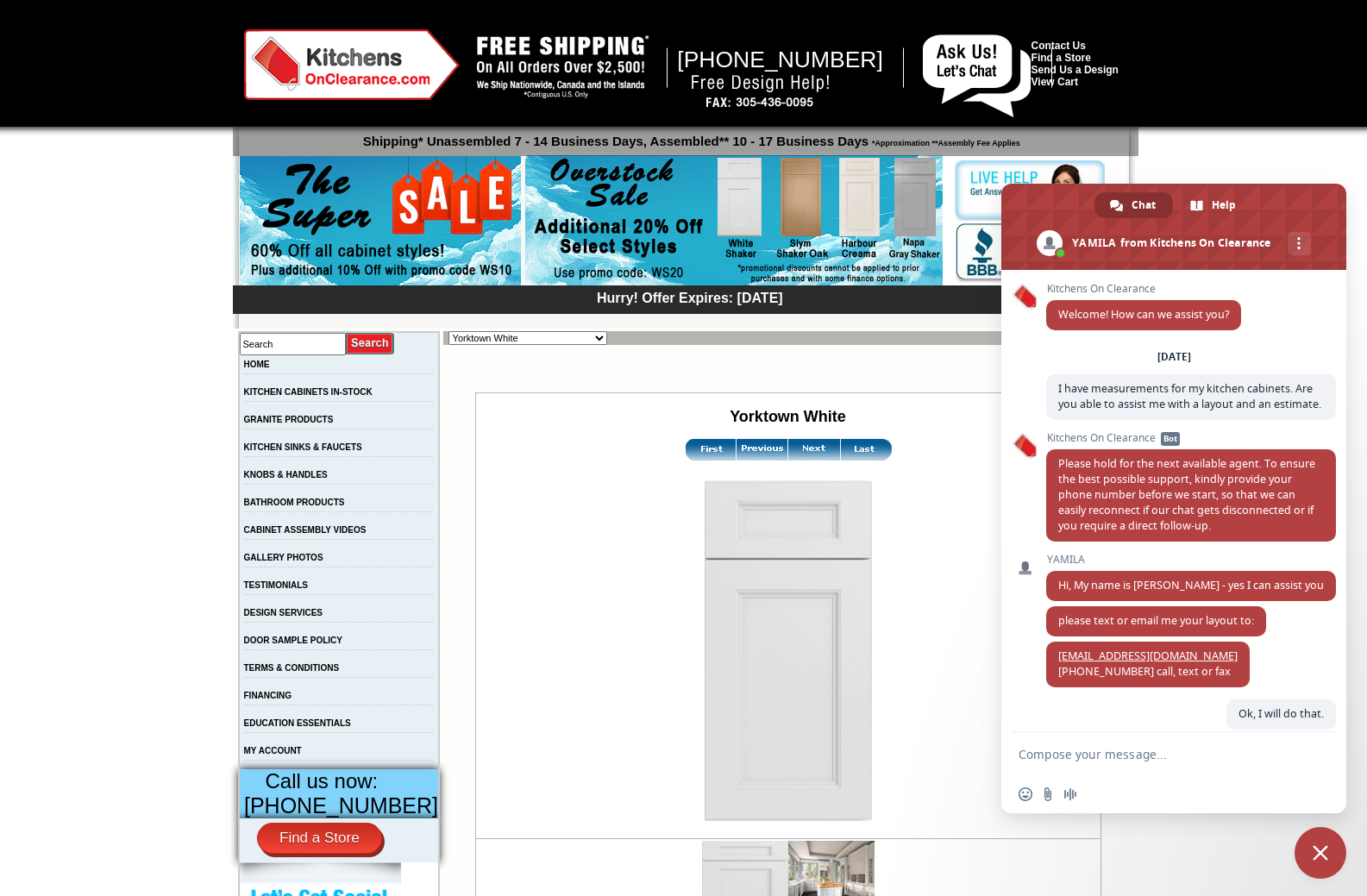
scroll to position [313, 0]
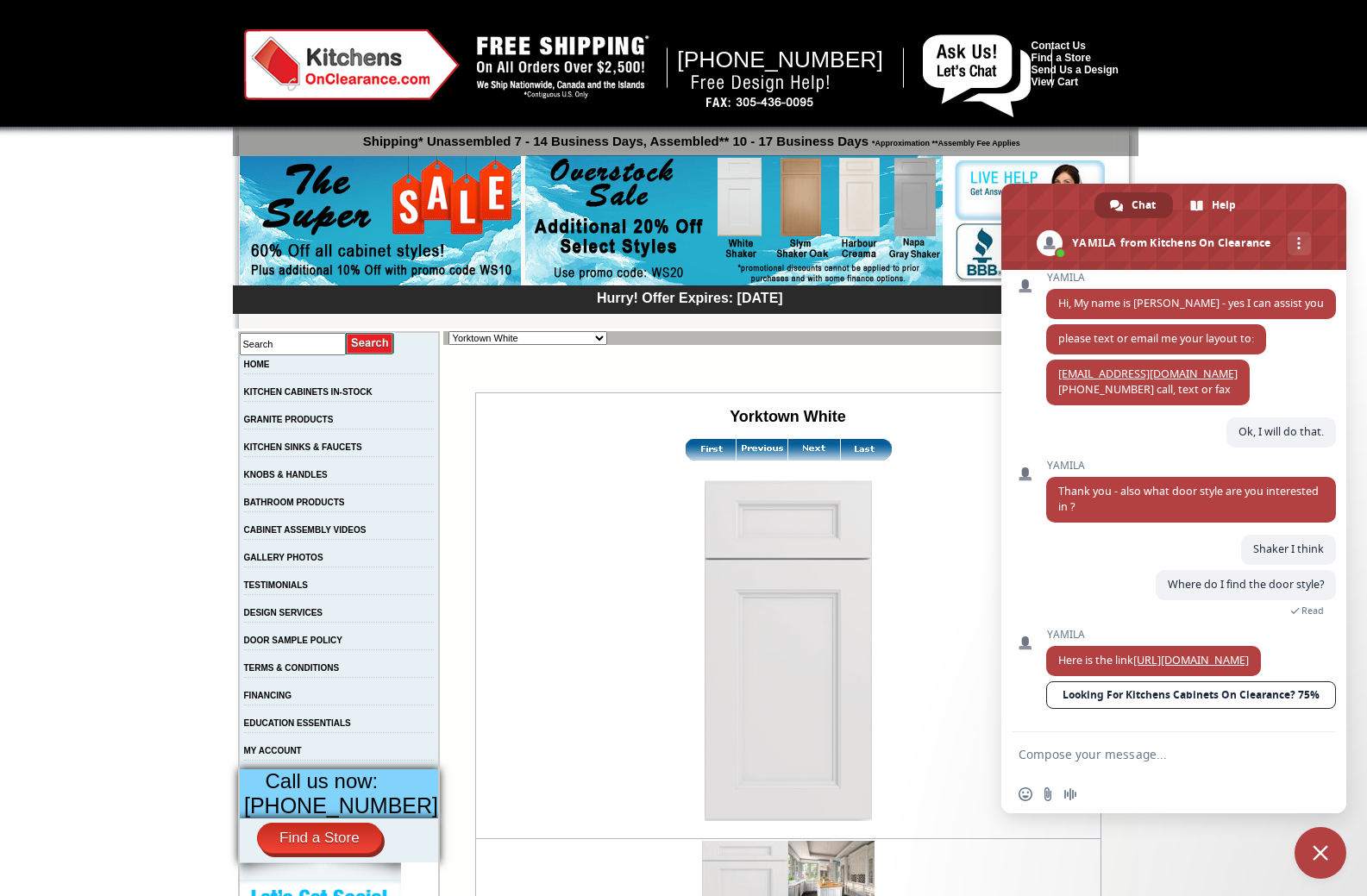
click at [1076, 756] on textarea "Compose your message..." at bounding box center [1155, 754] width 273 height 16
type textarea "i like the yorktown"
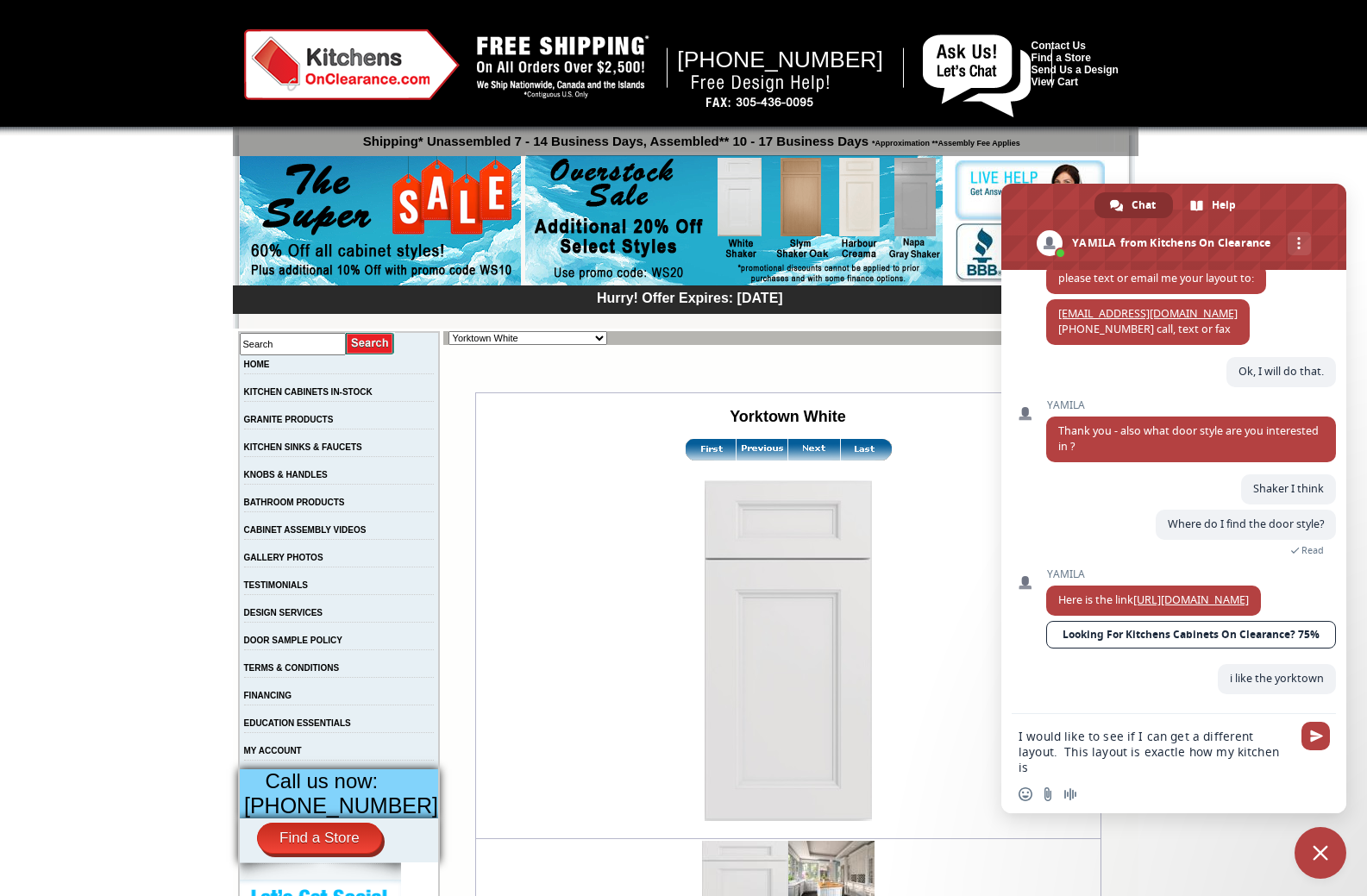
scroll to position [373, 0]
click at [1132, 753] on textarea "I would like to see if I can get a different layout. This layout is exactle how…" at bounding box center [1155, 752] width 273 height 46
type textarea "I would like to see if I can get a different layout. This layout is exactly how…"
click at [1319, 733] on span "Send" at bounding box center [1316, 736] width 13 height 13
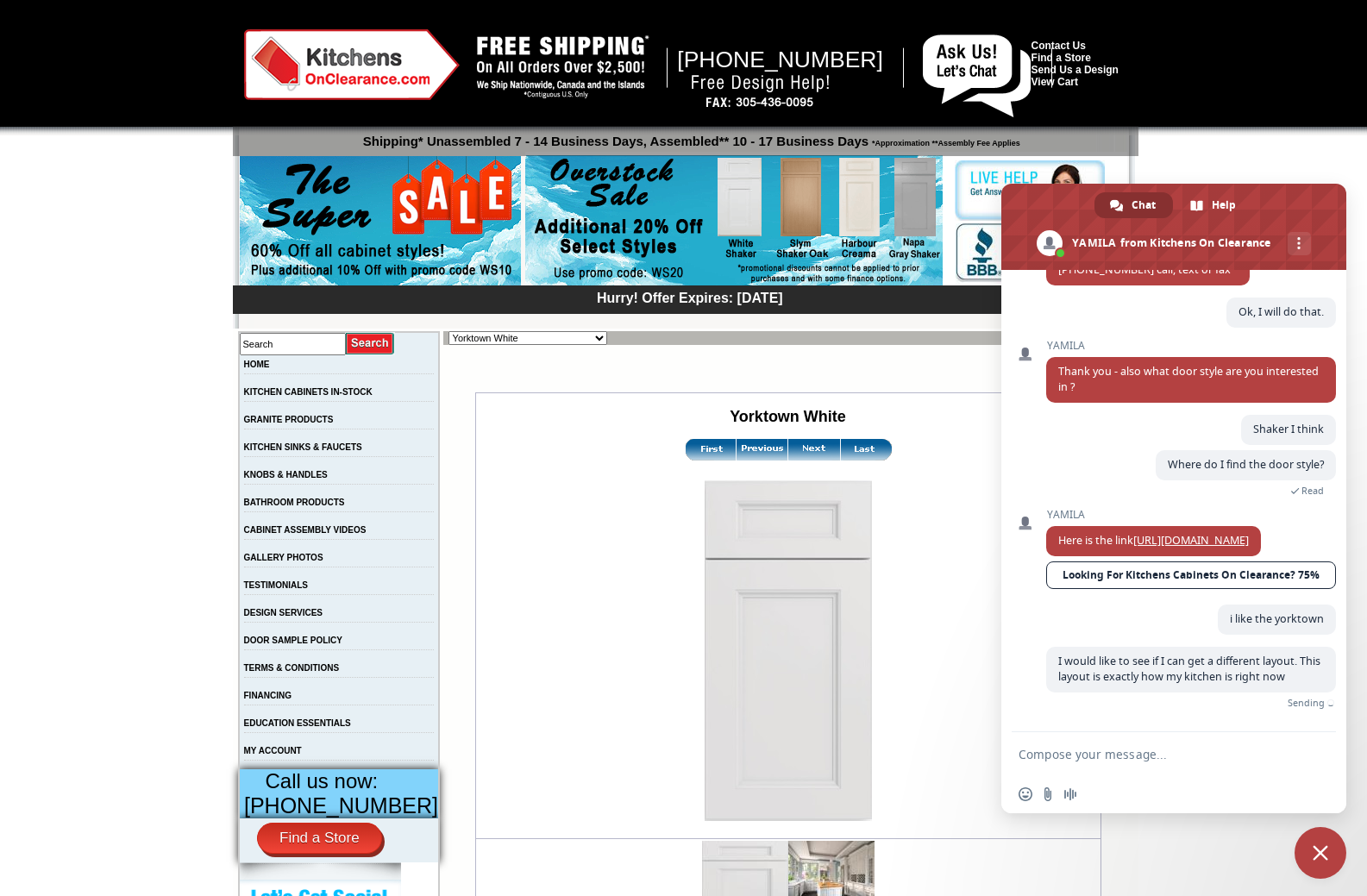
scroll to position [406, 0]
